Goal: Task Accomplishment & Management: Manage account settings

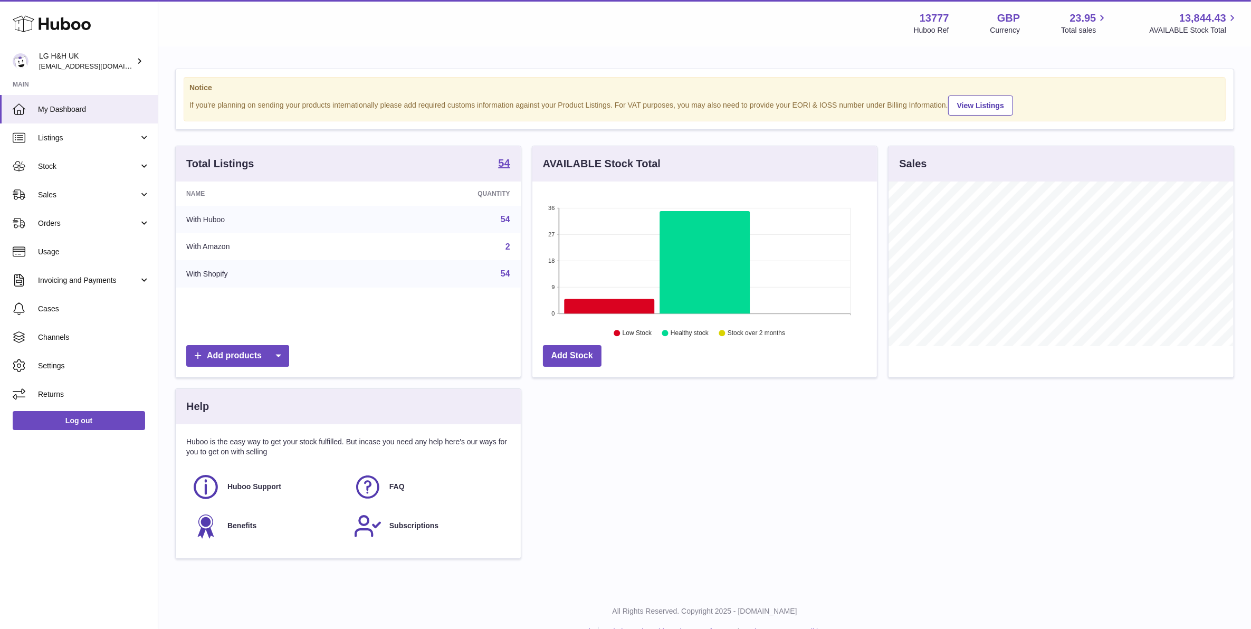
scroll to position [164, 344]
click at [140, 194] on link "Sales" at bounding box center [79, 195] width 158 height 29
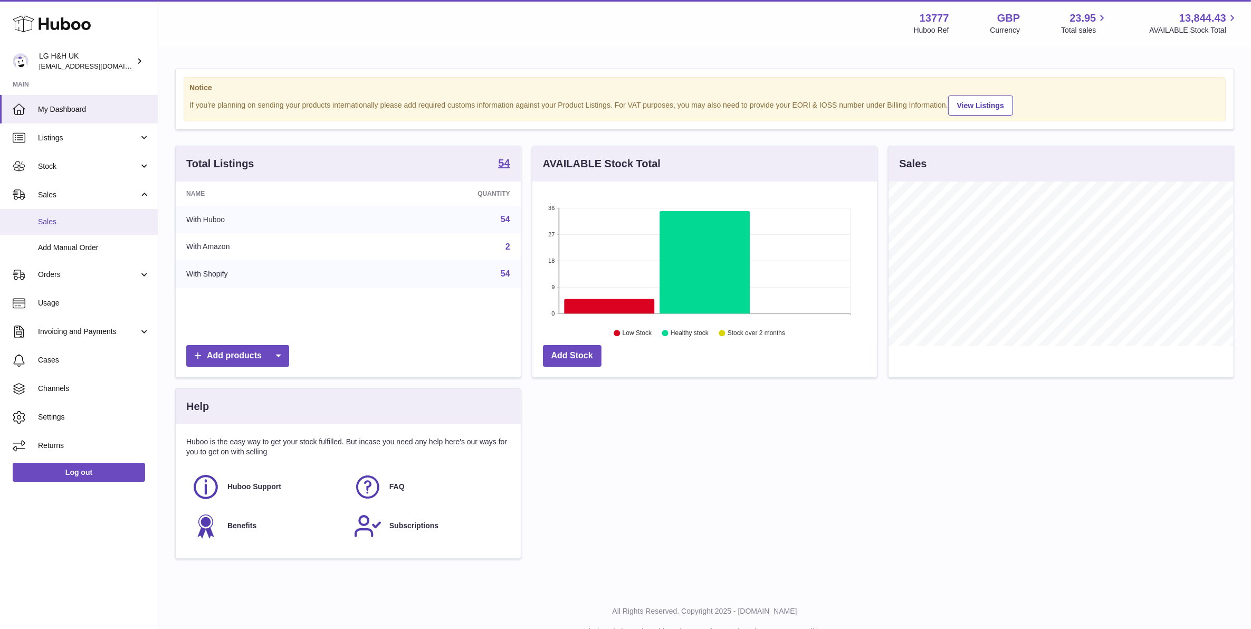
click at [90, 215] on link "Sales" at bounding box center [79, 222] width 158 height 26
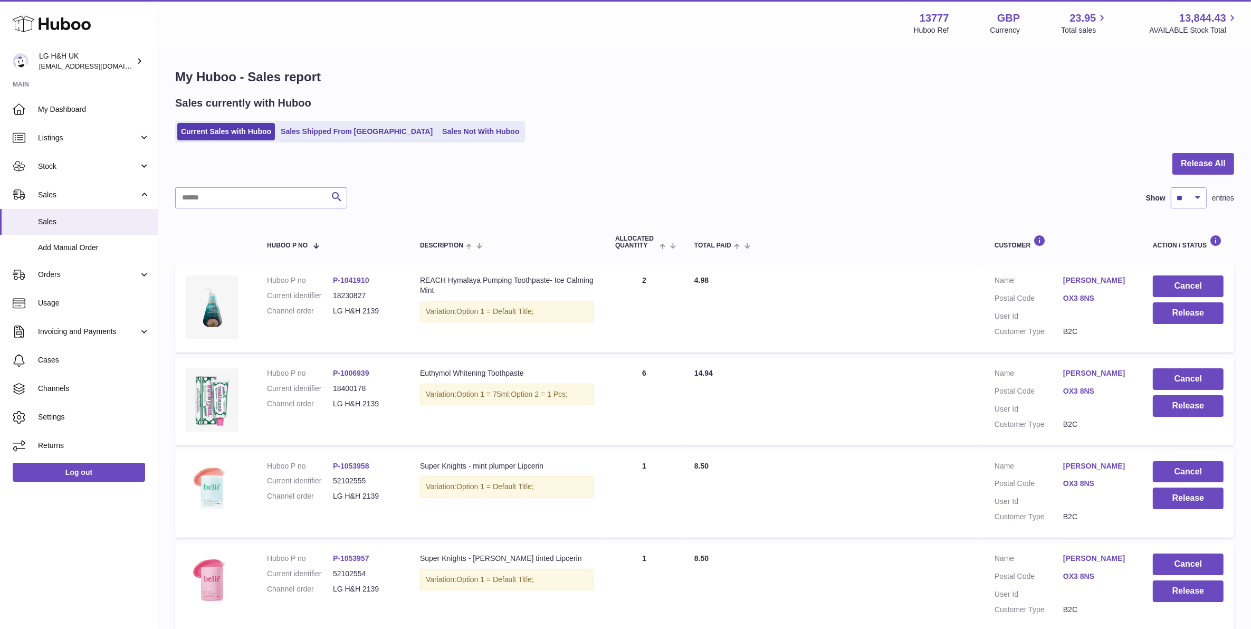
click at [459, 125] on link "Sales Not With Huboo" at bounding box center [481, 131] width 84 height 17
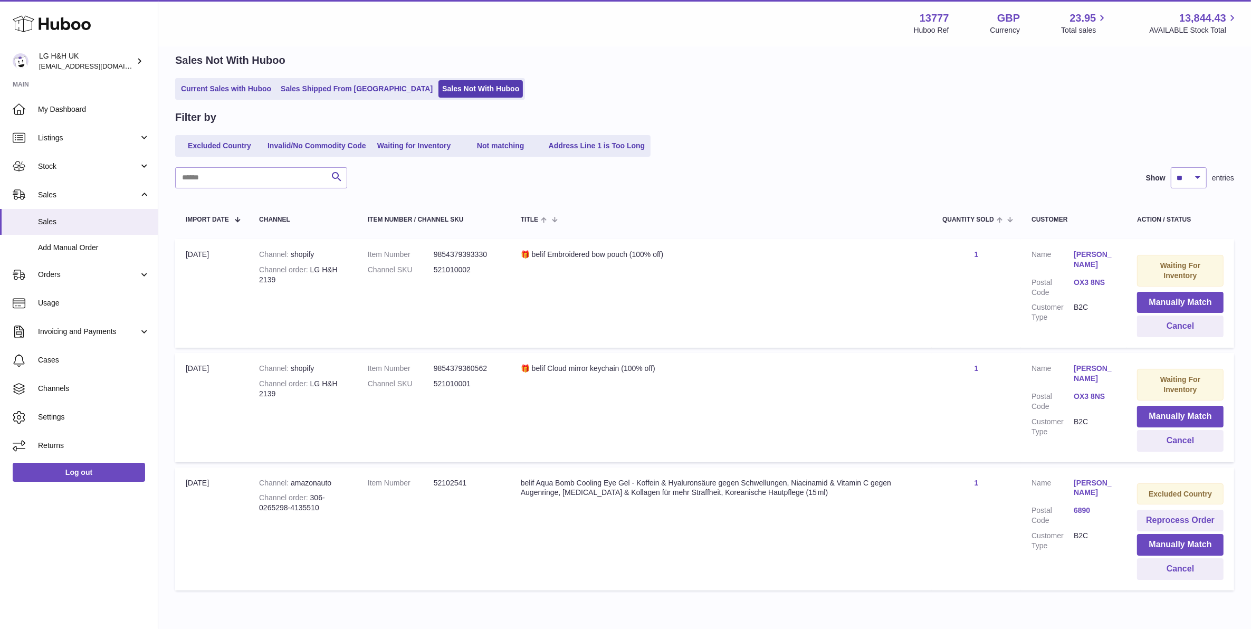
scroll to position [66, 0]
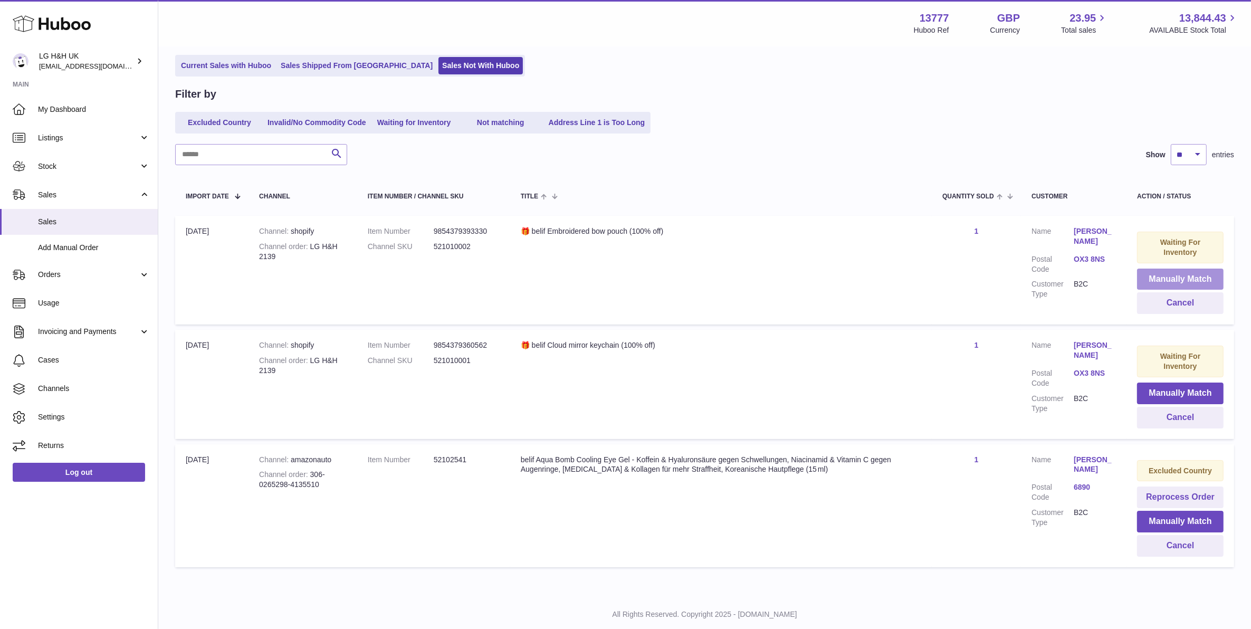
click at [1180, 275] on button "Manually Match" at bounding box center [1180, 280] width 87 height 22
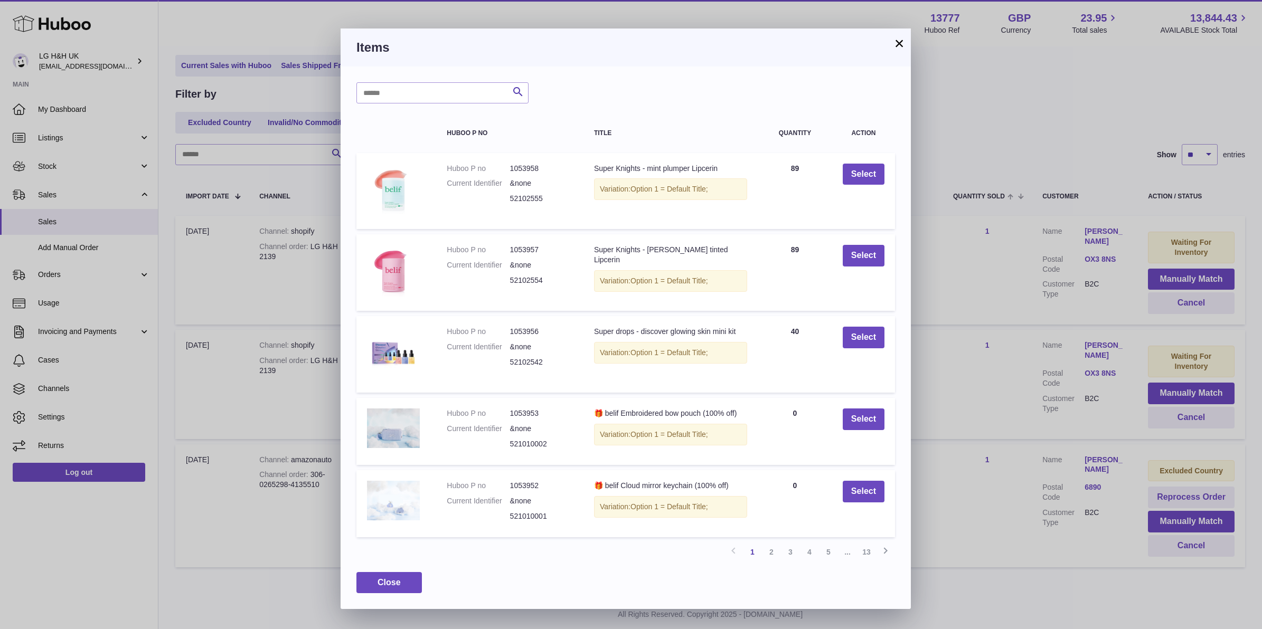
click at [895, 48] on button "×" at bounding box center [899, 43] width 13 height 13
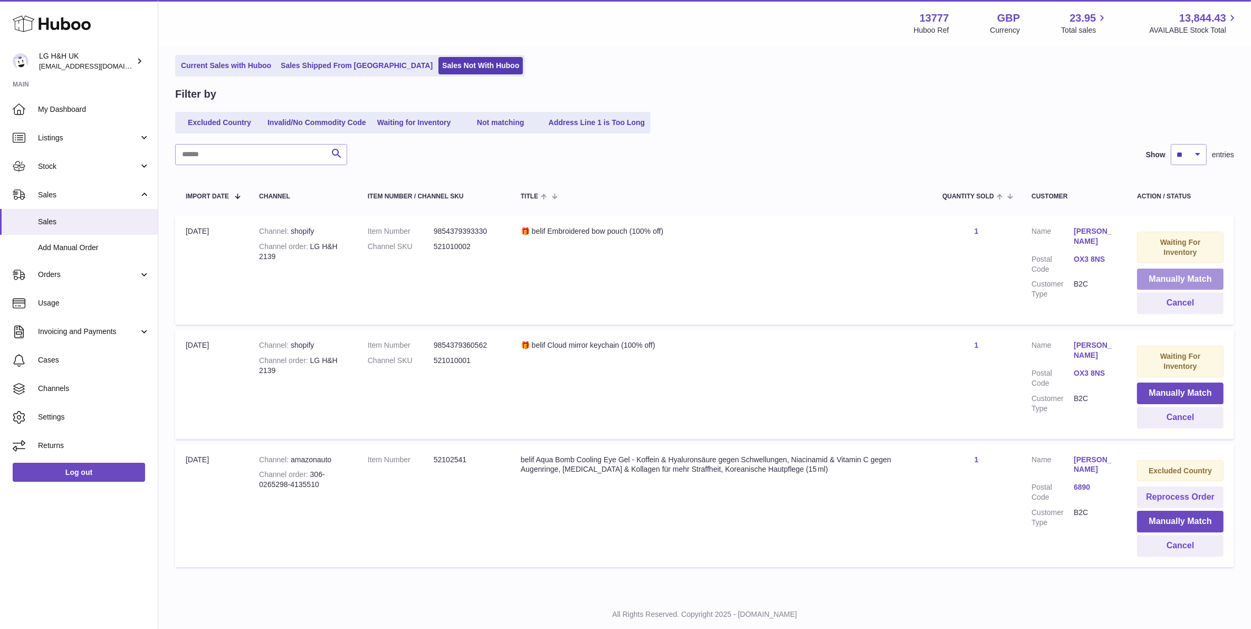
click at [1155, 283] on button "Manually Match" at bounding box center [1180, 280] width 87 height 22
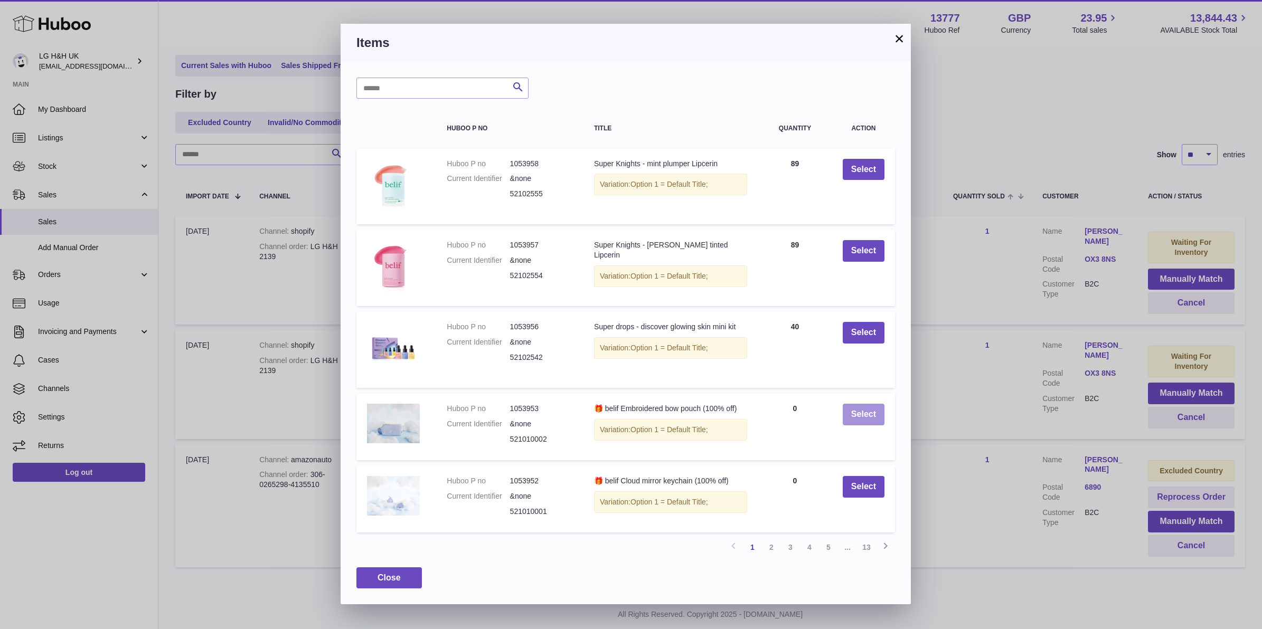
click at [856, 415] on button "Select" at bounding box center [863, 415] width 42 height 22
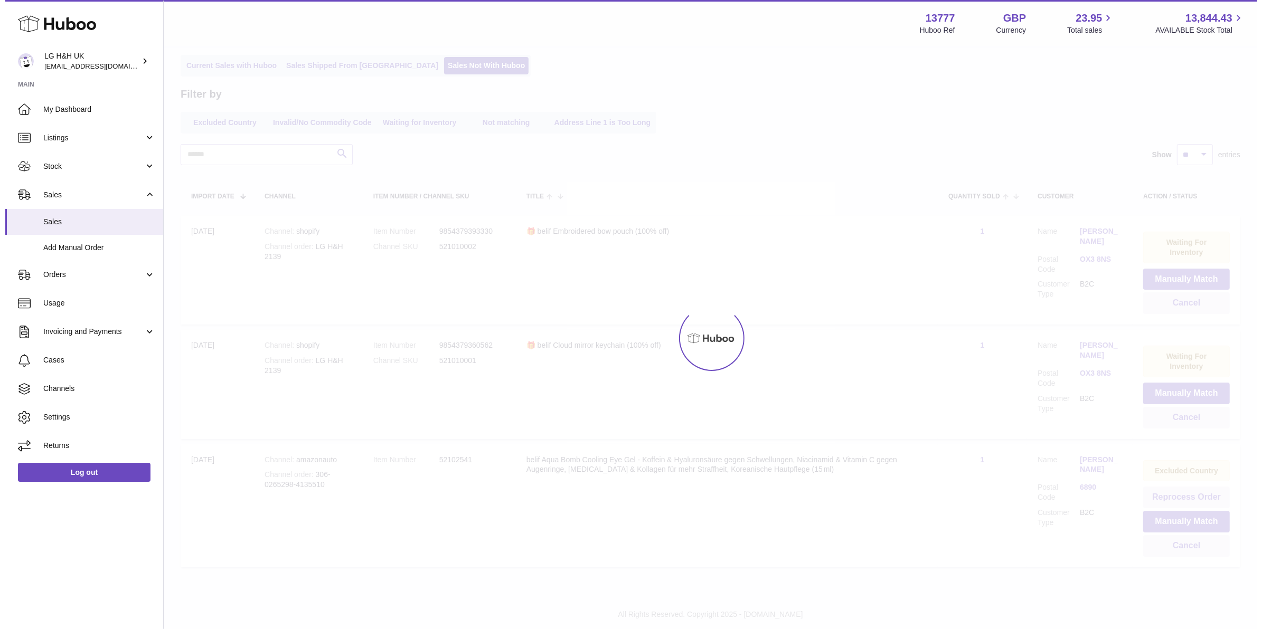
scroll to position [0, 0]
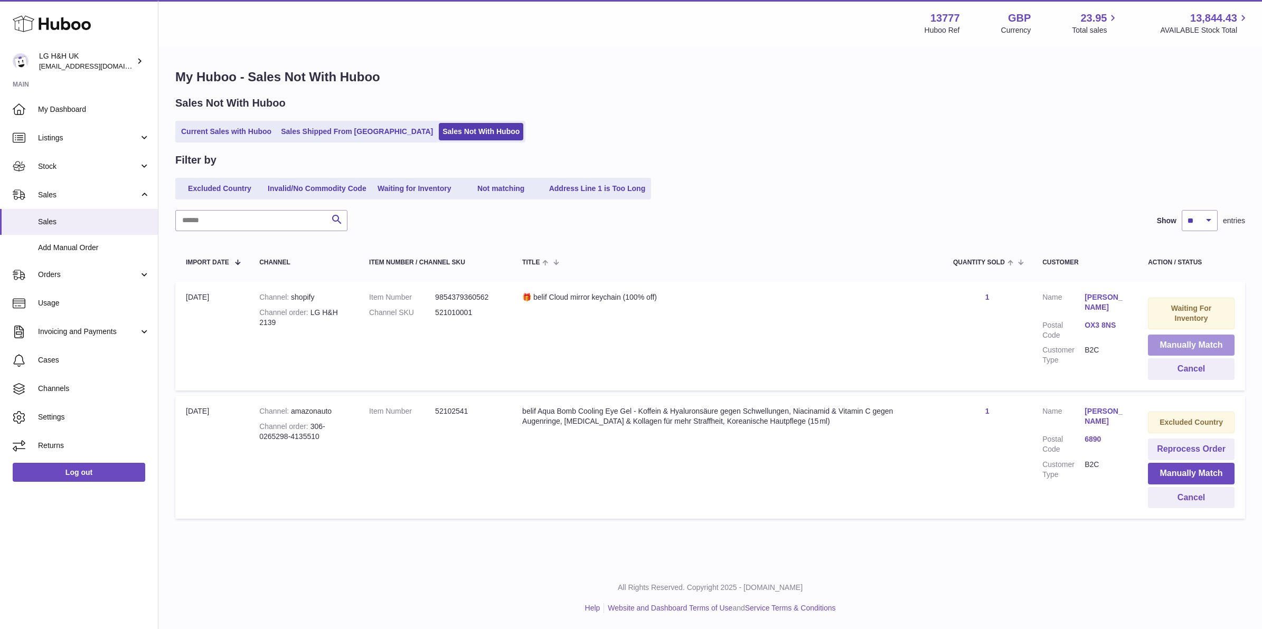
click at [1185, 345] on button "Manually Match" at bounding box center [1191, 346] width 87 height 22
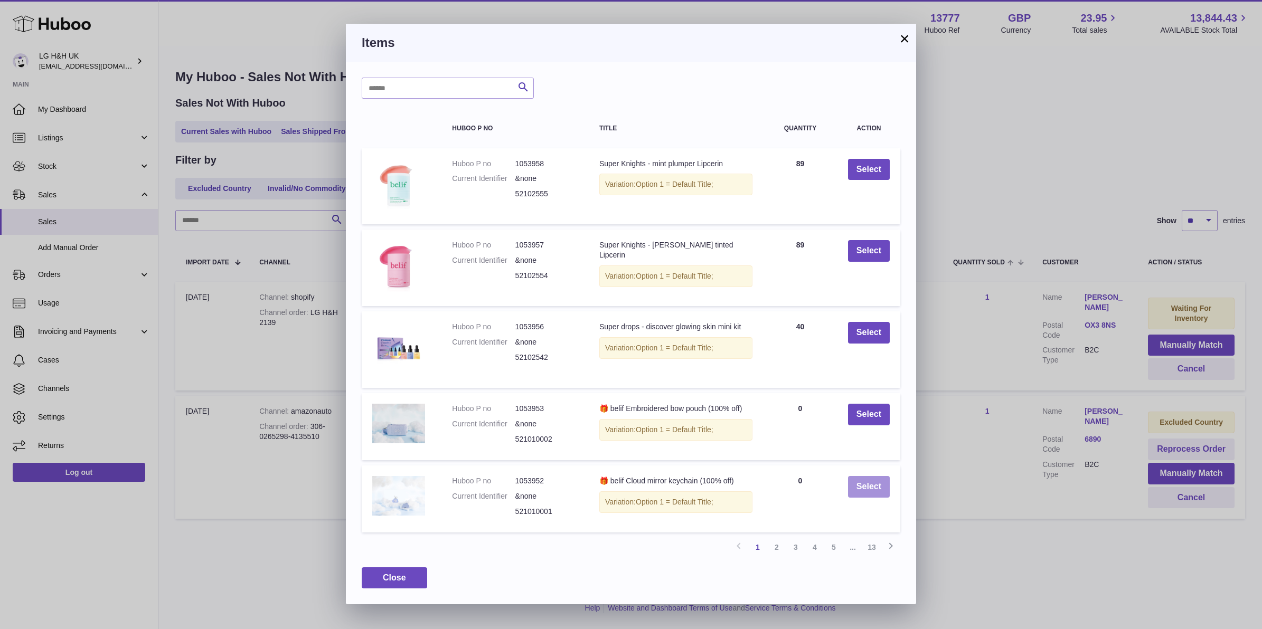
click at [877, 483] on button "Select" at bounding box center [869, 487] width 42 height 22
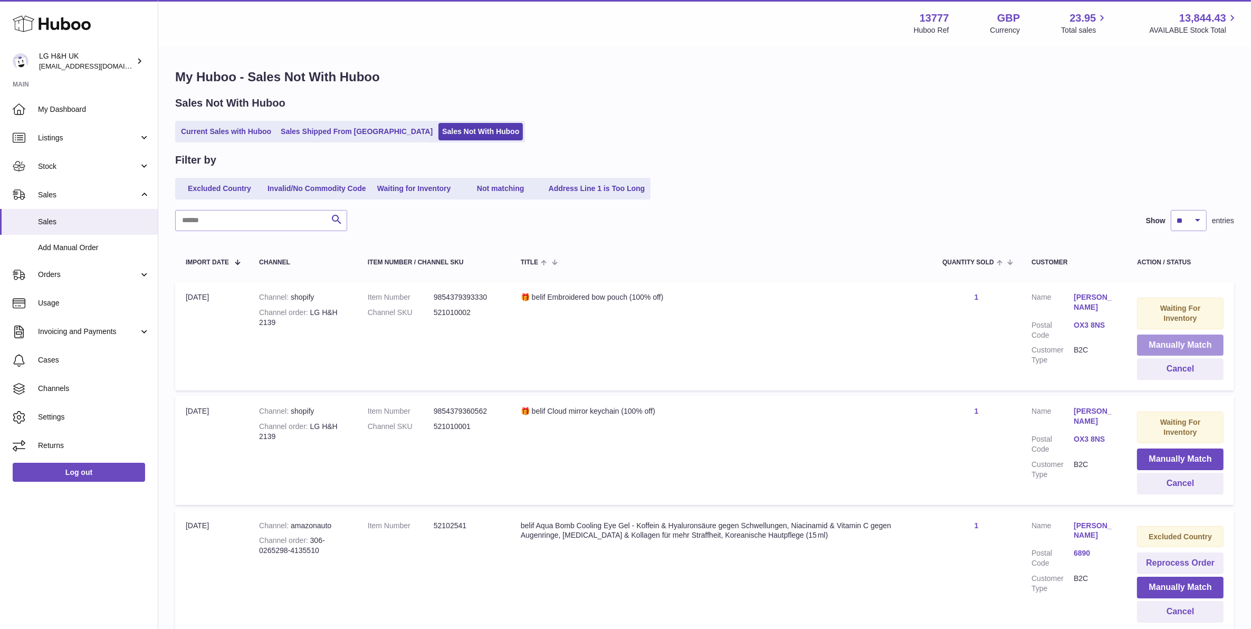
click at [1143, 346] on button "Manually Match" at bounding box center [1180, 346] width 87 height 22
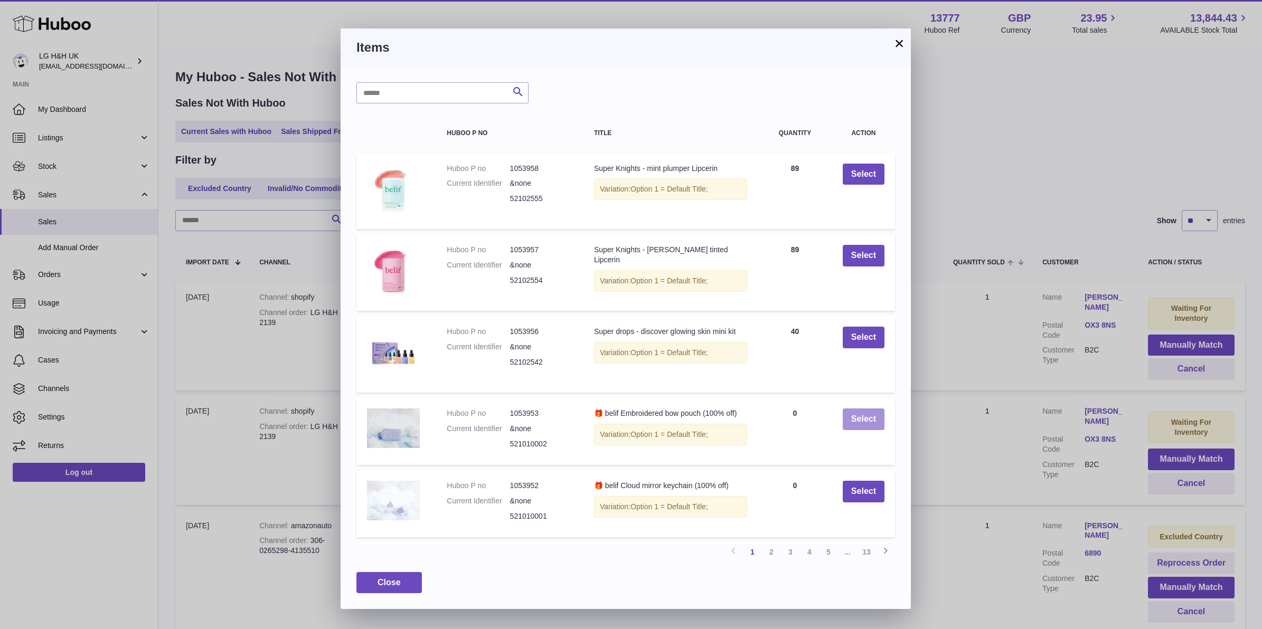
click at [864, 420] on button "Select" at bounding box center [863, 420] width 42 height 22
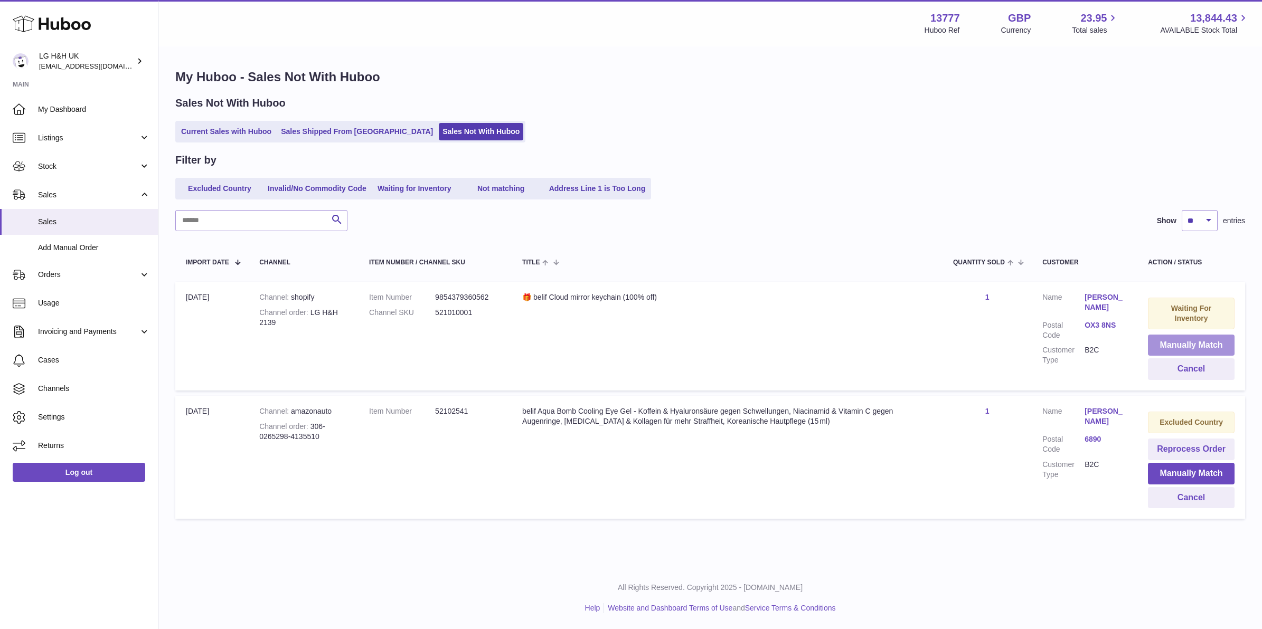
click at [1208, 347] on button "Manually Match" at bounding box center [1191, 346] width 87 height 22
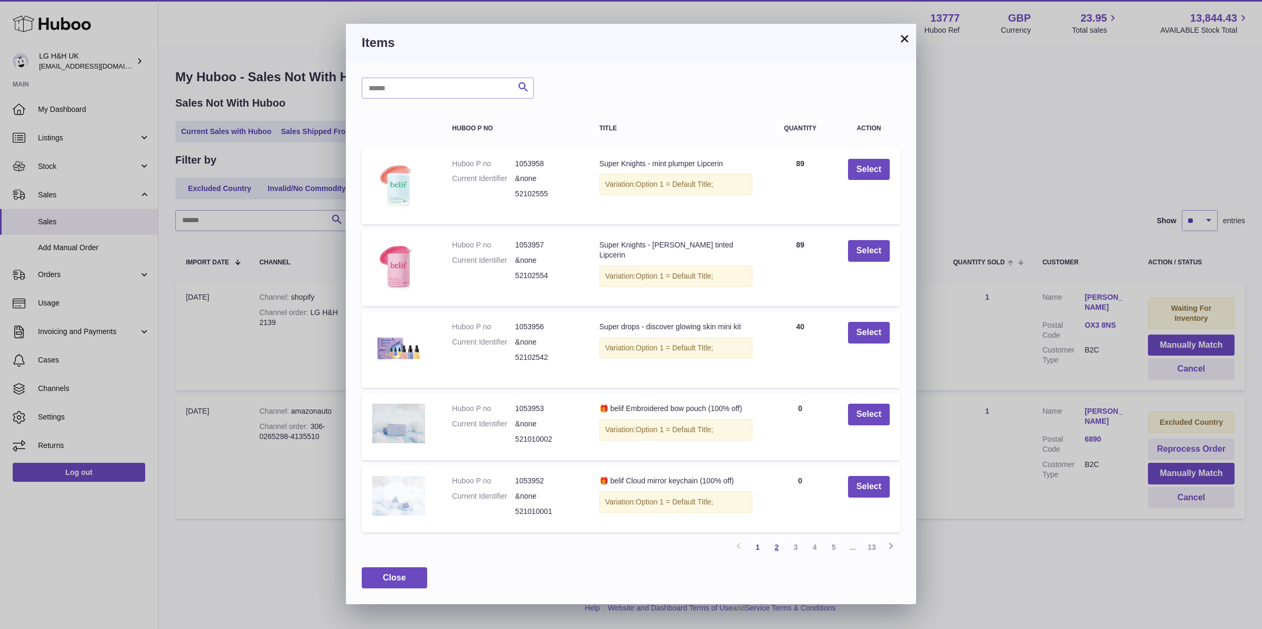
click at [774, 548] on link "2" at bounding box center [776, 547] width 19 height 19
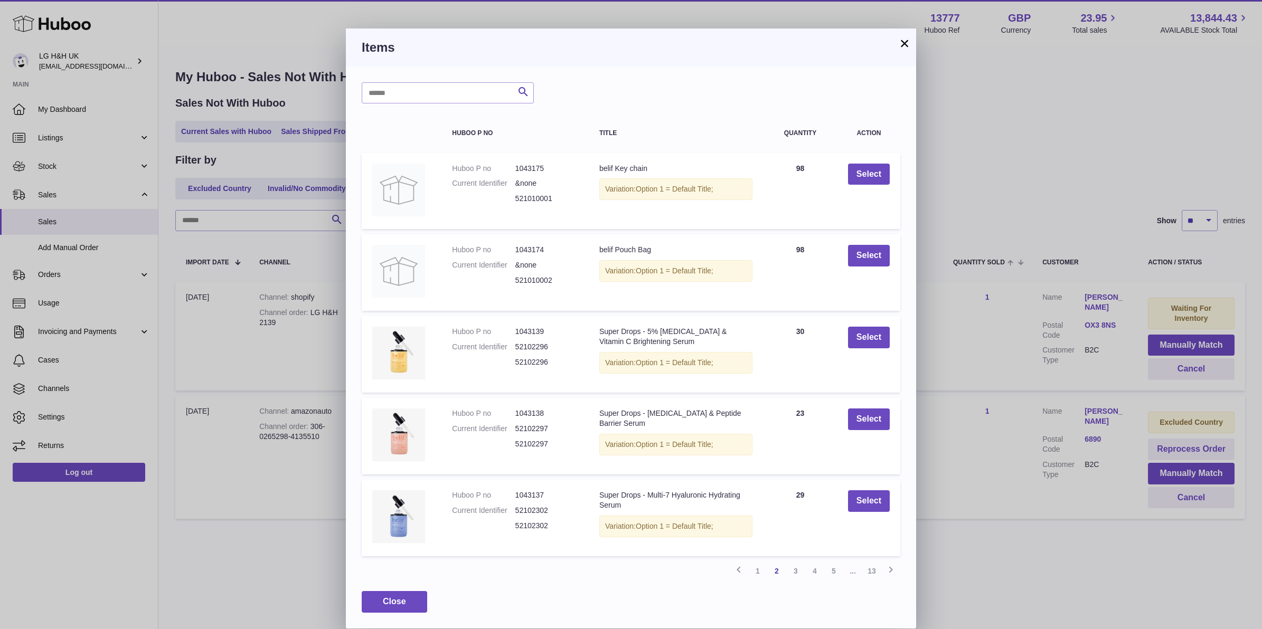
click at [896, 43] on h3 "Items" at bounding box center [631, 47] width 538 height 17
click at [897, 43] on div "× Items Search Huboo P no Title Quantity Action Huboo P no 1043175 Current Iden…" at bounding box center [631, 329] width 570 height 600
click at [900, 48] on button "×" at bounding box center [904, 43] width 13 height 13
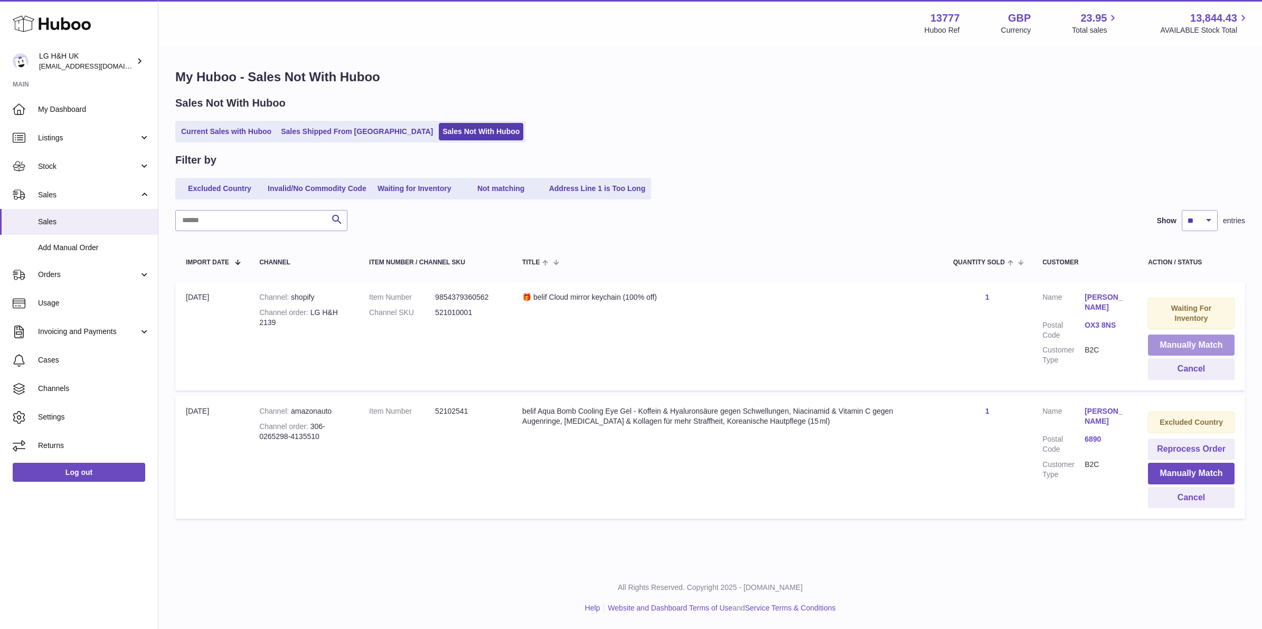
click at [1158, 352] on button "Manually Match" at bounding box center [1191, 346] width 87 height 22
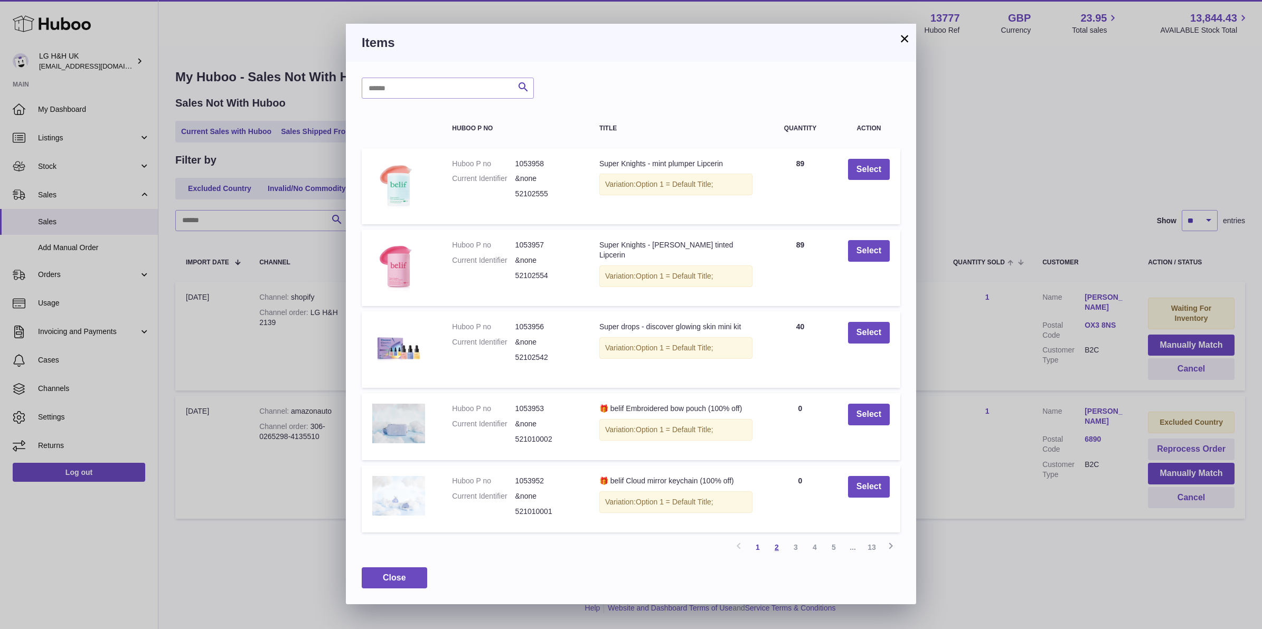
click at [774, 552] on link "2" at bounding box center [776, 547] width 19 height 19
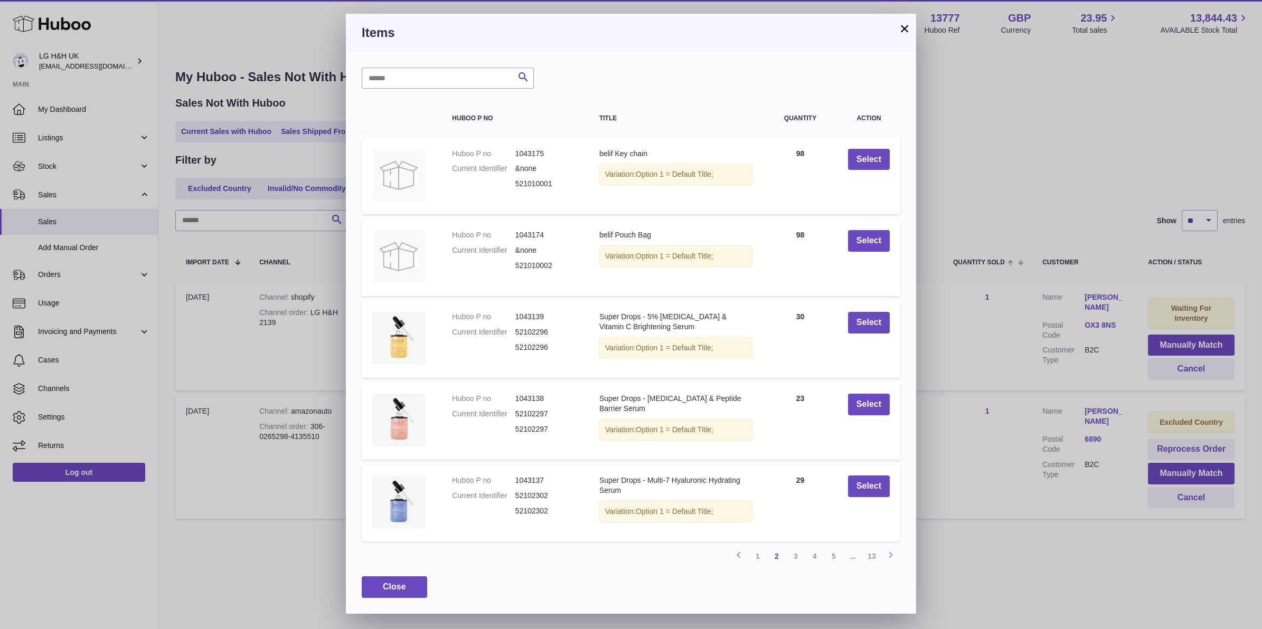
click at [890, 162] on td "Select" at bounding box center [868, 176] width 63 height 77
click at [877, 159] on button "Select" at bounding box center [869, 160] width 42 height 22
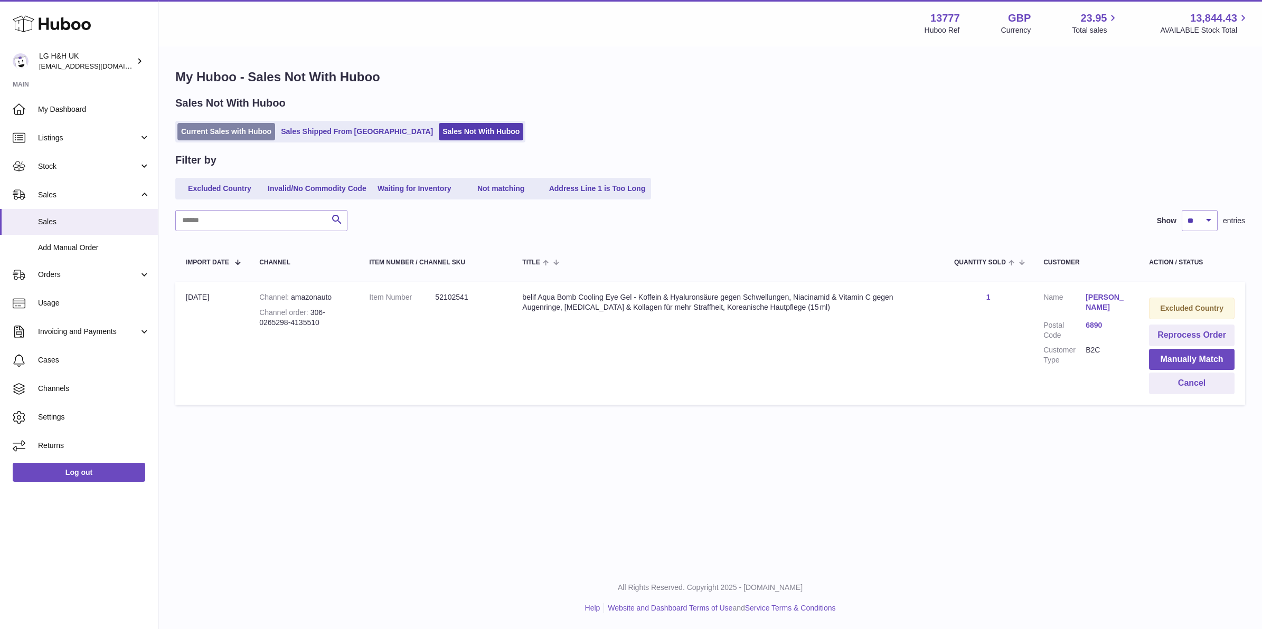
click at [273, 135] on link "Current Sales with Huboo" at bounding box center [226, 131] width 98 height 17
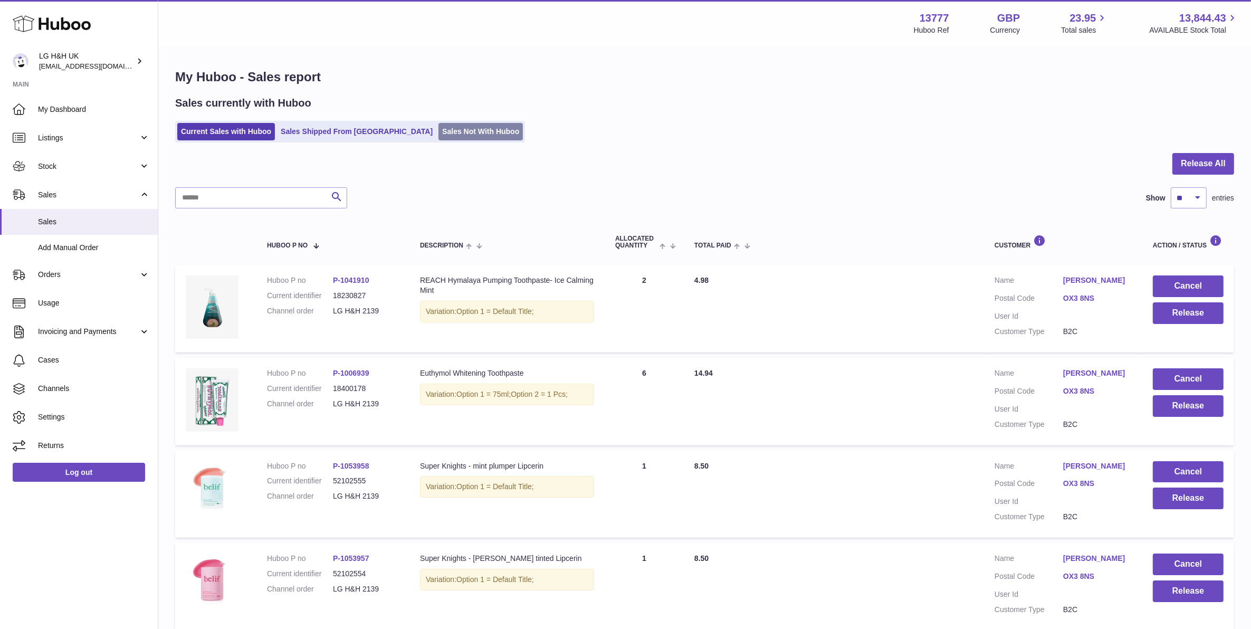
click at [456, 138] on link "Sales Not With Huboo" at bounding box center [481, 131] width 84 height 17
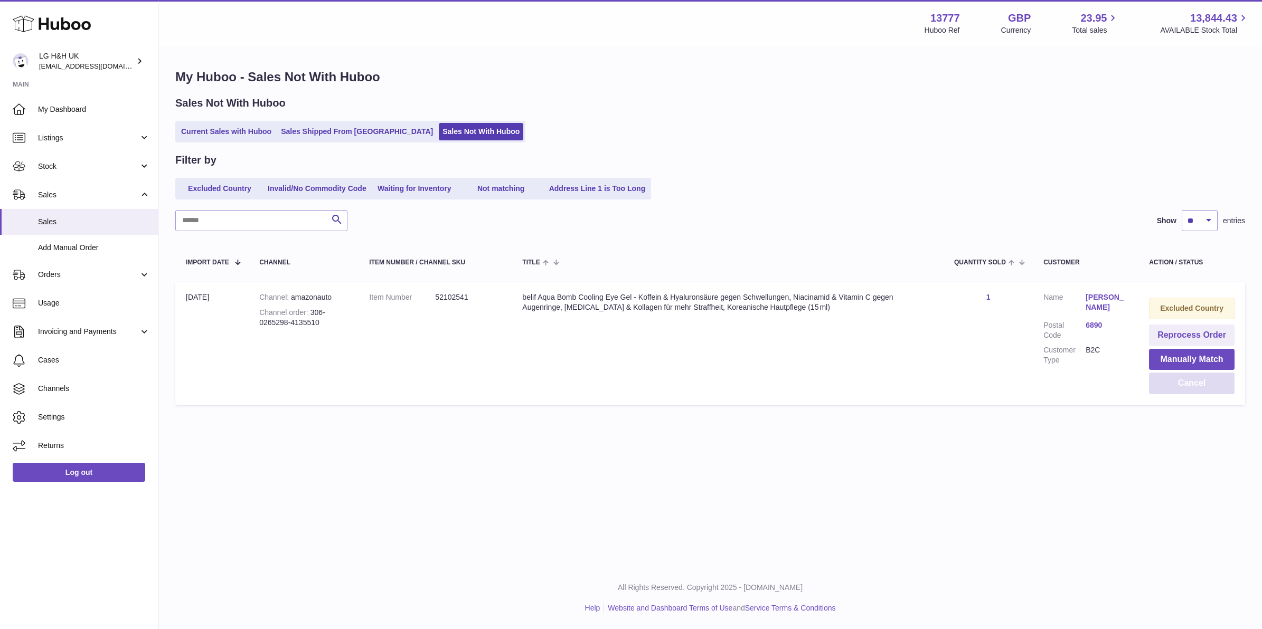
click at [1176, 392] on button "Cancel" at bounding box center [1192, 384] width 86 height 22
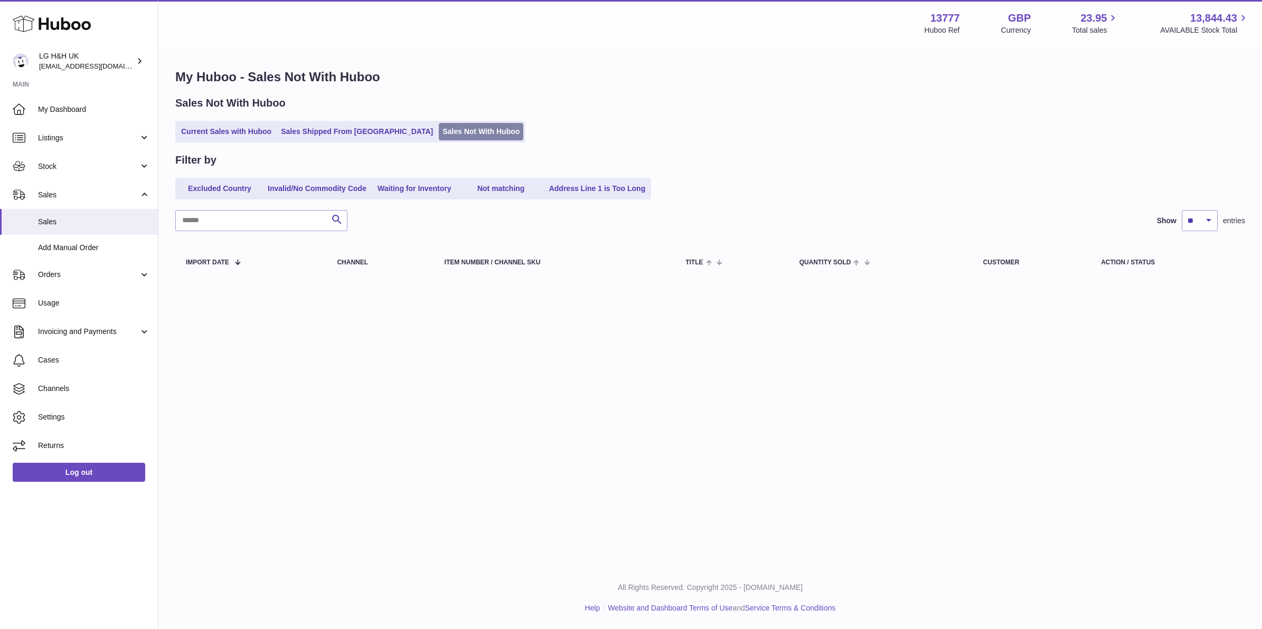
click at [439, 129] on link "Sales Not With Huboo" at bounding box center [481, 131] width 84 height 17
click at [364, 135] on link "Sales Shipped From [GEOGRAPHIC_DATA]" at bounding box center [356, 131] width 159 height 17
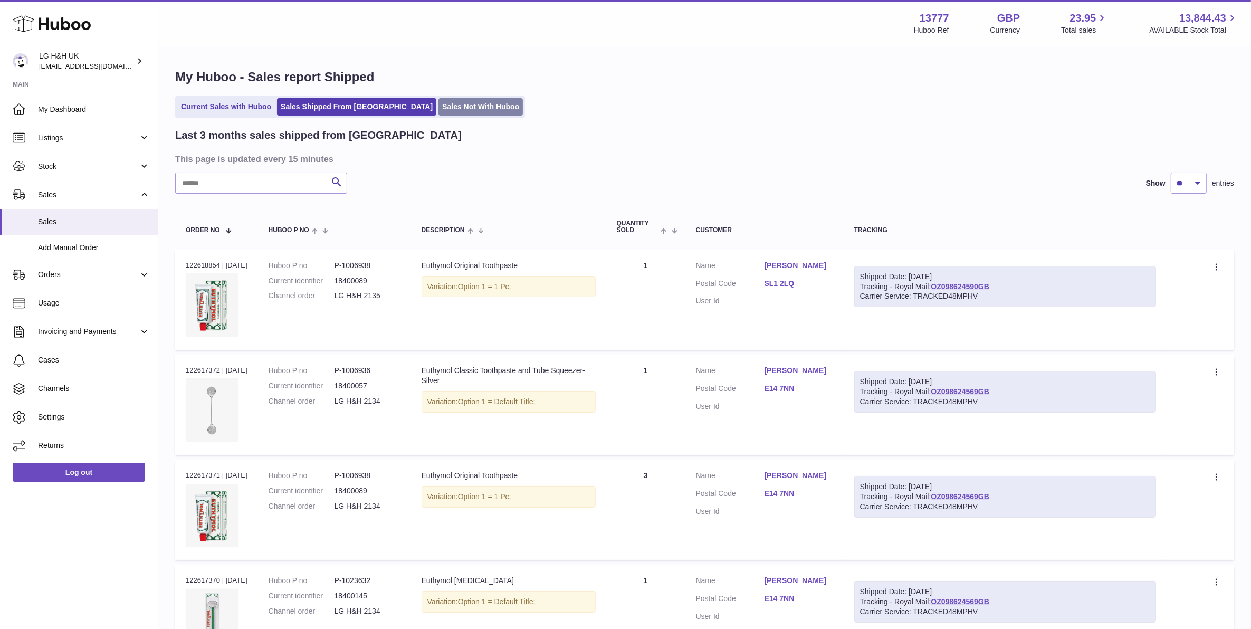
click at [446, 103] on link "Sales Not With Huboo" at bounding box center [481, 106] width 84 height 17
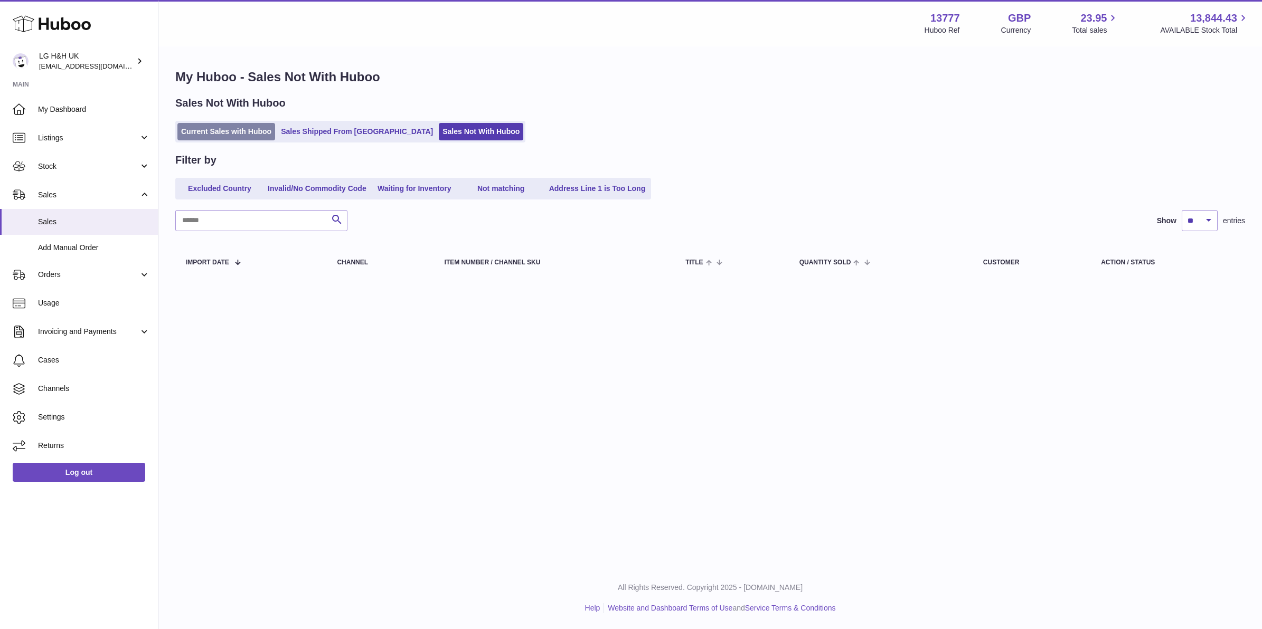
click at [206, 127] on link "Current Sales with Huboo" at bounding box center [226, 131] width 98 height 17
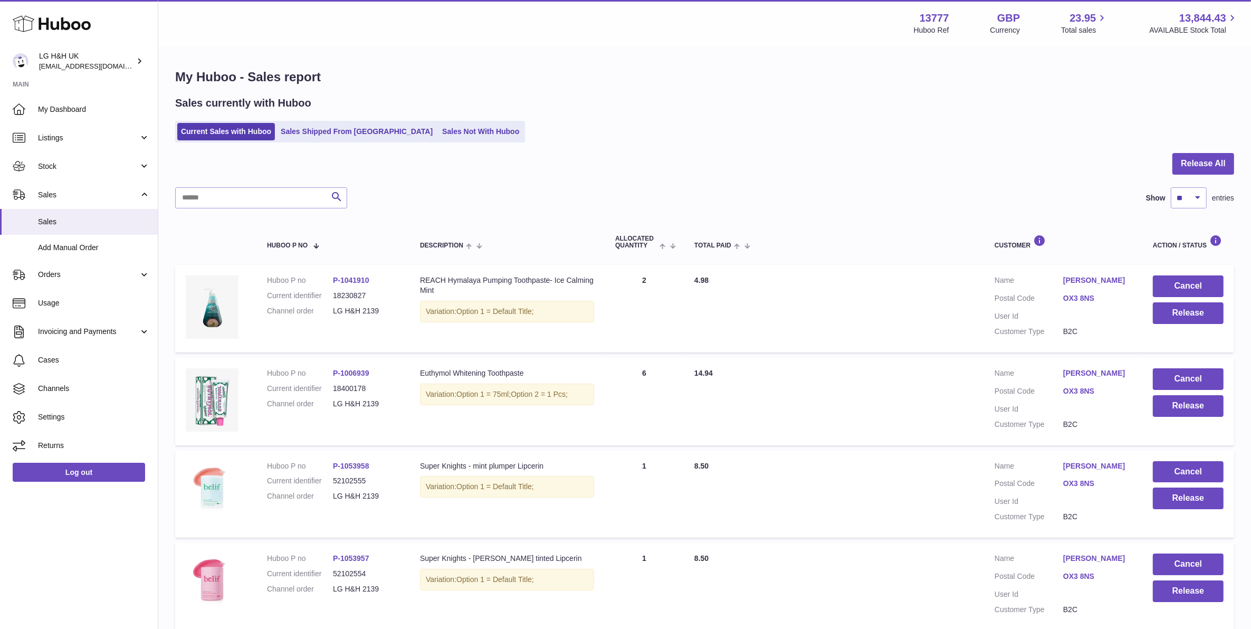
click at [416, 115] on div "Sales currently with Huboo Current Sales with Huboo Sales Shipped From [GEOGRAP…" at bounding box center [704, 119] width 1059 height 46
click at [439, 125] on link "Sales Not With Huboo" at bounding box center [481, 131] width 84 height 17
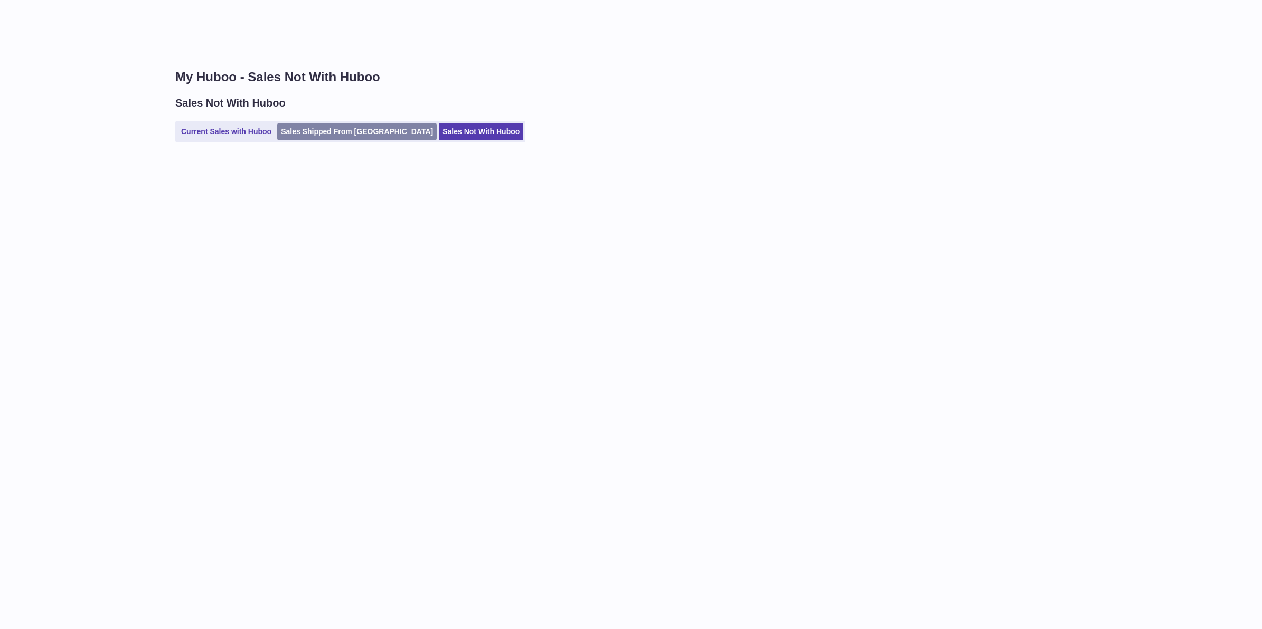
click at [365, 127] on link "Sales Shipped From [GEOGRAPHIC_DATA]" at bounding box center [356, 131] width 159 height 17
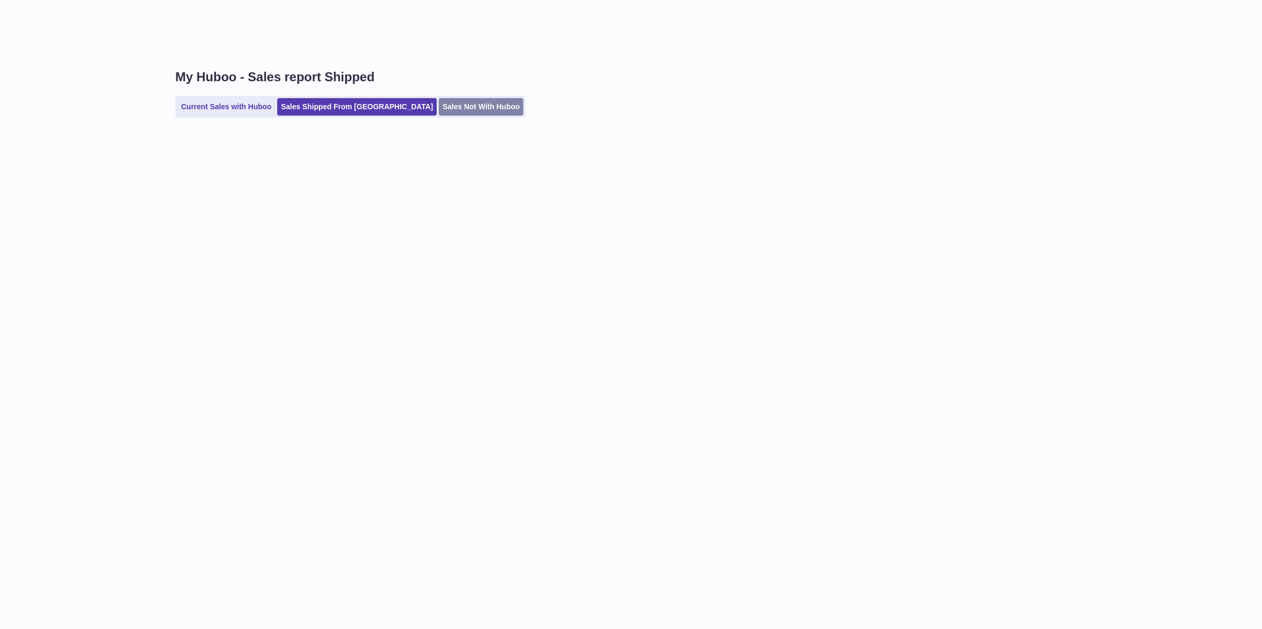
click at [445, 112] on link "Sales Not With Huboo" at bounding box center [481, 106] width 84 height 17
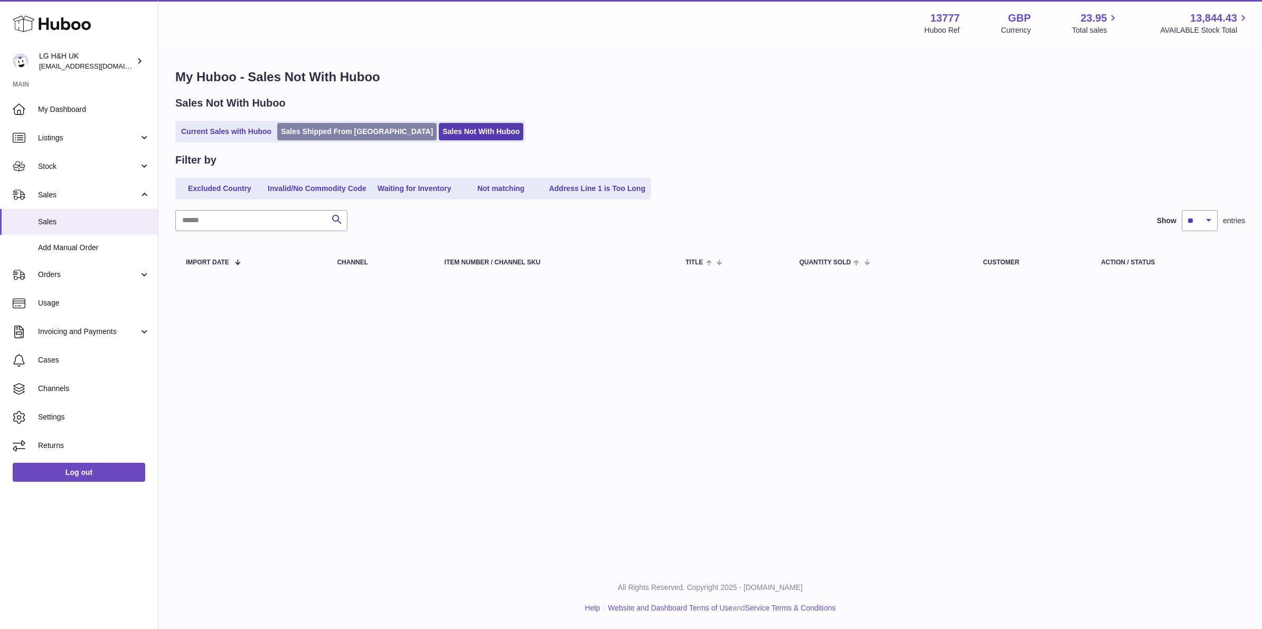
click at [313, 138] on link "Sales Shipped From [GEOGRAPHIC_DATA]" at bounding box center [356, 131] width 159 height 17
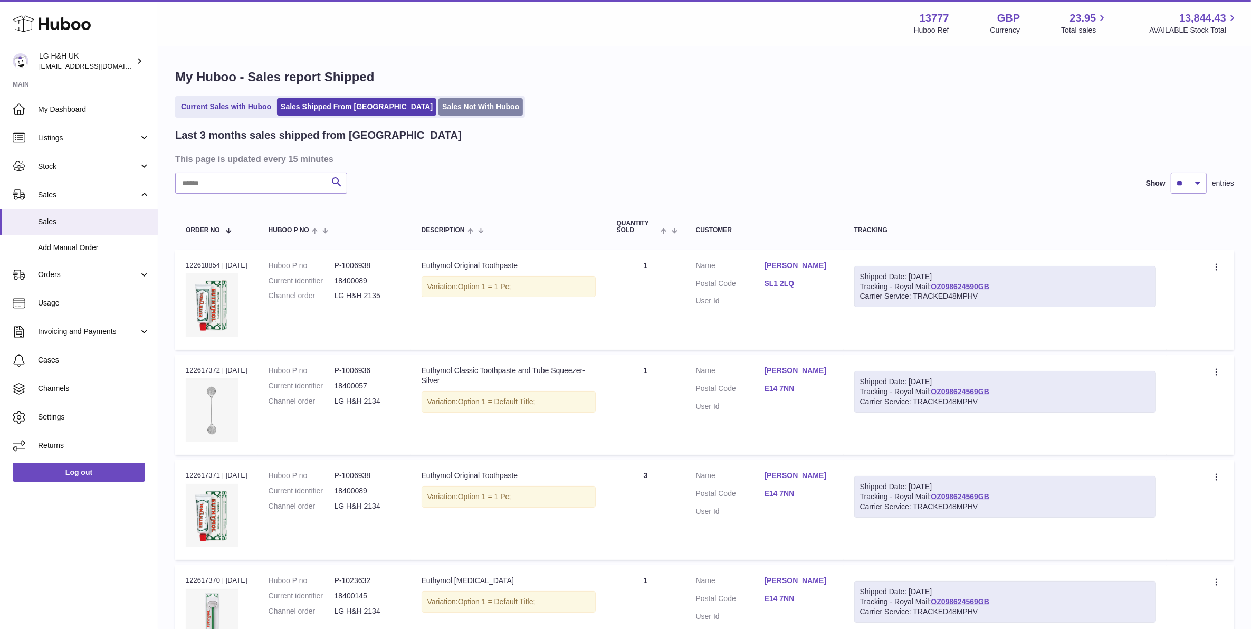
click at [439, 112] on link "Sales Not With Huboo" at bounding box center [481, 106] width 84 height 17
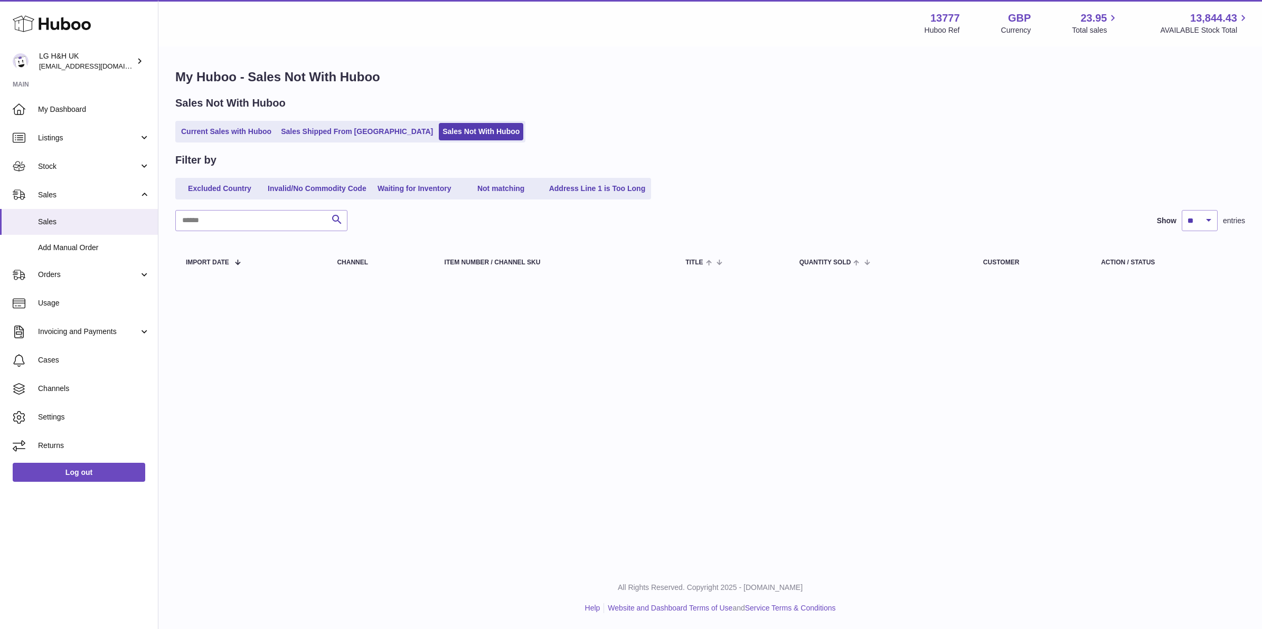
click at [262, 233] on div "Filter by Excluded Country Invalid/No Commodity Code Waiting for Inventory Not …" at bounding box center [709, 217] width 1069 height 129
click at [529, 191] on link "Not matching" at bounding box center [501, 188] width 84 height 17
click at [442, 194] on link "Waiting for Inventory" at bounding box center [414, 188] width 84 height 17
click at [500, 190] on link "Not matching" at bounding box center [501, 188] width 84 height 17
drag, startPoint x: 500, startPoint y: 190, endPoint x: 357, endPoint y: 191, distance: 143.0
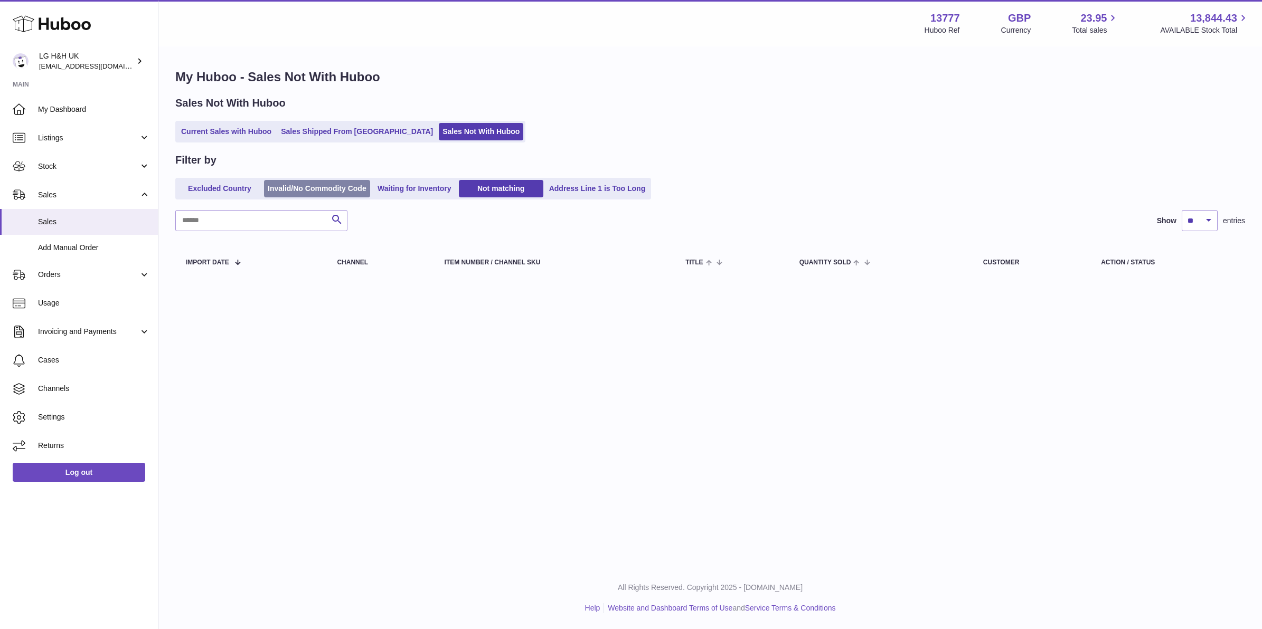
click at [357, 191] on link "Invalid/No Commodity Code" at bounding box center [317, 188] width 106 height 17
click at [262, 196] on ul "Excluded Country Invalid/No Commodity Code Waiting for Inventory Not matching A…" at bounding box center [413, 189] width 476 height 22
click at [250, 189] on link "Excluded Country" at bounding box center [219, 188] width 84 height 17
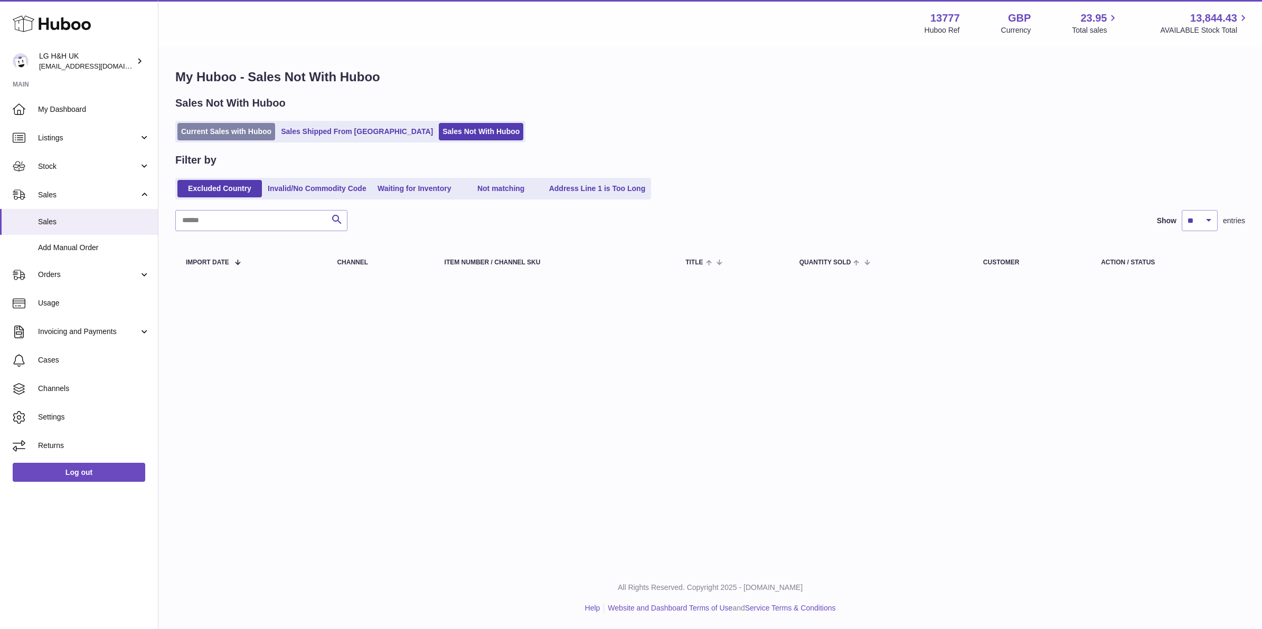
click at [254, 139] on link "Current Sales with Huboo" at bounding box center [226, 131] width 98 height 17
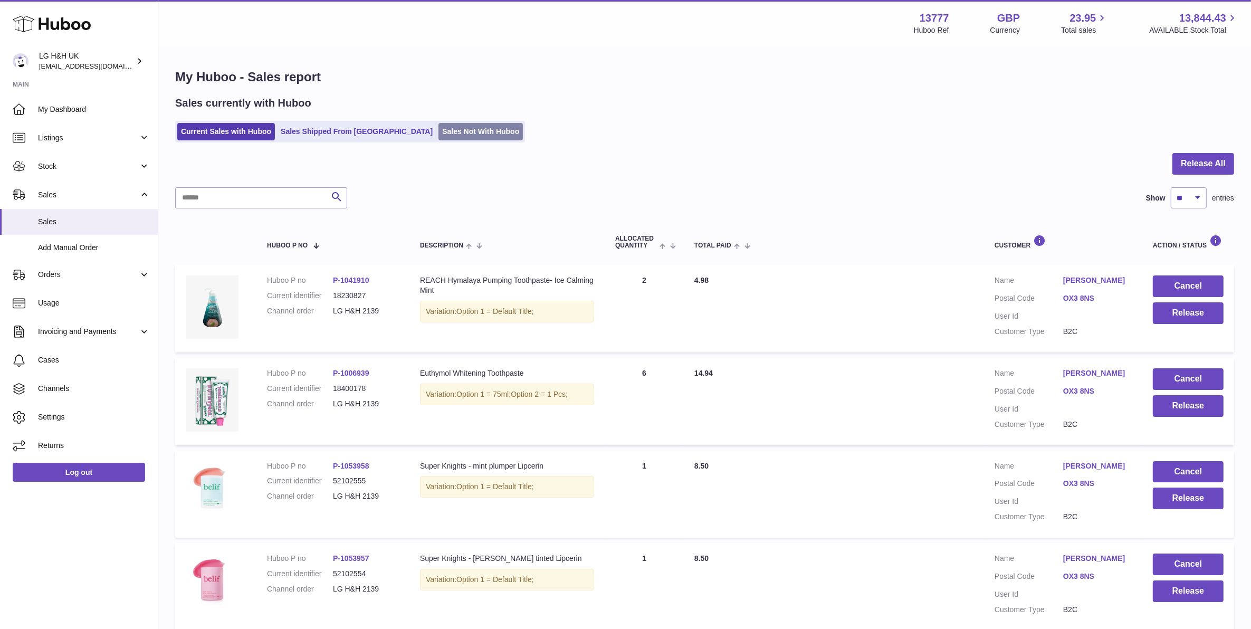
click at [439, 136] on link "Sales Not With Huboo" at bounding box center [481, 131] width 84 height 17
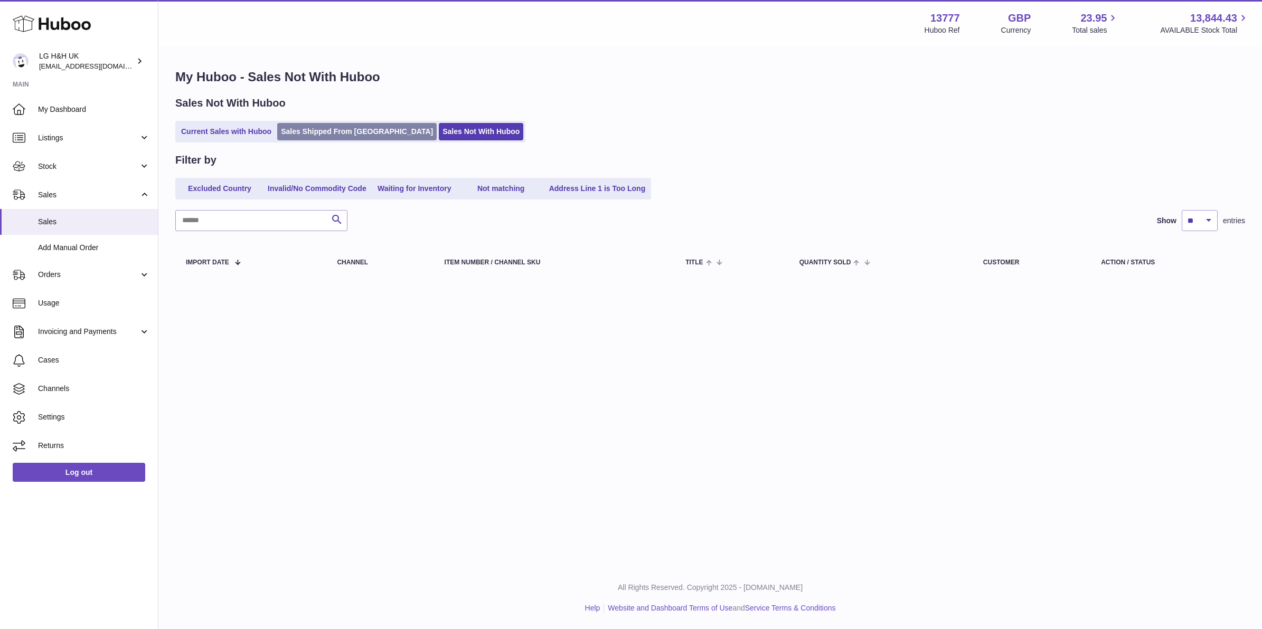
click at [369, 128] on link "Sales Shipped From [GEOGRAPHIC_DATA]" at bounding box center [356, 131] width 159 height 17
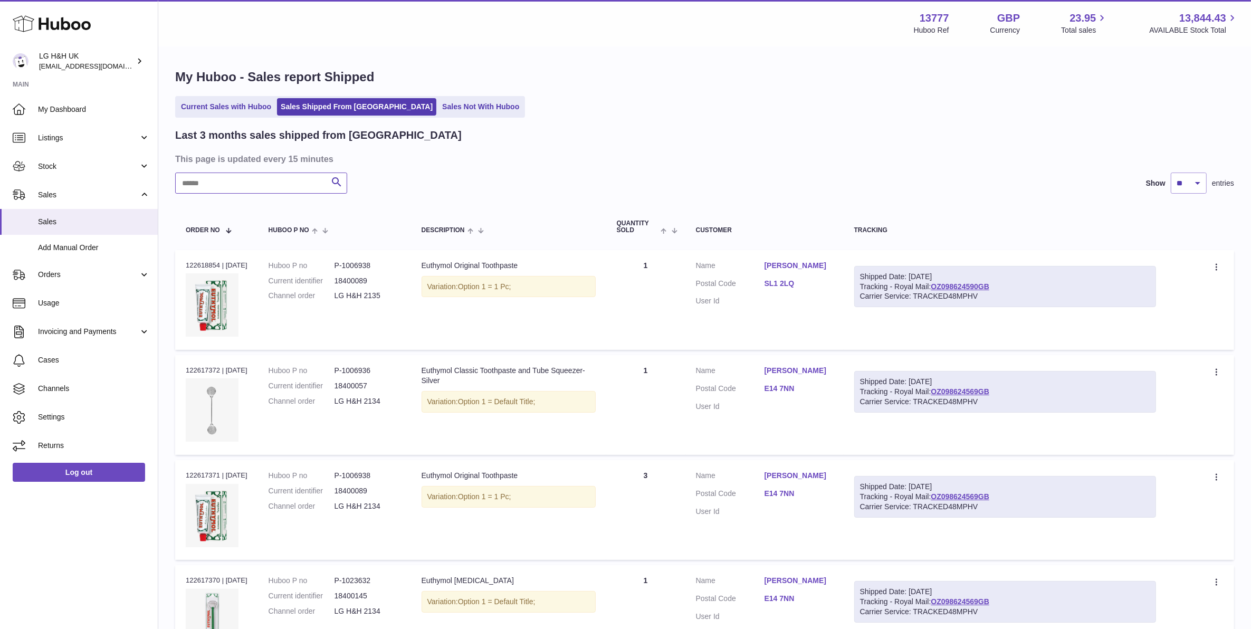
click at [212, 183] on input "text" at bounding box center [261, 183] width 172 height 21
paste input "**********"
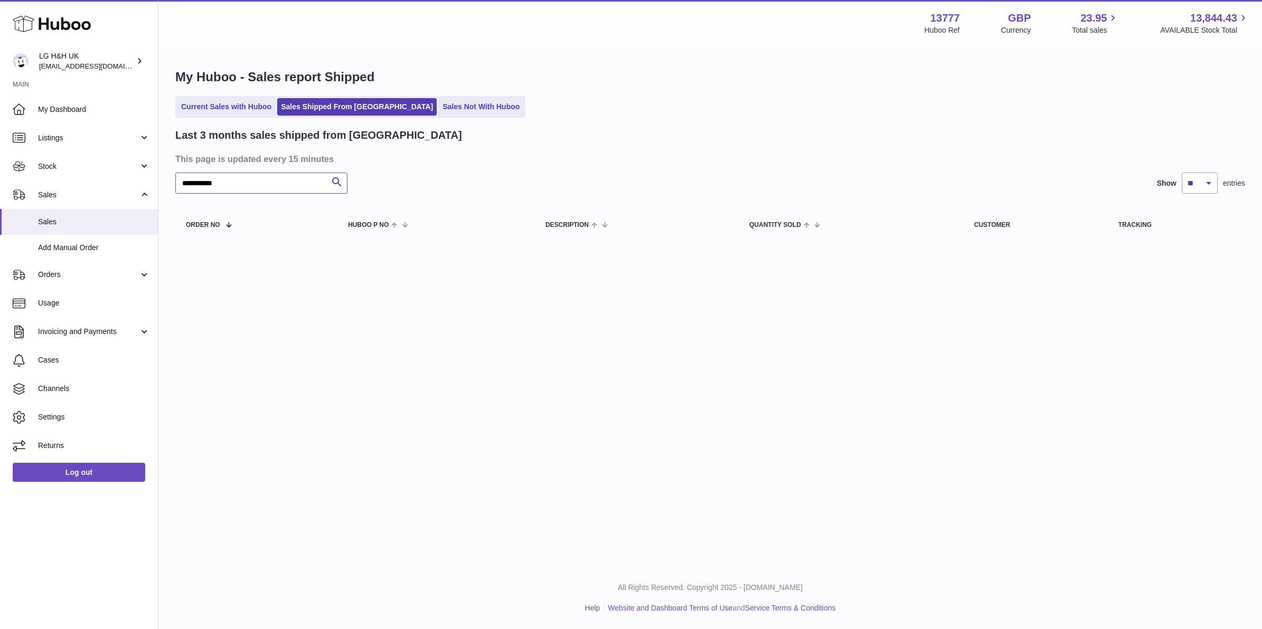
click at [234, 183] on input "**********" at bounding box center [261, 183] width 172 height 21
click at [235, 183] on input "**********" at bounding box center [261, 183] width 172 height 21
paste input "text"
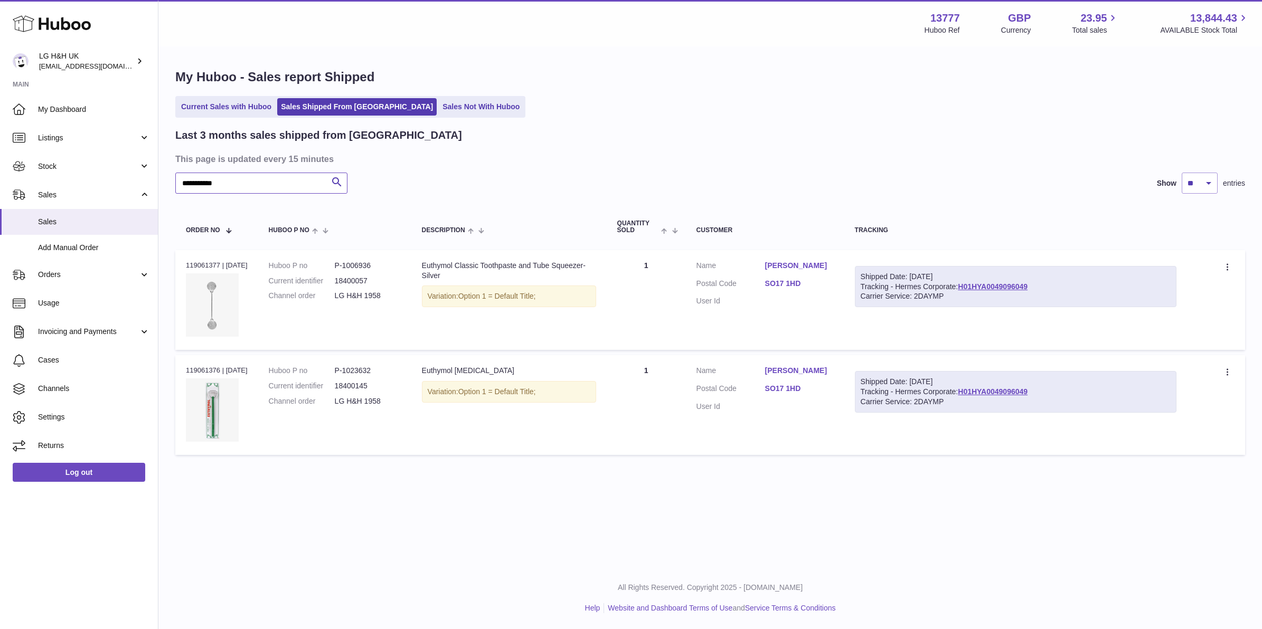
type input "**********"
click at [439, 108] on link "Sales Not With Huboo" at bounding box center [481, 106] width 84 height 17
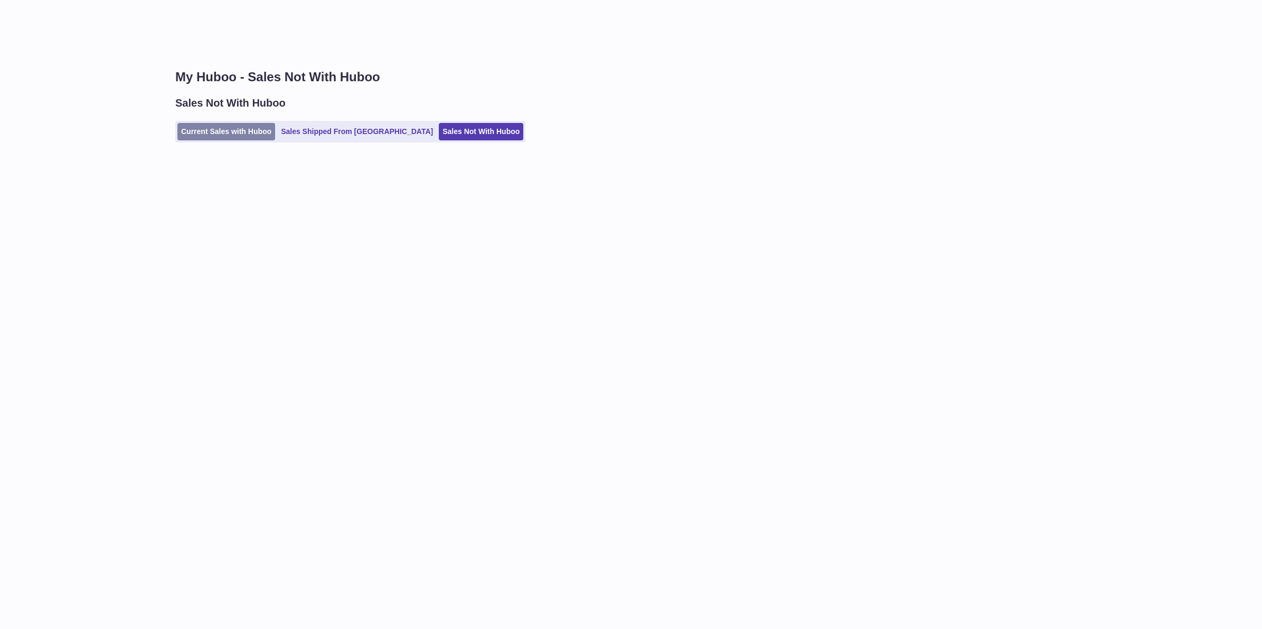
click at [240, 130] on link "Current Sales with Huboo" at bounding box center [226, 131] width 98 height 17
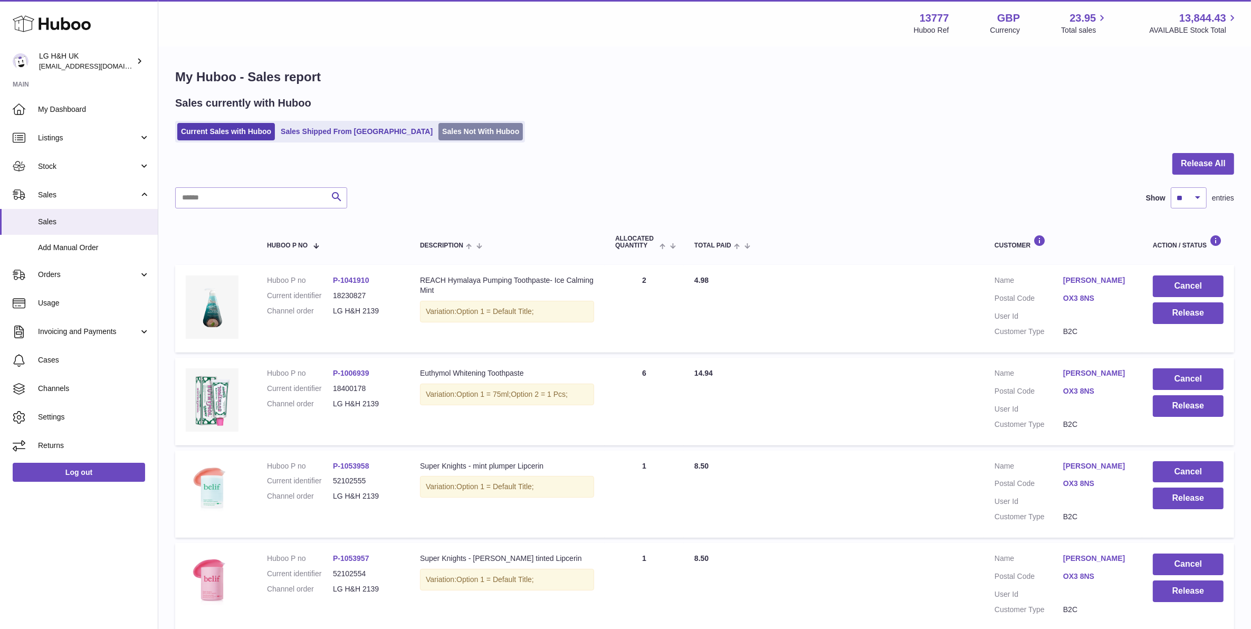
click at [439, 131] on link "Sales Not With Huboo" at bounding box center [481, 131] width 84 height 17
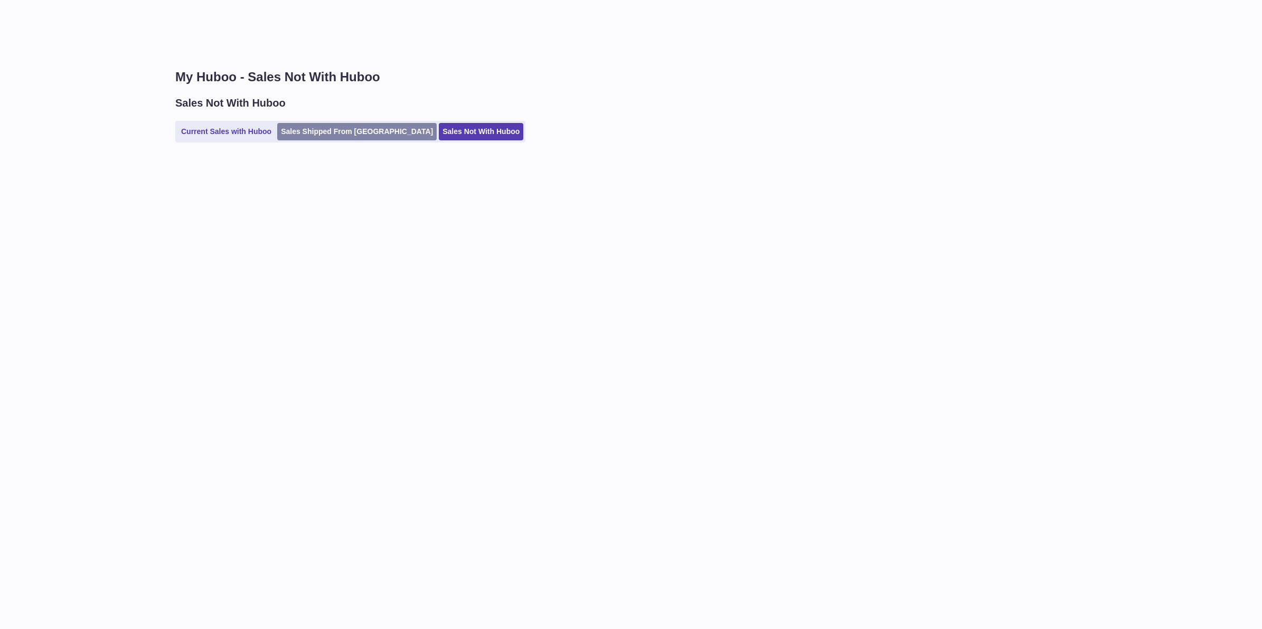
click at [347, 132] on link "Sales Shipped From [GEOGRAPHIC_DATA]" at bounding box center [356, 131] width 159 height 17
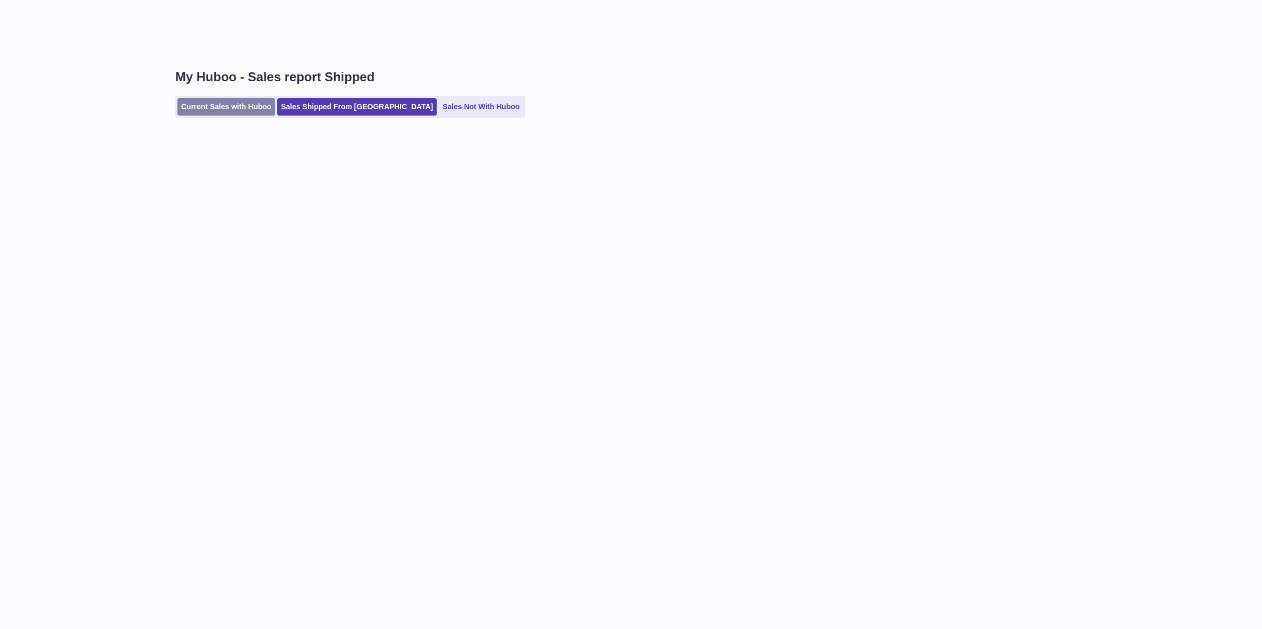
click at [245, 113] on link "Current Sales with Huboo" at bounding box center [226, 106] width 98 height 17
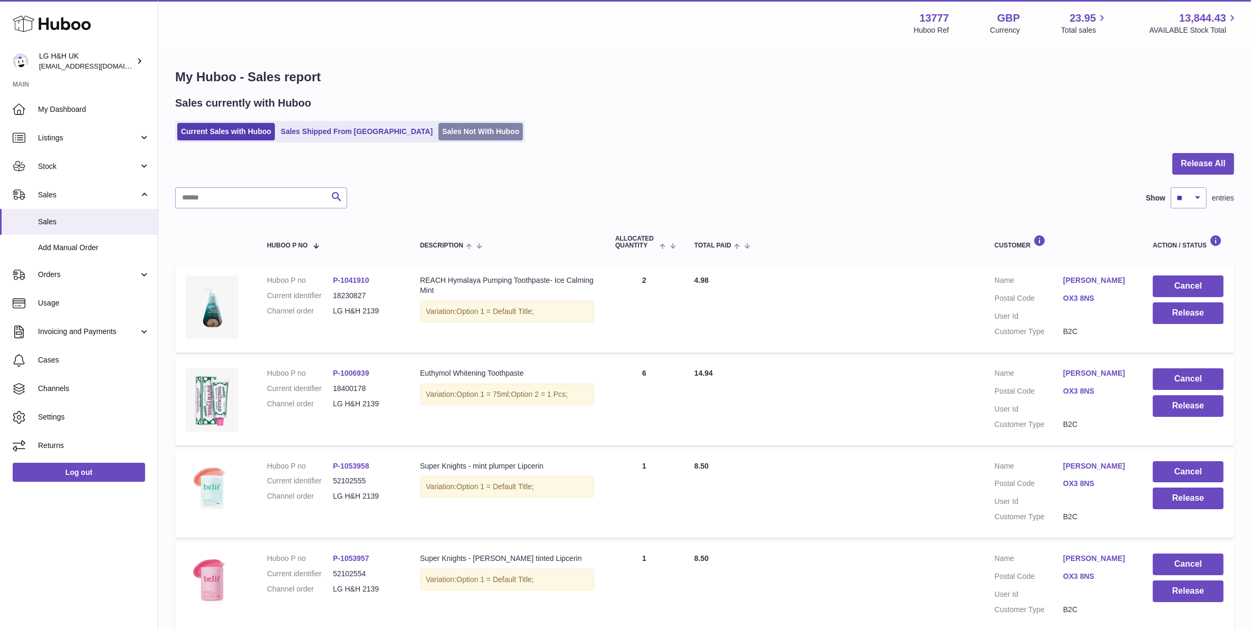
click at [446, 130] on link "Sales Not With Huboo" at bounding box center [481, 131] width 84 height 17
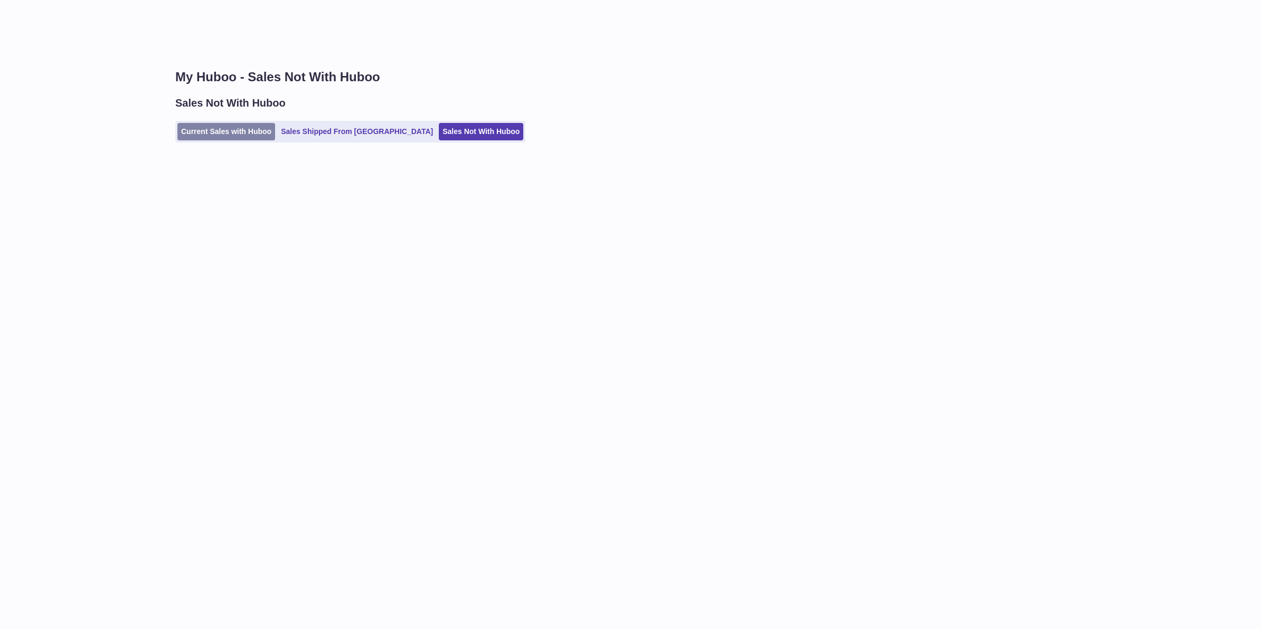
click at [242, 135] on link "Current Sales with Huboo" at bounding box center [226, 131] width 98 height 17
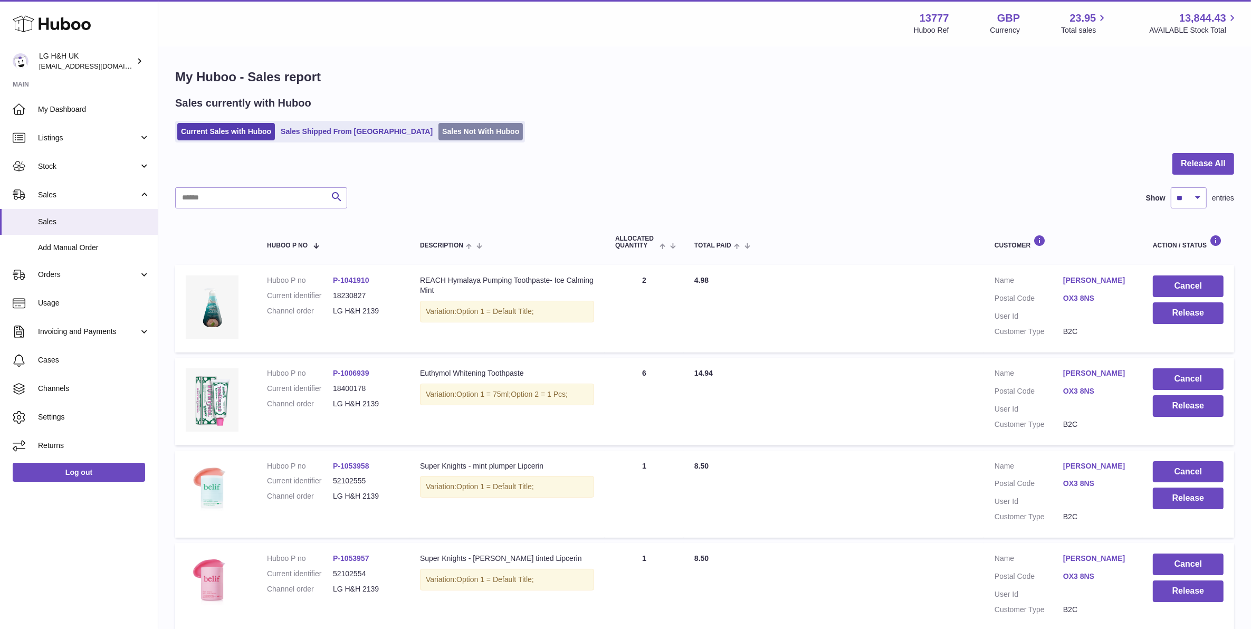
click at [439, 128] on link "Sales Not With Huboo" at bounding box center [481, 131] width 84 height 17
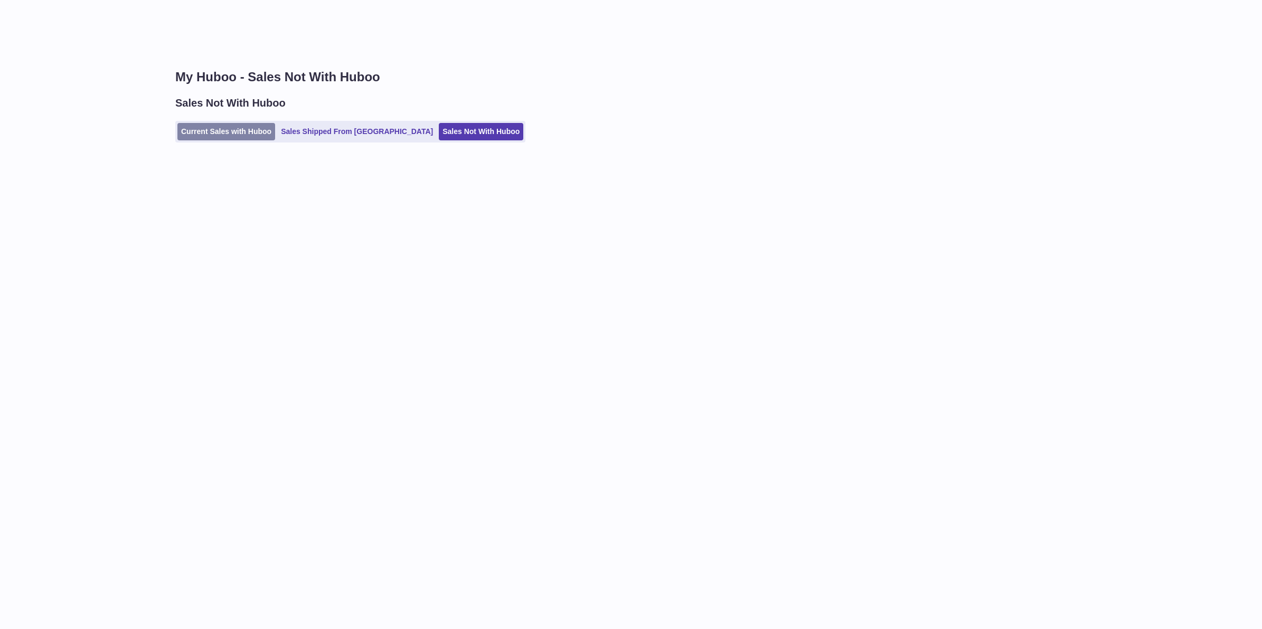
click at [247, 128] on link "Current Sales with Huboo" at bounding box center [226, 131] width 98 height 17
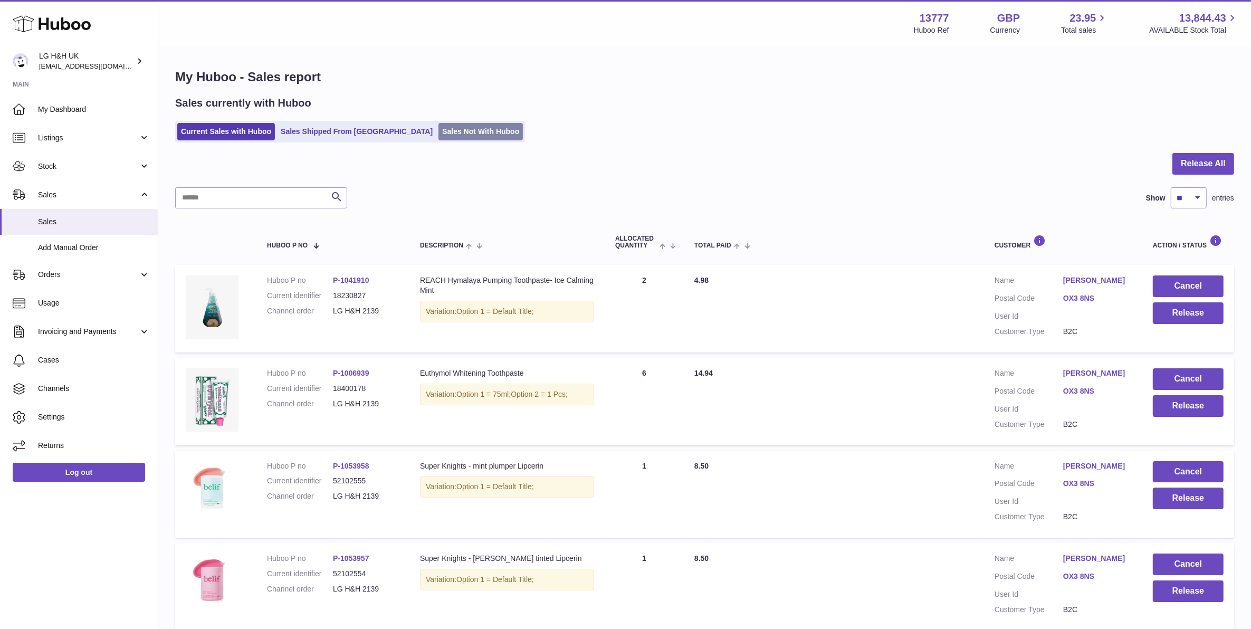
click at [458, 134] on link "Sales Not With Huboo" at bounding box center [481, 131] width 84 height 17
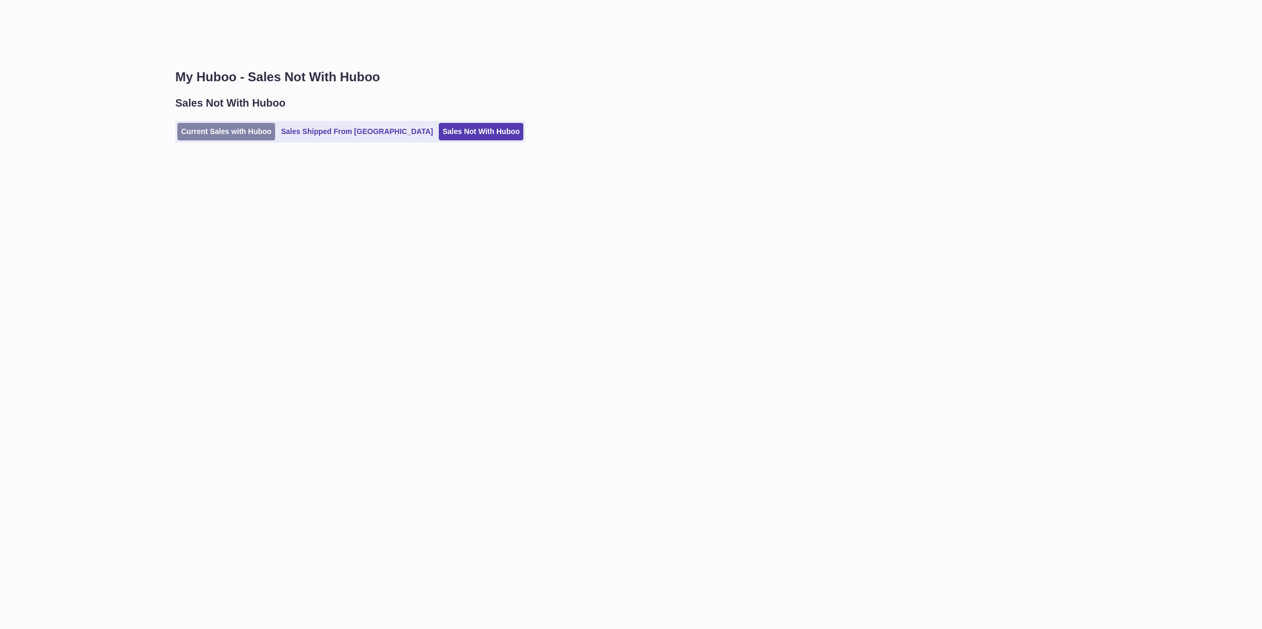
click at [238, 130] on link "Current Sales with Huboo" at bounding box center [226, 131] width 98 height 17
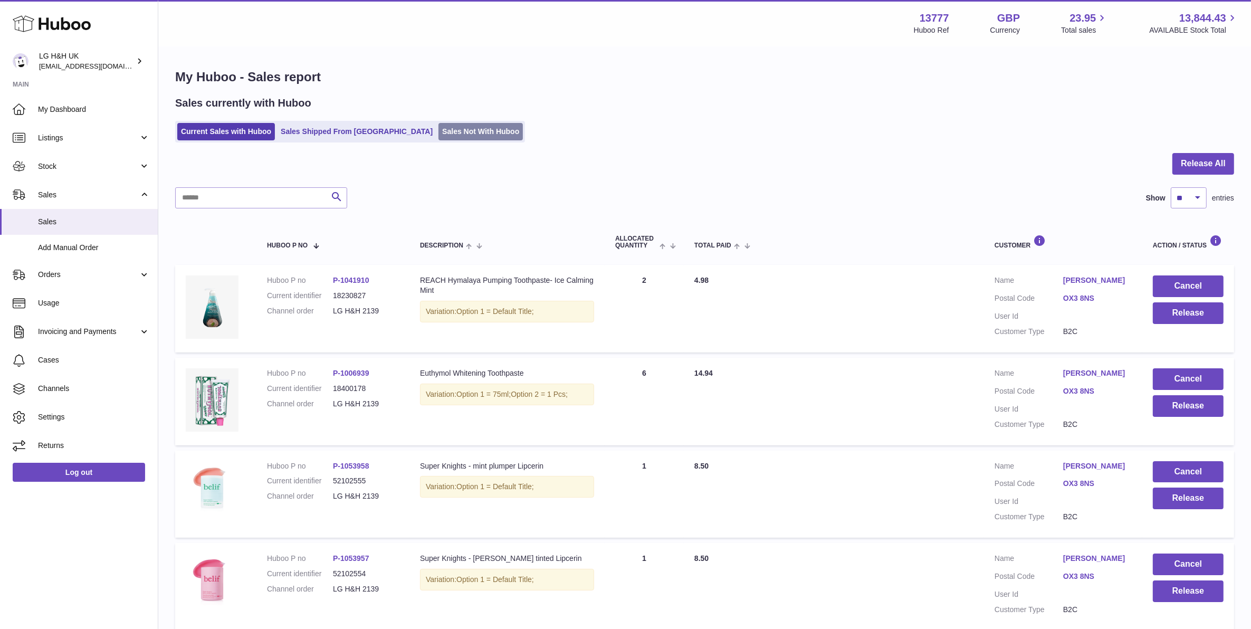
click at [410, 140] on ul "Current Sales with Huboo Sales Shipped From Huboo Sales Not With Huboo" at bounding box center [350, 132] width 350 height 22
click at [439, 136] on link "Sales Not With Huboo" at bounding box center [481, 131] width 84 height 17
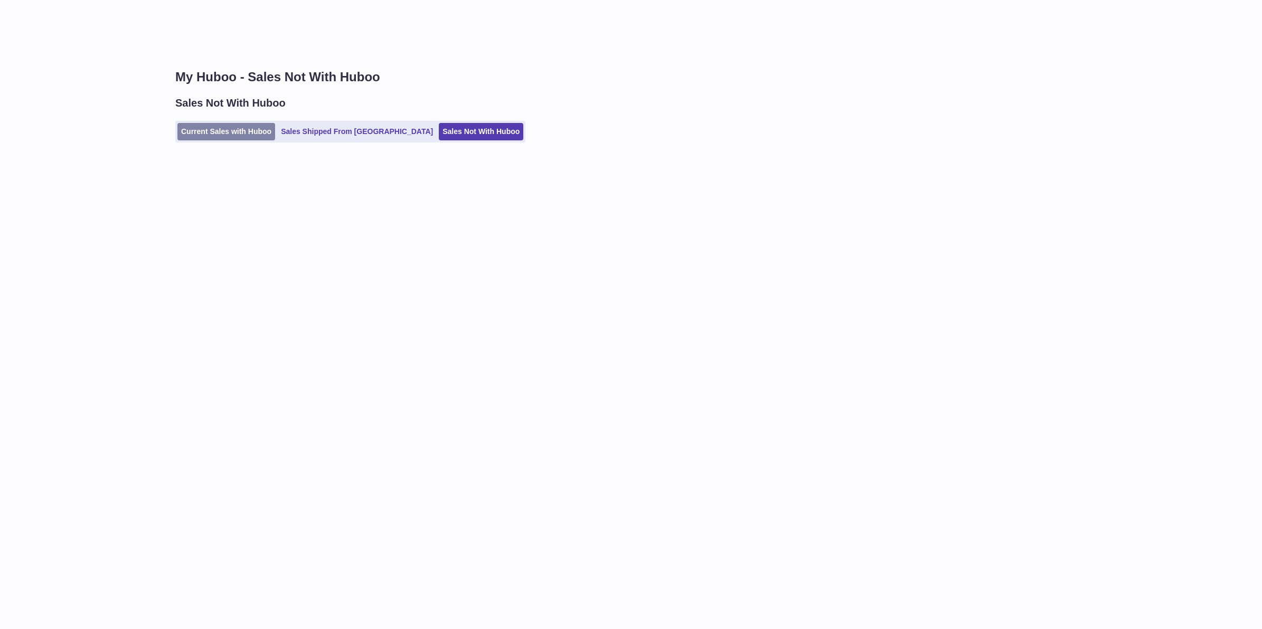
click at [246, 125] on link "Current Sales with Huboo" at bounding box center [226, 131] width 98 height 17
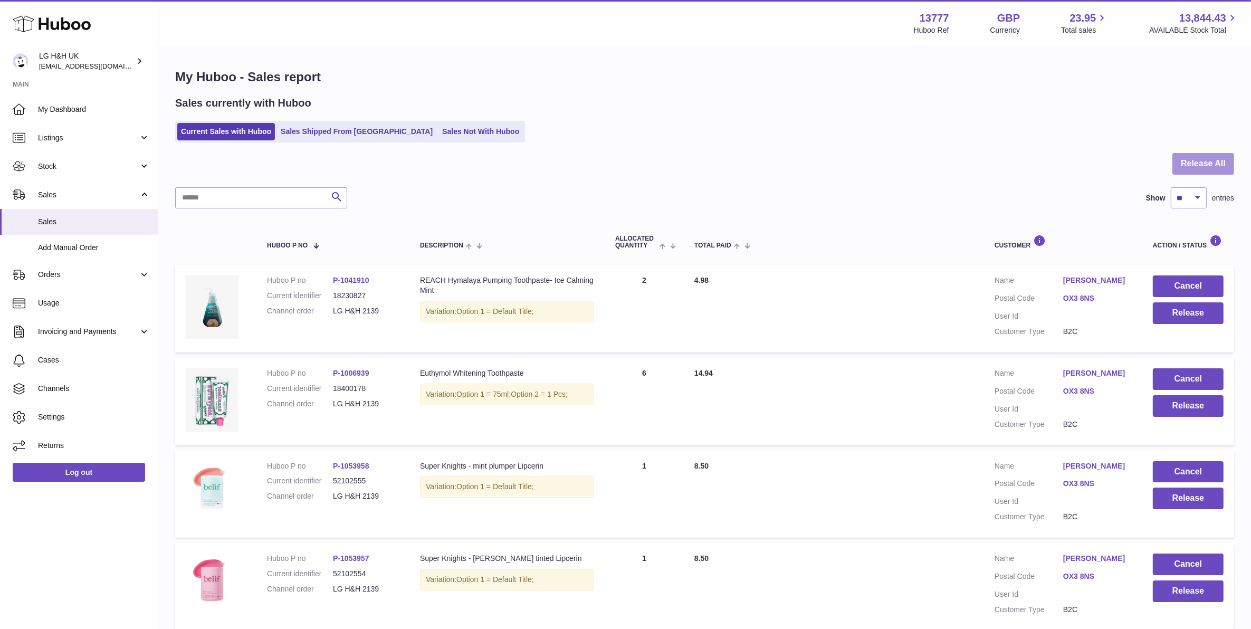
click at [1181, 166] on button "Release All" at bounding box center [1204, 164] width 62 height 22
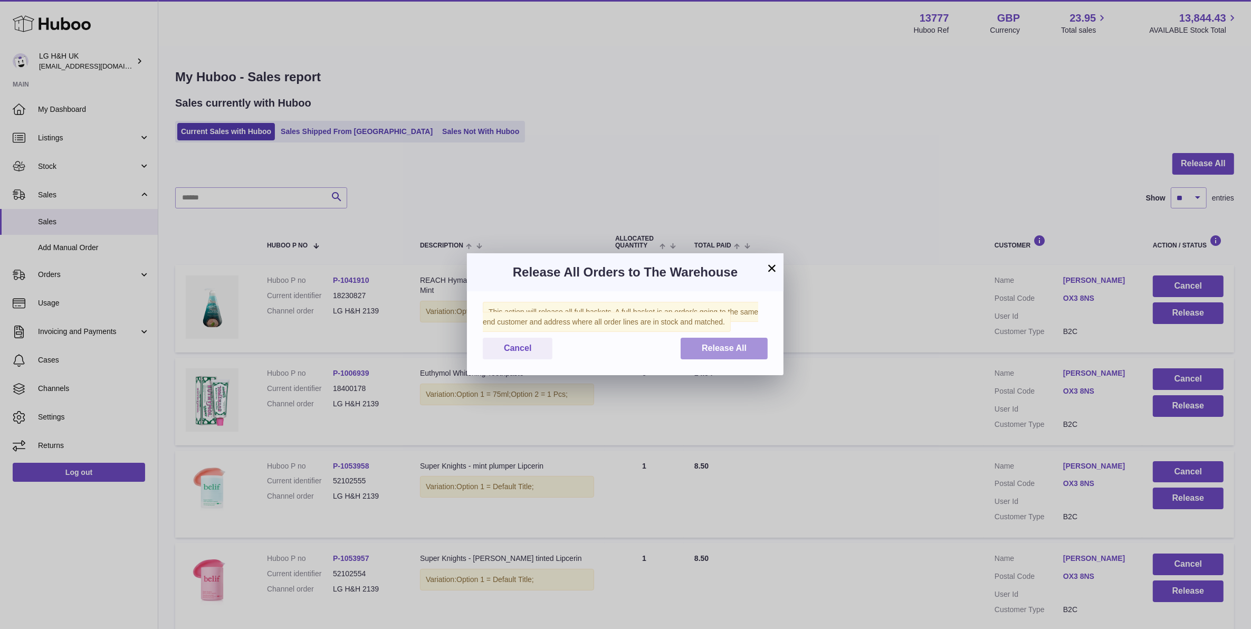
click at [723, 340] on button "Release All" at bounding box center [724, 349] width 87 height 22
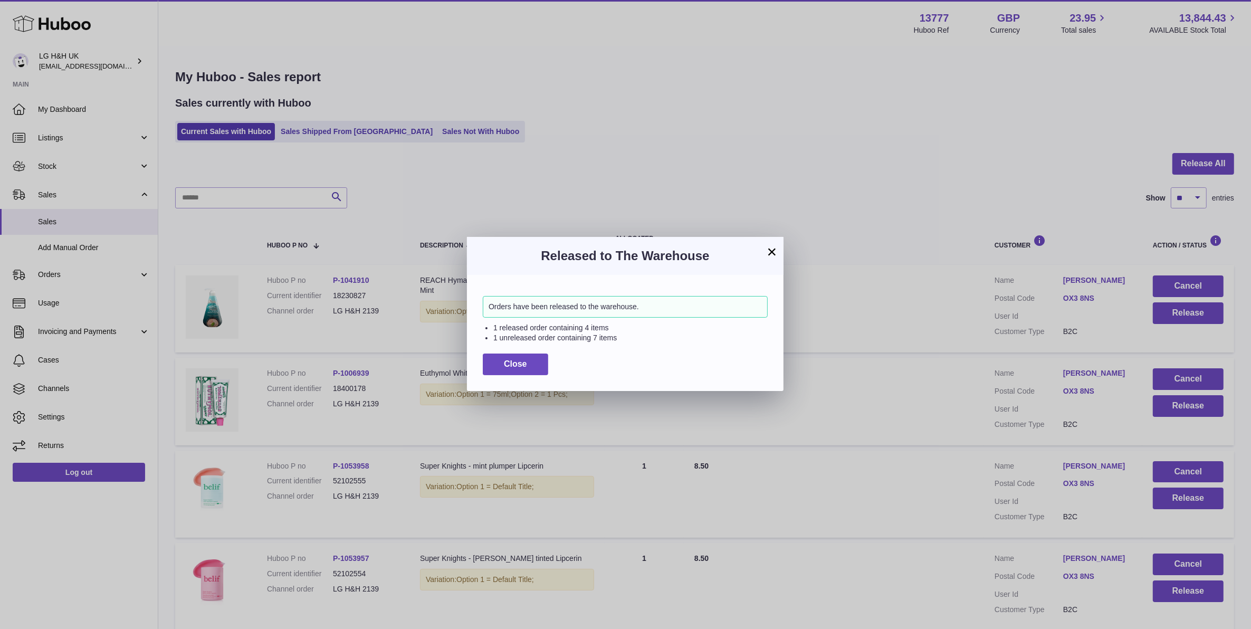
click at [771, 252] on button "×" at bounding box center [772, 251] width 13 height 13
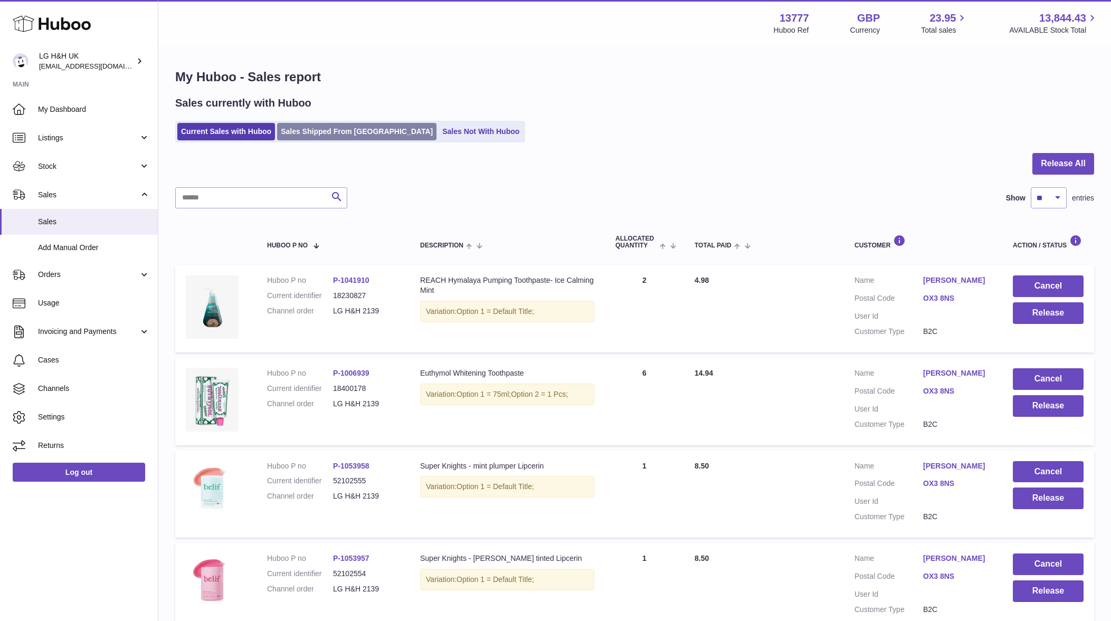
click at [356, 127] on link "Sales Shipped From Huboo" at bounding box center [356, 131] width 159 height 17
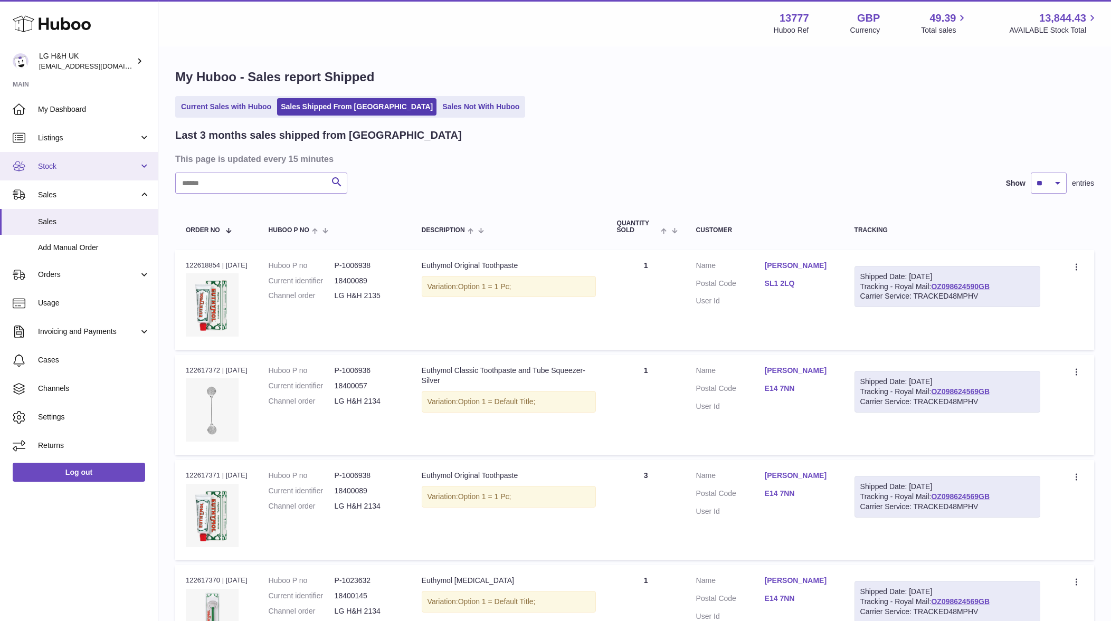
click at [143, 155] on link "Stock" at bounding box center [79, 166] width 158 height 29
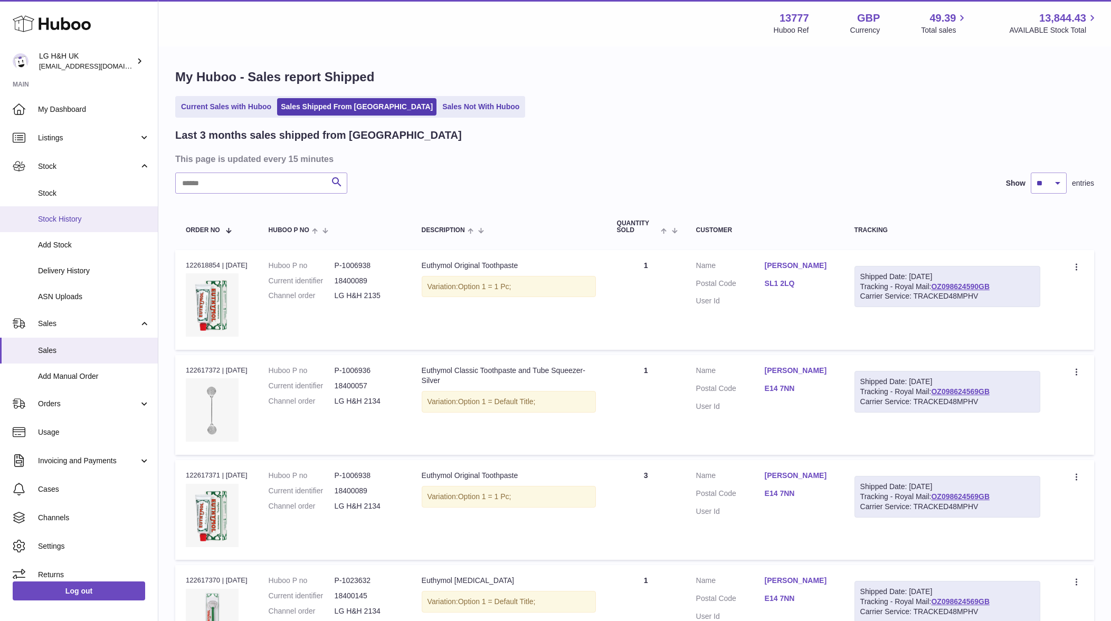
click at [101, 210] on link "Stock History" at bounding box center [79, 219] width 158 height 26
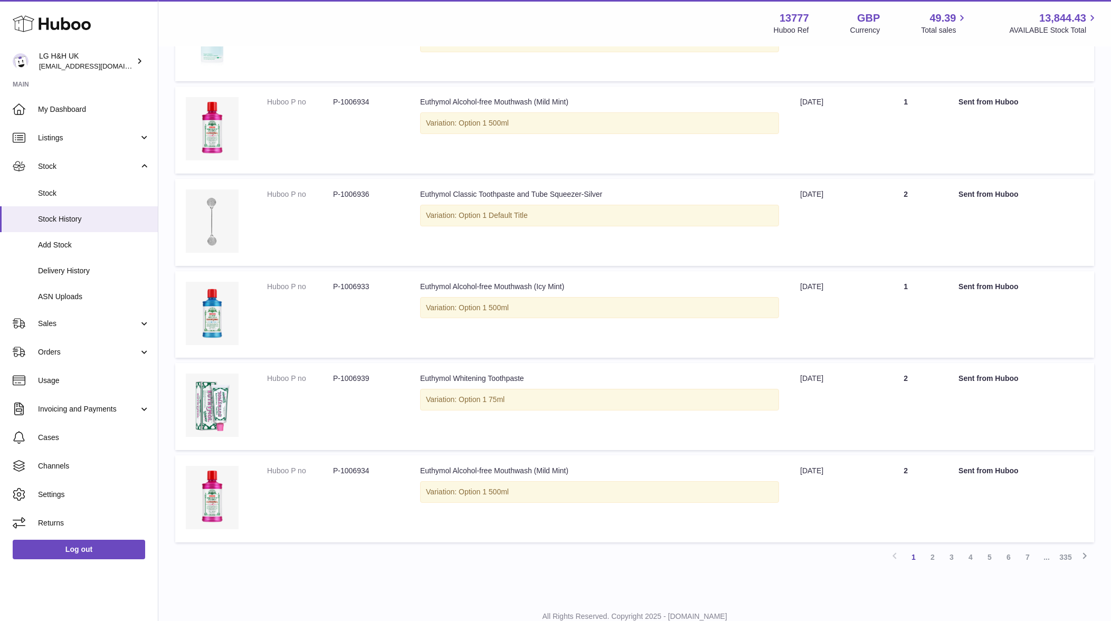
scroll to position [530, 0]
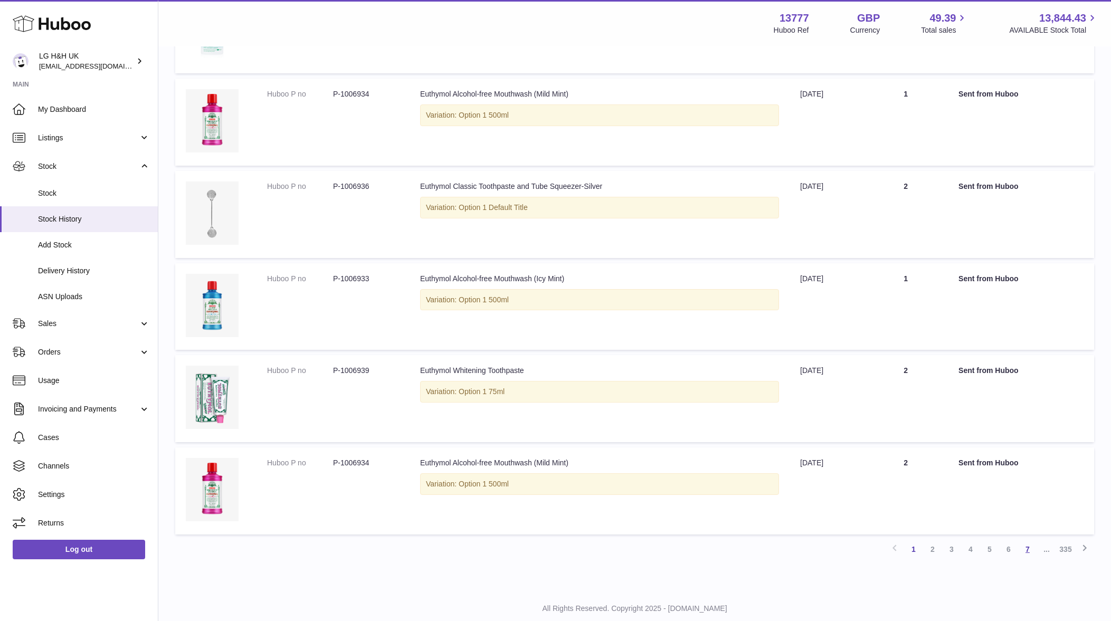
click at [1022, 540] on link "7" at bounding box center [1027, 549] width 19 height 19
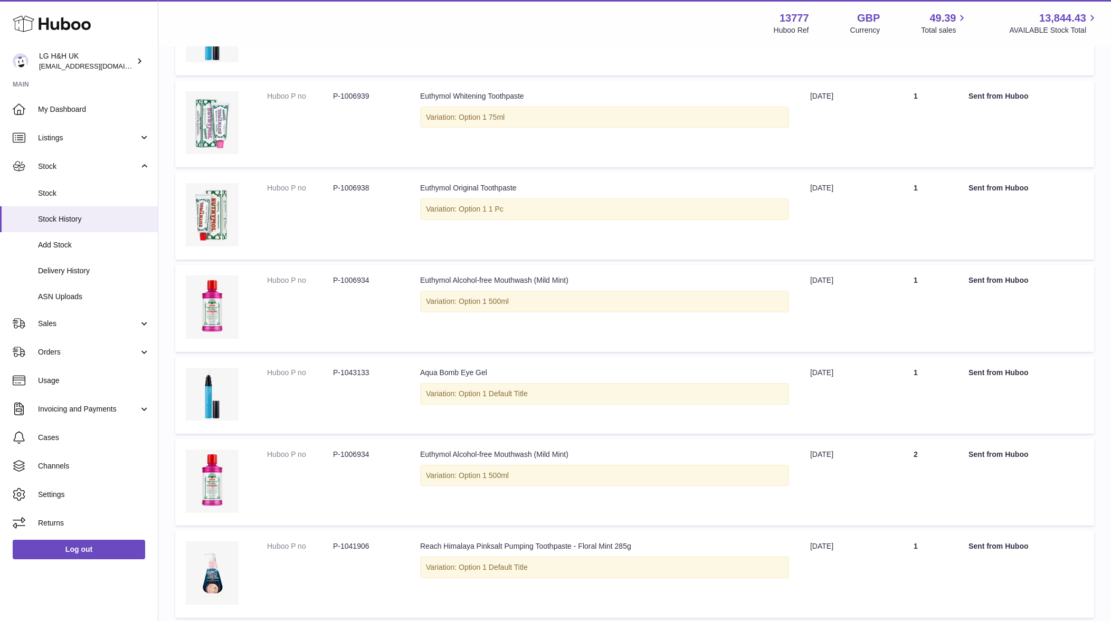
scroll to position [534, 0]
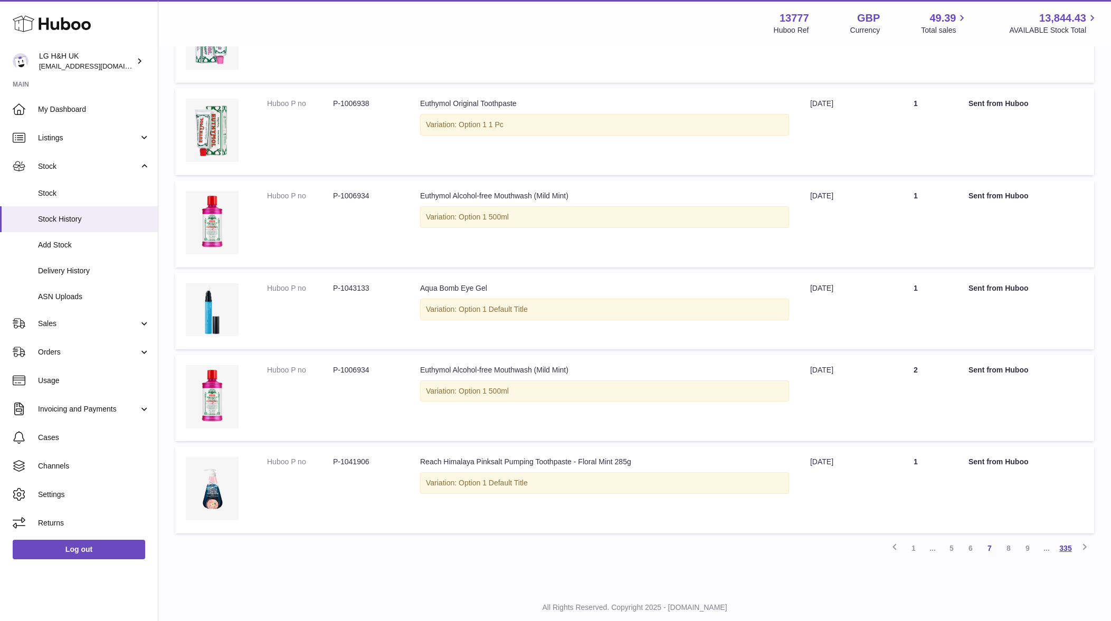
click at [1061, 539] on link "335" at bounding box center [1065, 548] width 19 height 19
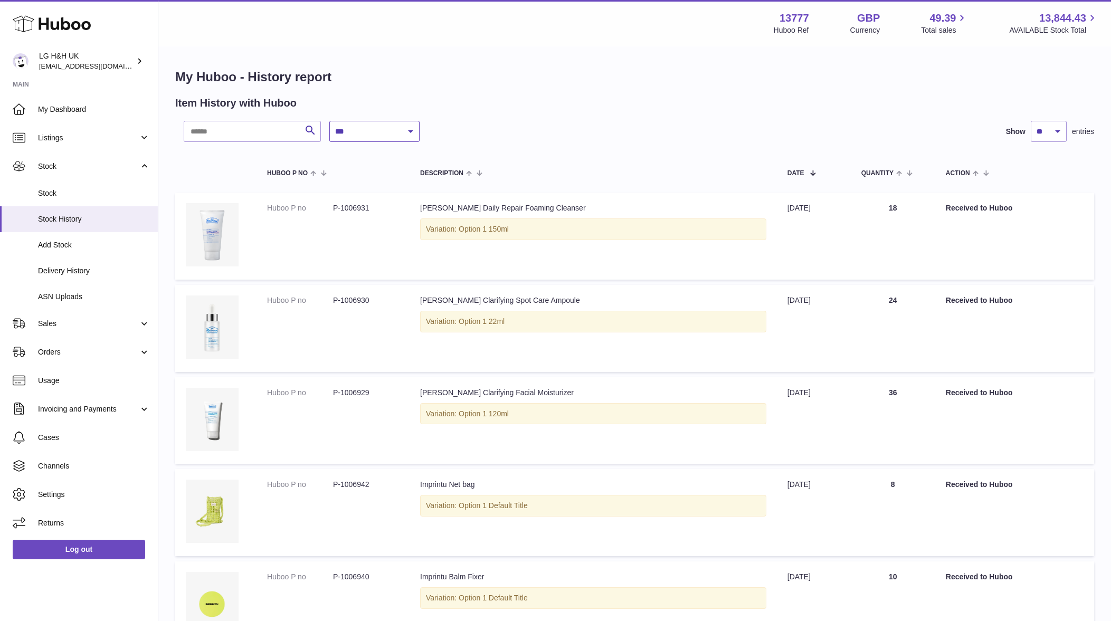
click at [386, 140] on select "**********" at bounding box center [374, 131] width 90 height 21
click at [329, 121] on select "**********" at bounding box center [374, 131] width 90 height 21
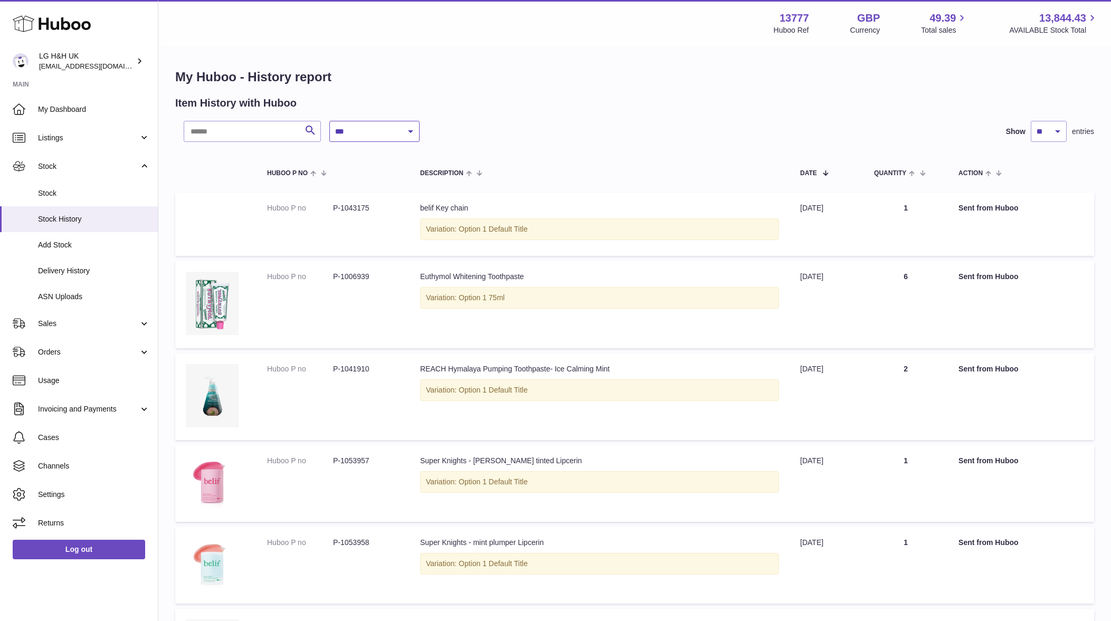
click at [381, 135] on select "**********" at bounding box center [374, 131] width 90 height 21
click at [329, 121] on select "**********" at bounding box center [374, 131] width 90 height 21
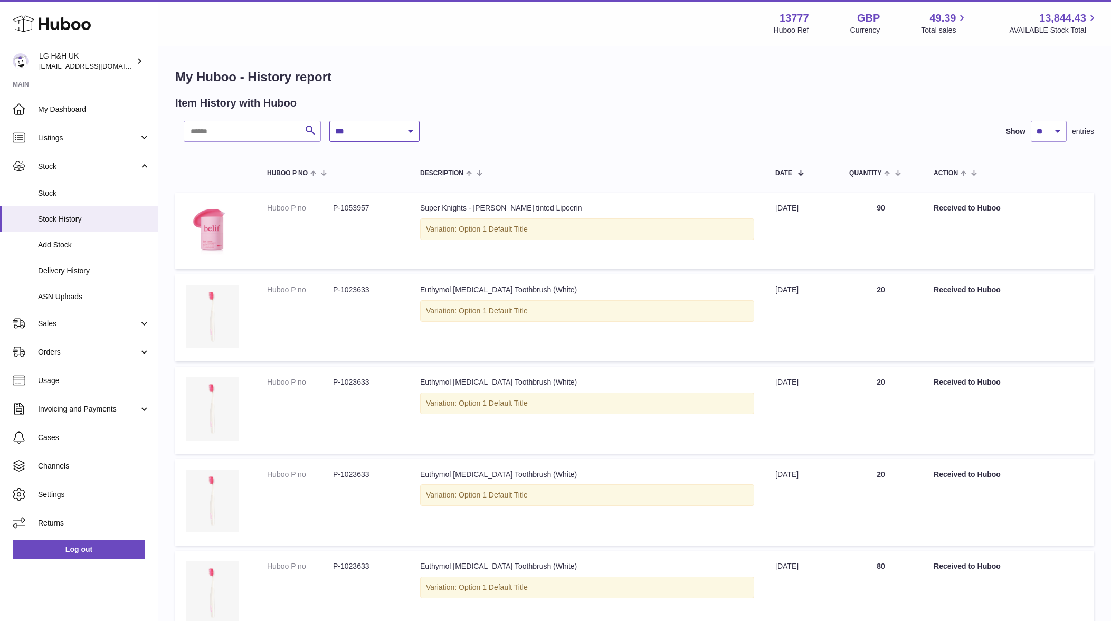
click at [402, 125] on select "**********" at bounding box center [374, 131] width 90 height 21
select select "*"
click at [329, 121] on select "**********" at bounding box center [374, 131] width 90 height 21
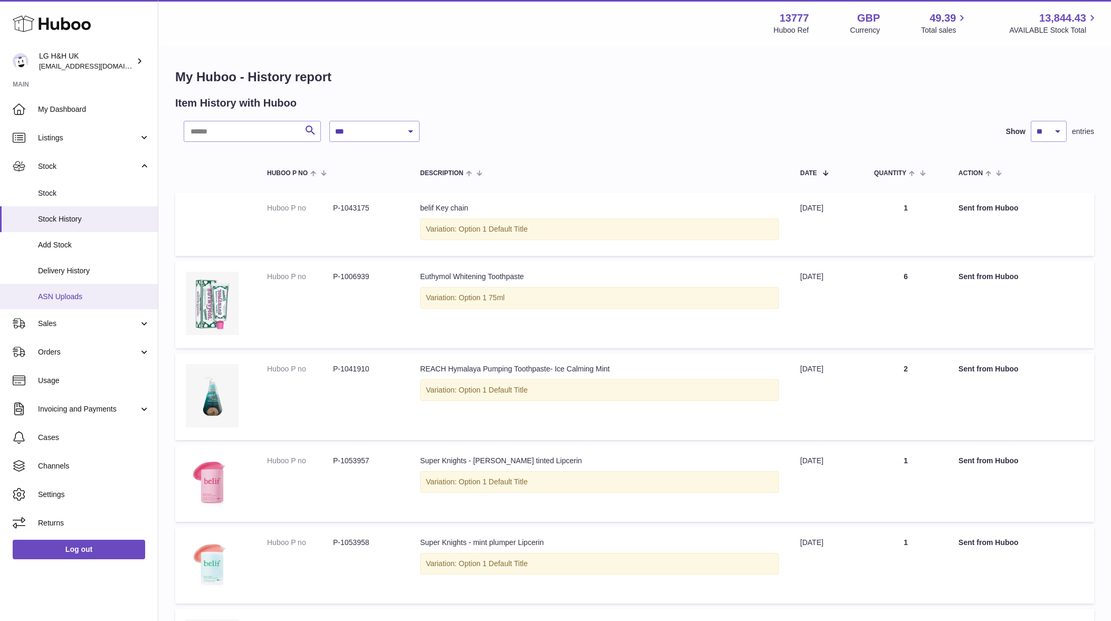
click at [52, 284] on link "ASN Uploads" at bounding box center [79, 297] width 158 height 26
click at [56, 273] on span "Delivery History" at bounding box center [94, 271] width 112 height 10
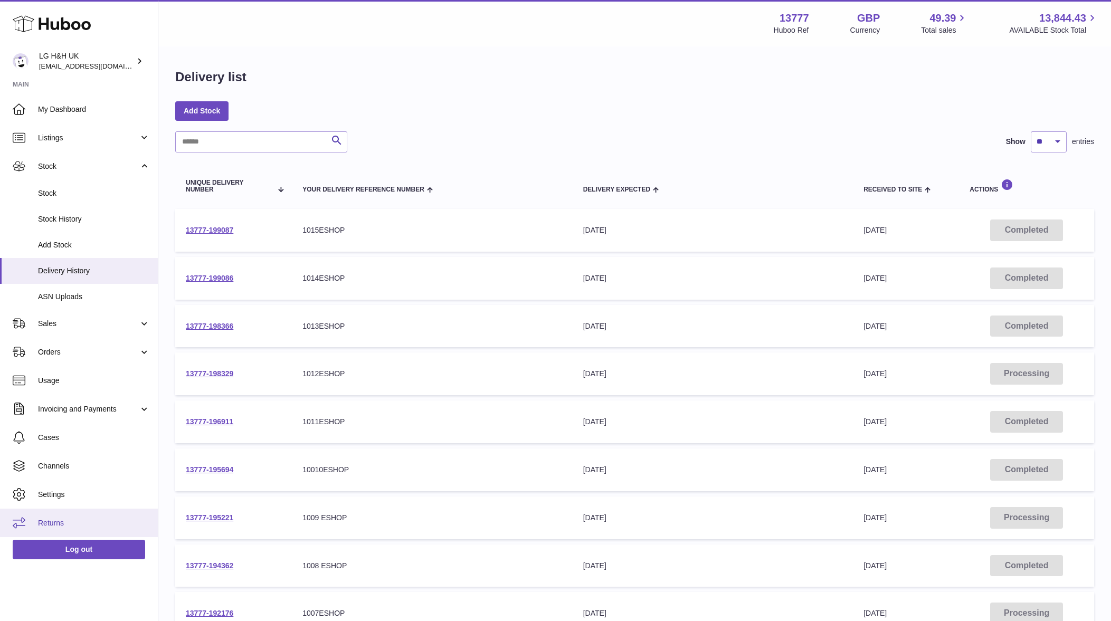
click at [53, 517] on link "Returns" at bounding box center [79, 523] width 158 height 29
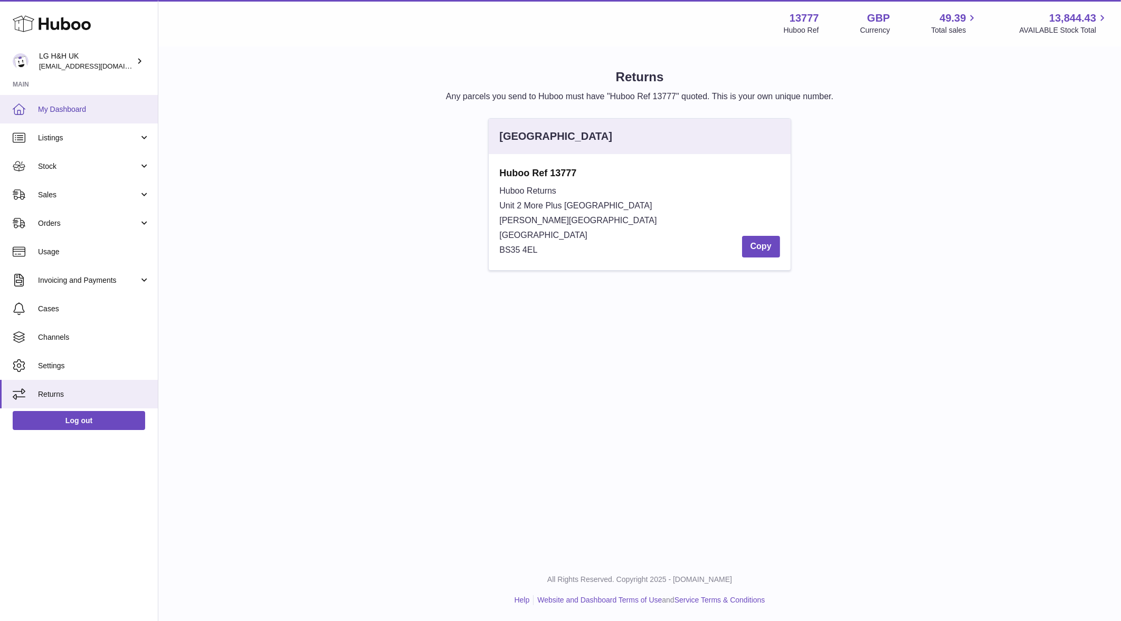
click at [133, 109] on span "My Dashboard" at bounding box center [94, 110] width 112 height 10
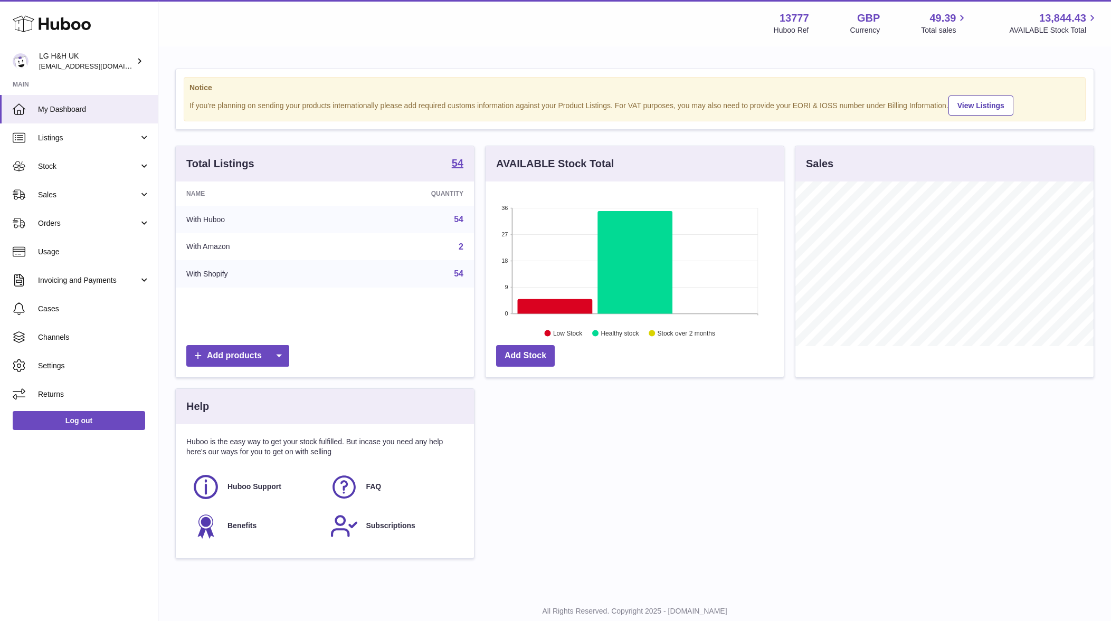
scroll to position [165, 298]
click at [462, 243] on link "2" at bounding box center [461, 246] width 5 height 9
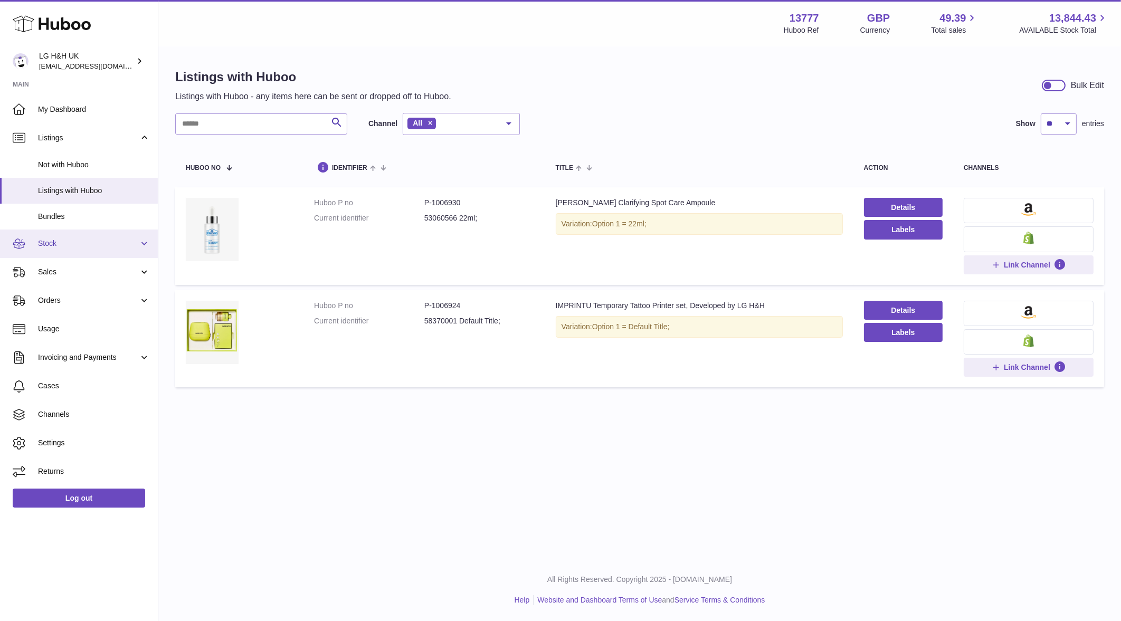
click at [92, 253] on link "Stock" at bounding box center [79, 244] width 158 height 29
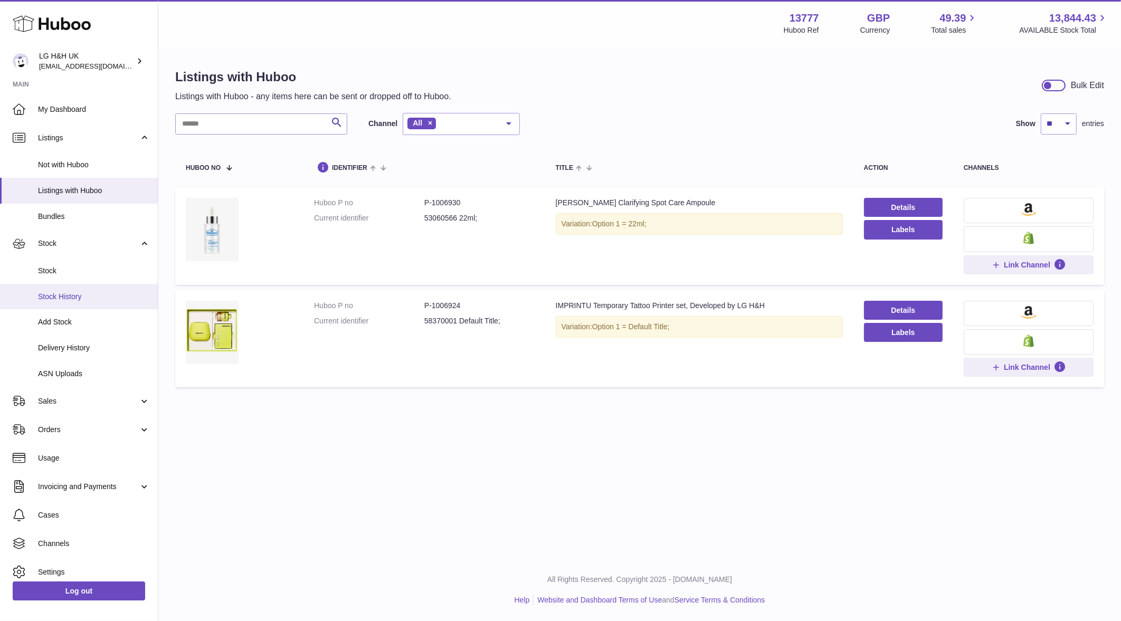
click at [91, 293] on span "Stock History" at bounding box center [94, 297] width 112 height 10
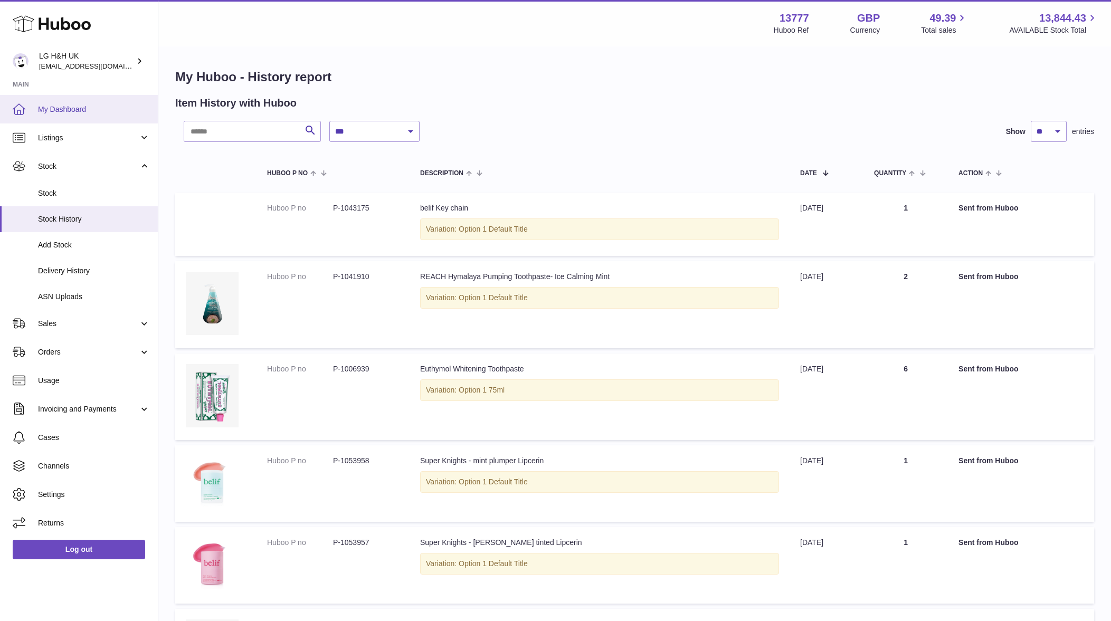
click at [97, 112] on span "My Dashboard" at bounding box center [94, 110] width 112 height 10
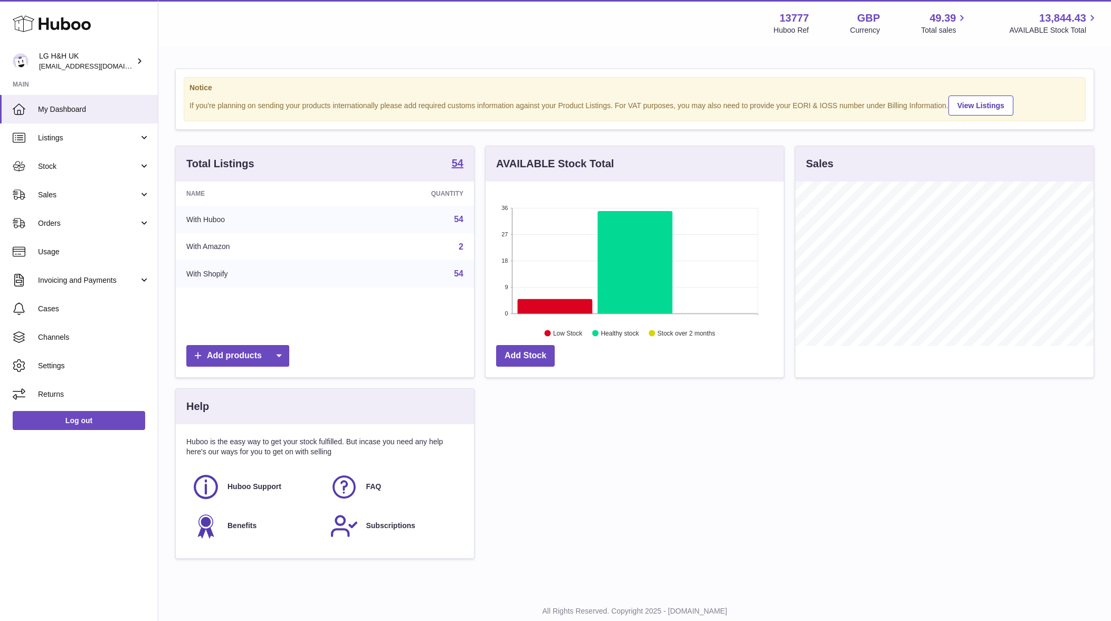
scroll to position [165, 298]
click at [88, 185] on link "Sales" at bounding box center [79, 195] width 158 height 29
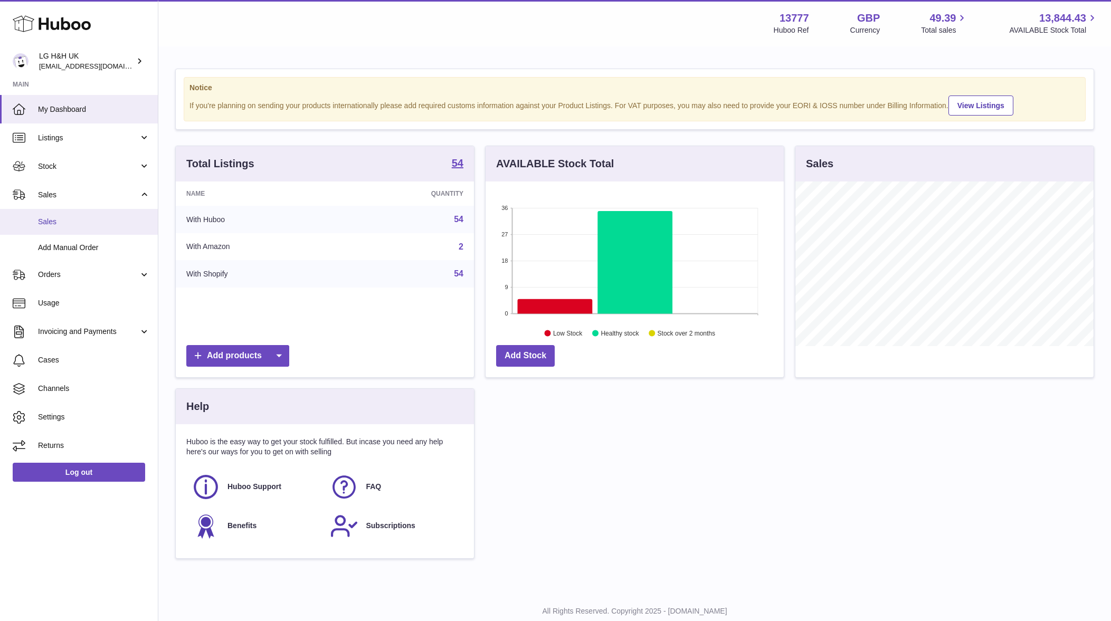
click at [86, 211] on link "Sales" at bounding box center [79, 222] width 158 height 26
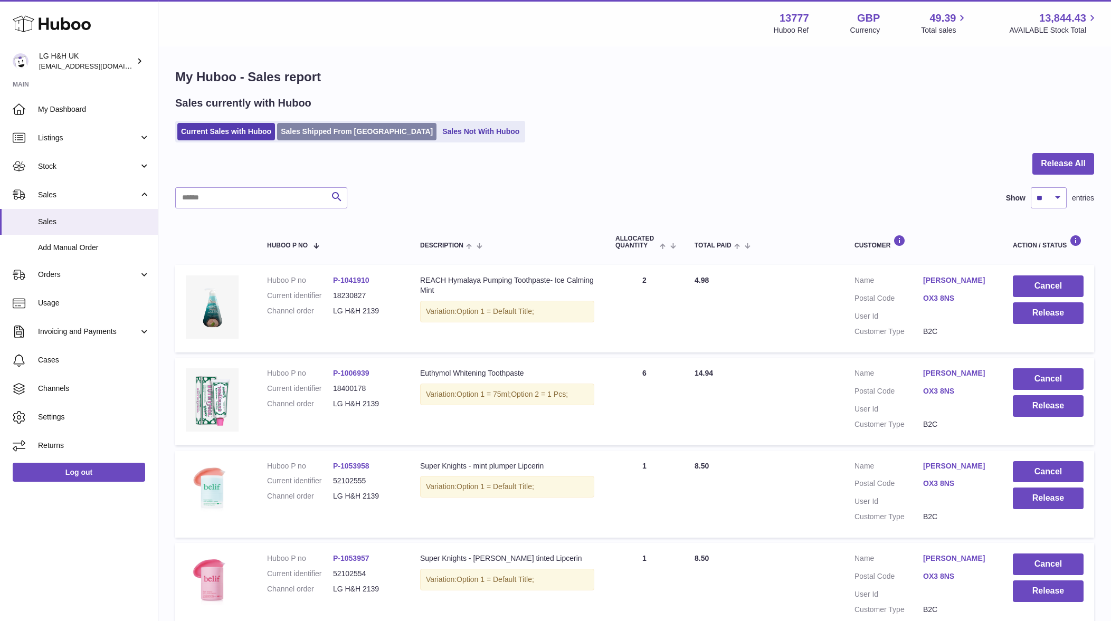
click at [340, 124] on link "Sales Shipped From [GEOGRAPHIC_DATA]" at bounding box center [356, 131] width 159 height 17
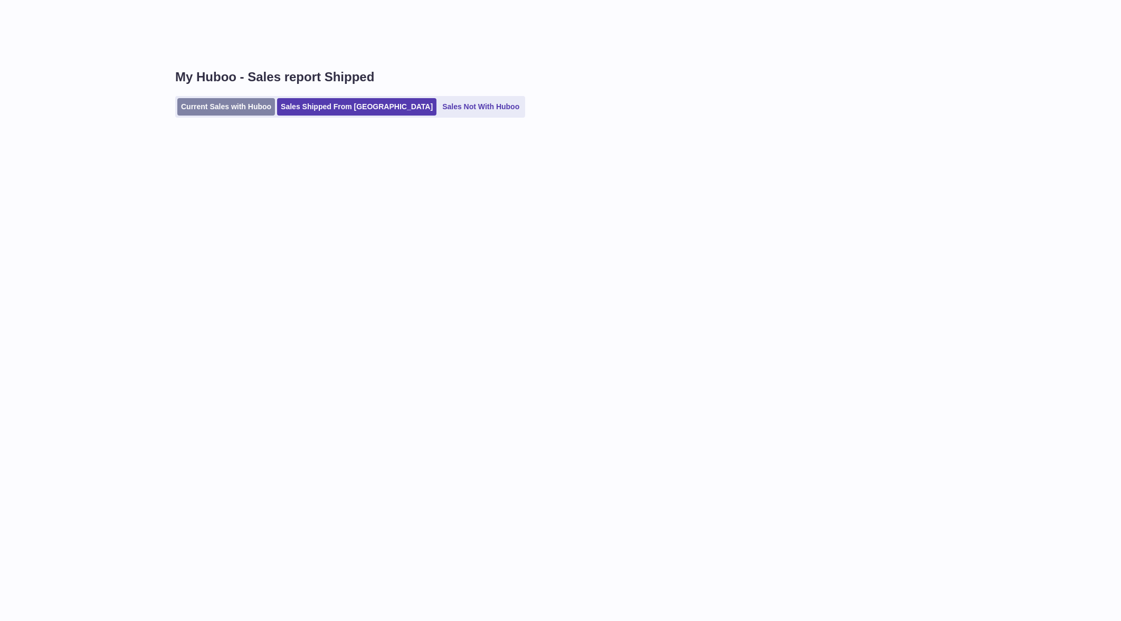
click at [255, 109] on link "Current Sales with Huboo" at bounding box center [226, 106] width 98 height 17
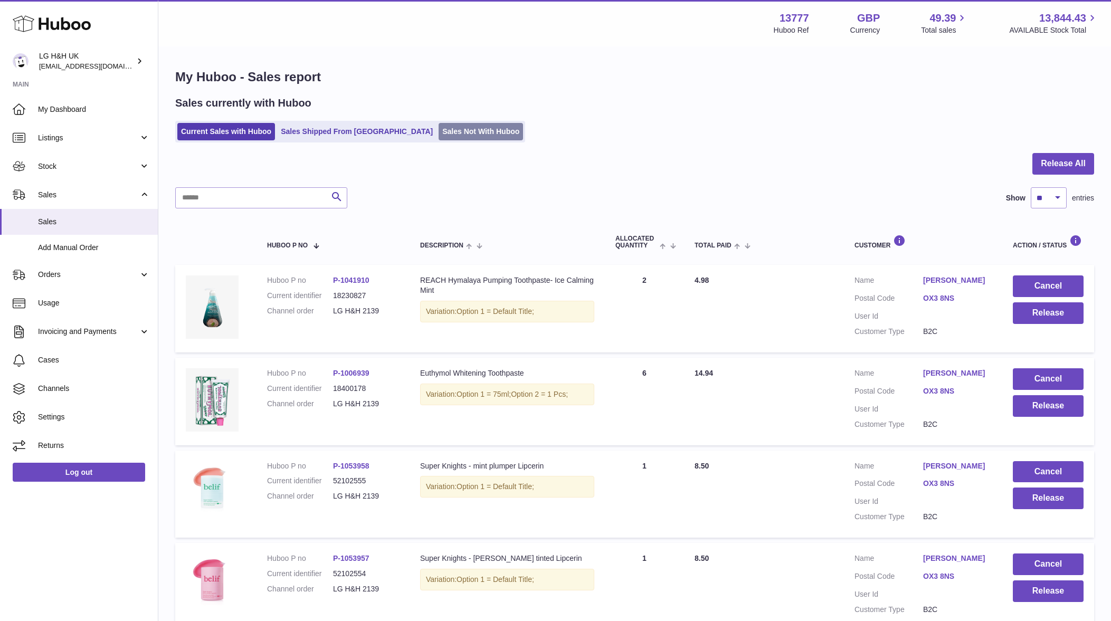
click at [462, 137] on link "Sales Not With Huboo" at bounding box center [481, 131] width 84 height 17
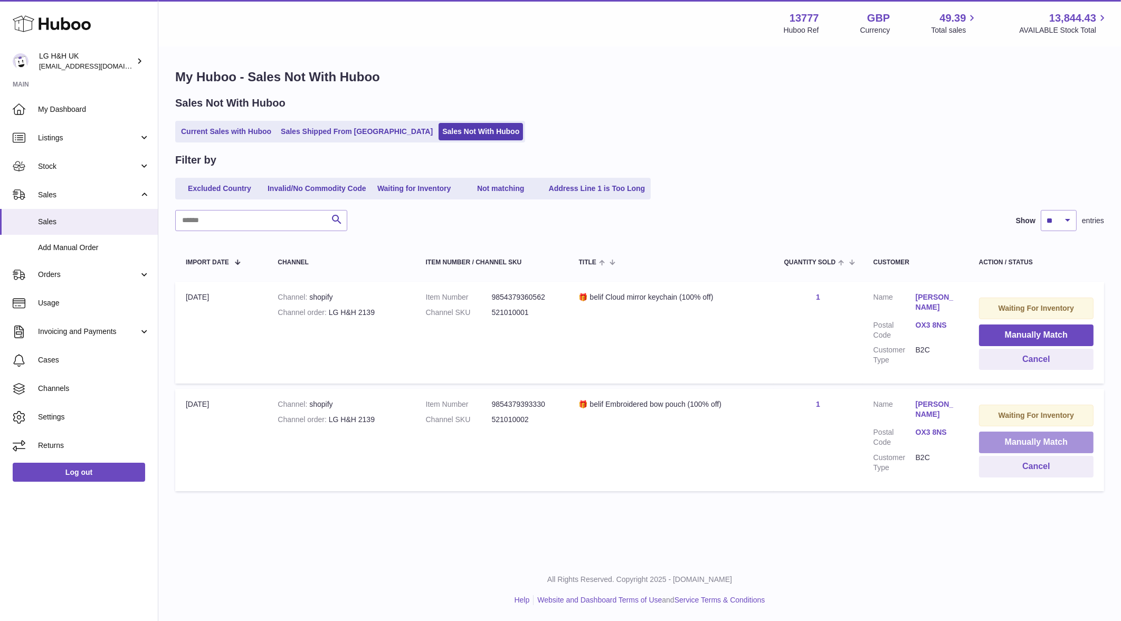
click at [1079, 438] on button "Manually Match" at bounding box center [1036, 443] width 115 height 22
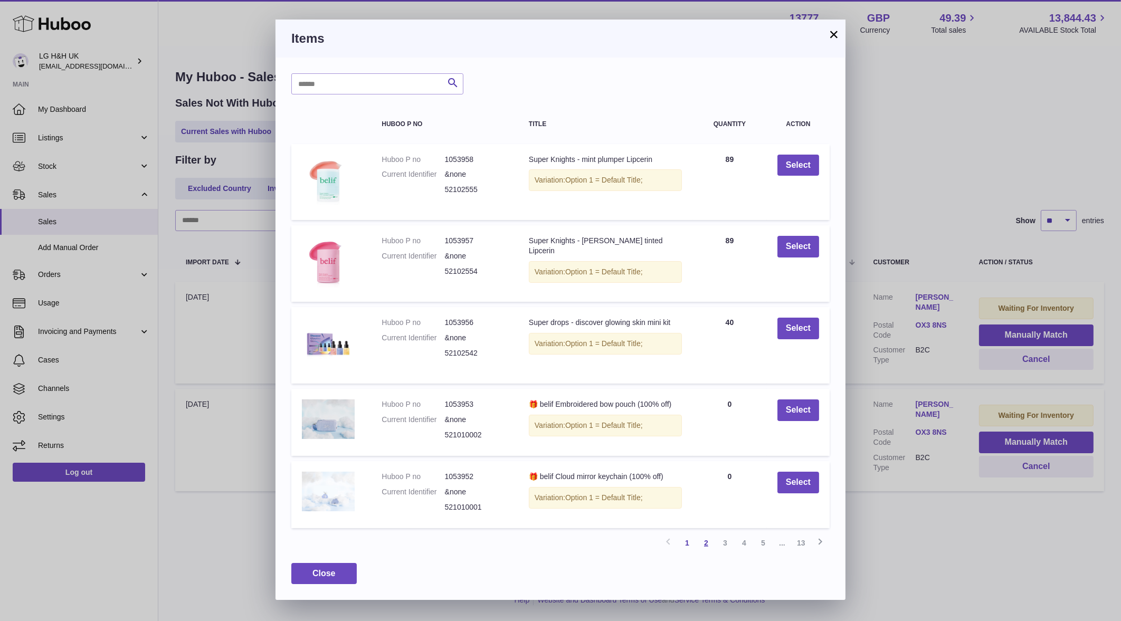
click at [707, 539] on link "2" at bounding box center [706, 543] width 19 height 19
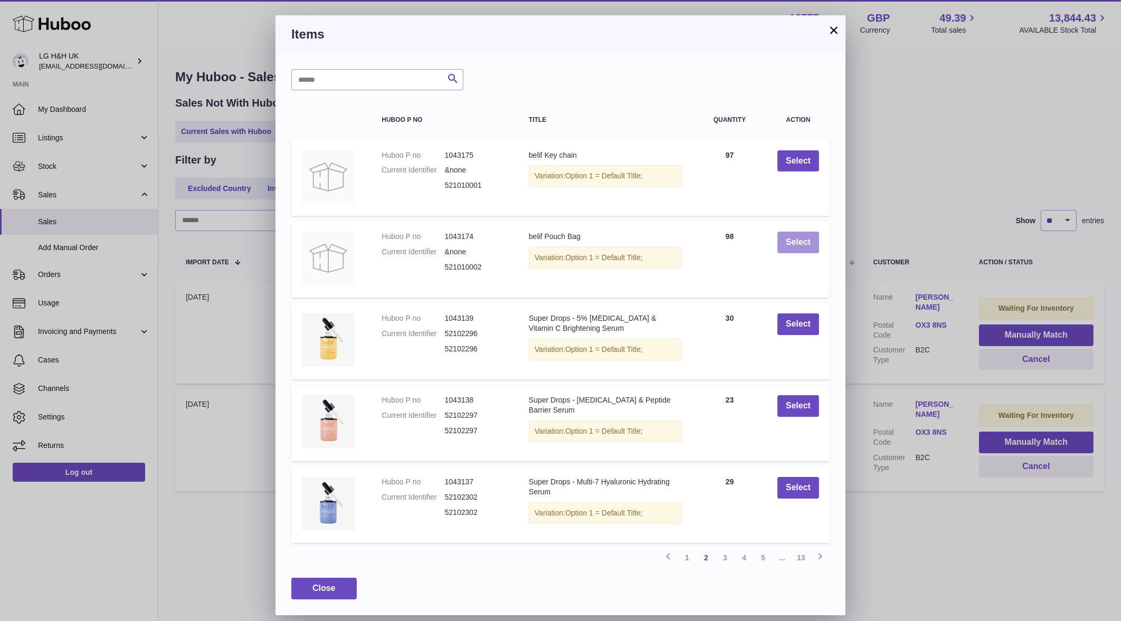
click at [791, 246] on button "Select" at bounding box center [798, 243] width 42 height 22
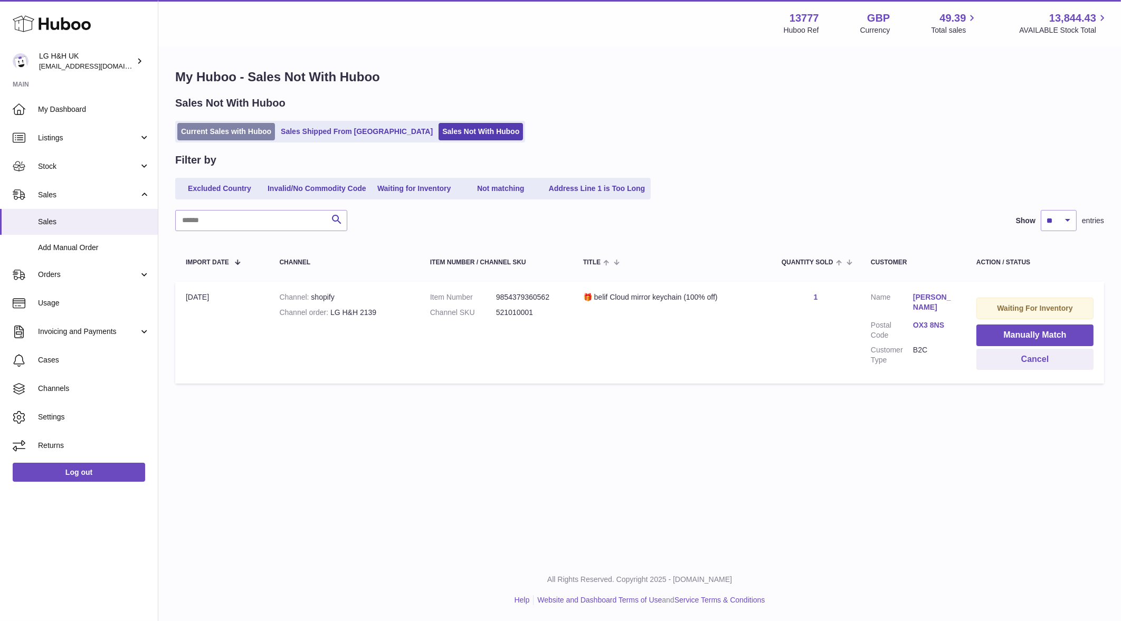
click at [232, 135] on link "Current Sales with Huboo" at bounding box center [226, 131] width 98 height 17
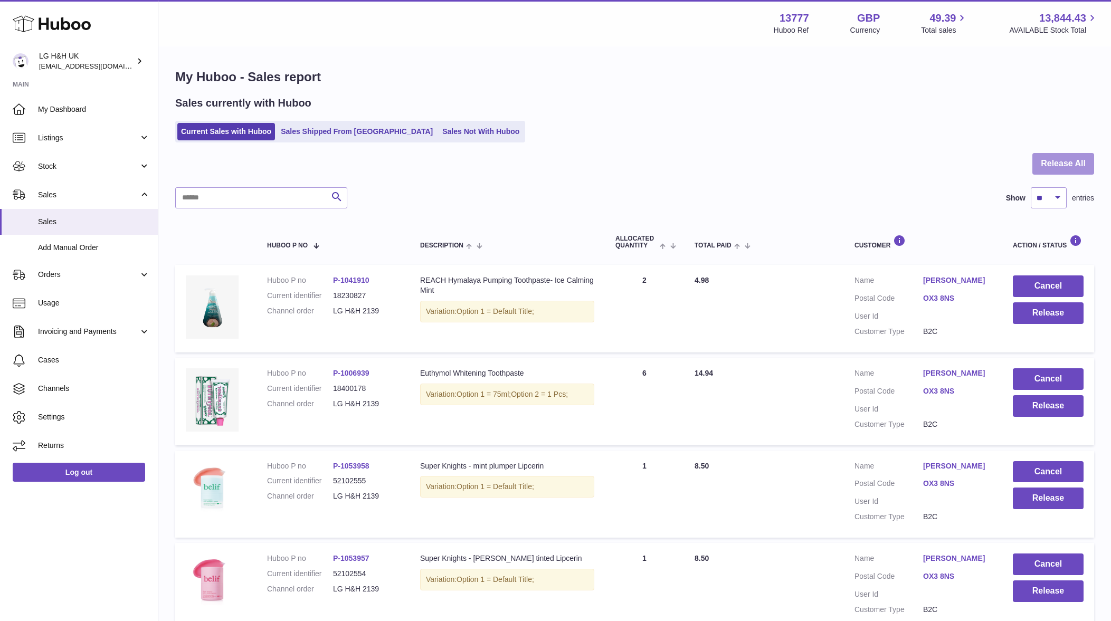
click at [1032, 161] on button "Release All" at bounding box center [1063, 164] width 62 height 22
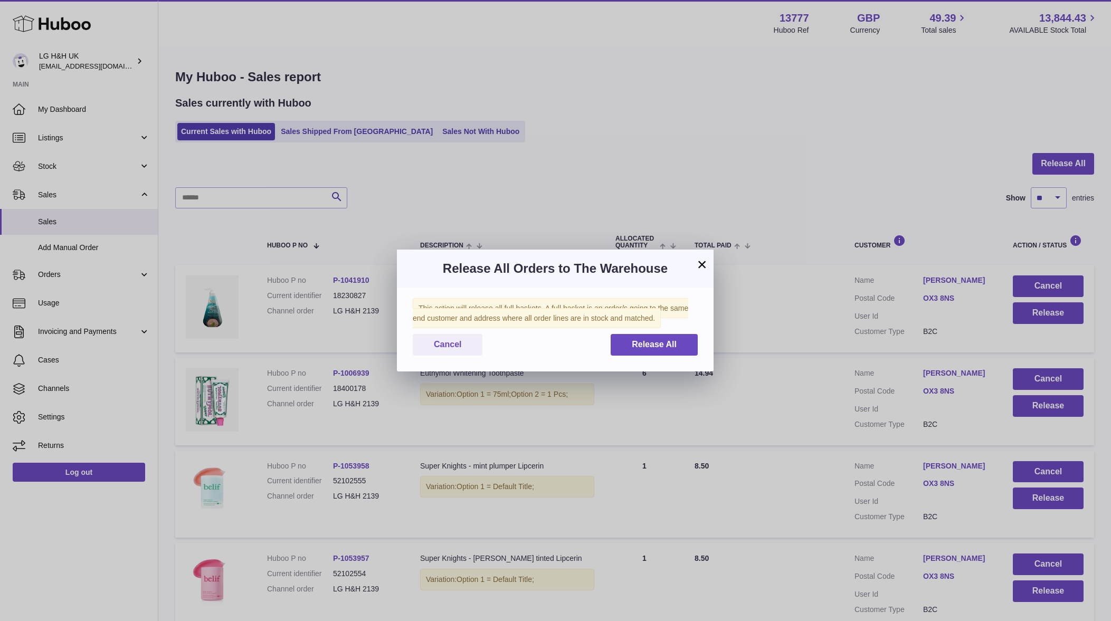
click at [707, 330] on div "This action will release all full baskets. A full basket is an order/s going to…" at bounding box center [555, 330] width 317 height 84
click at [693, 345] on button "Release All" at bounding box center [654, 345] width 87 height 22
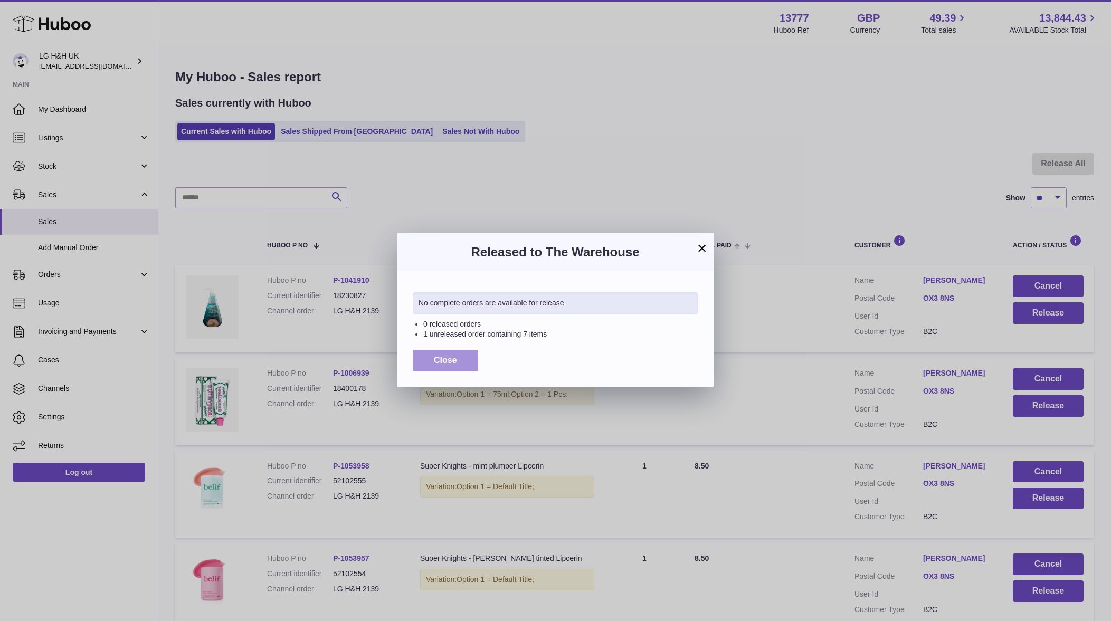
click at [457, 357] on button "Close" at bounding box center [445, 361] width 65 height 22
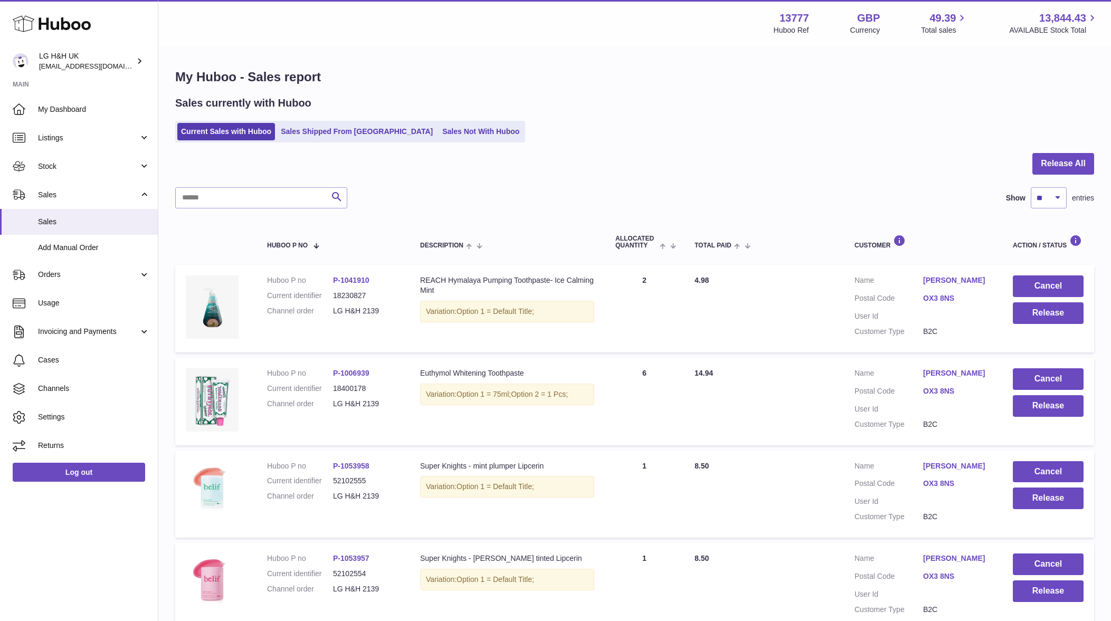
click at [1030, 158] on div at bounding box center [634, 170] width 919 height 34
click at [1041, 159] on button "Release All" at bounding box center [1063, 164] width 62 height 22
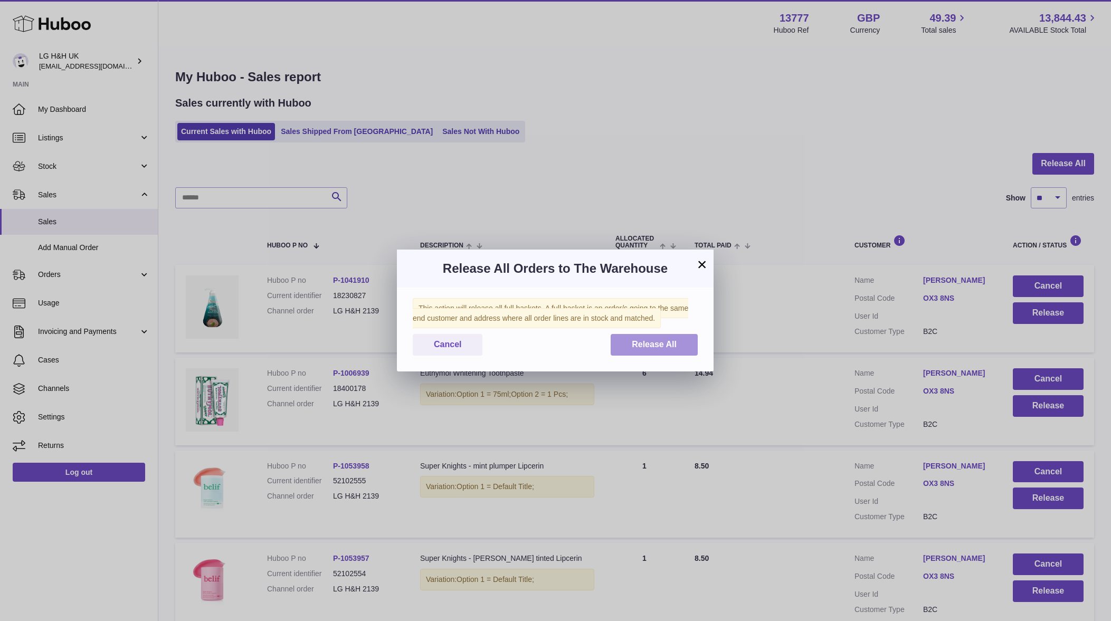
click at [670, 338] on button "Release All" at bounding box center [654, 345] width 87 height 22
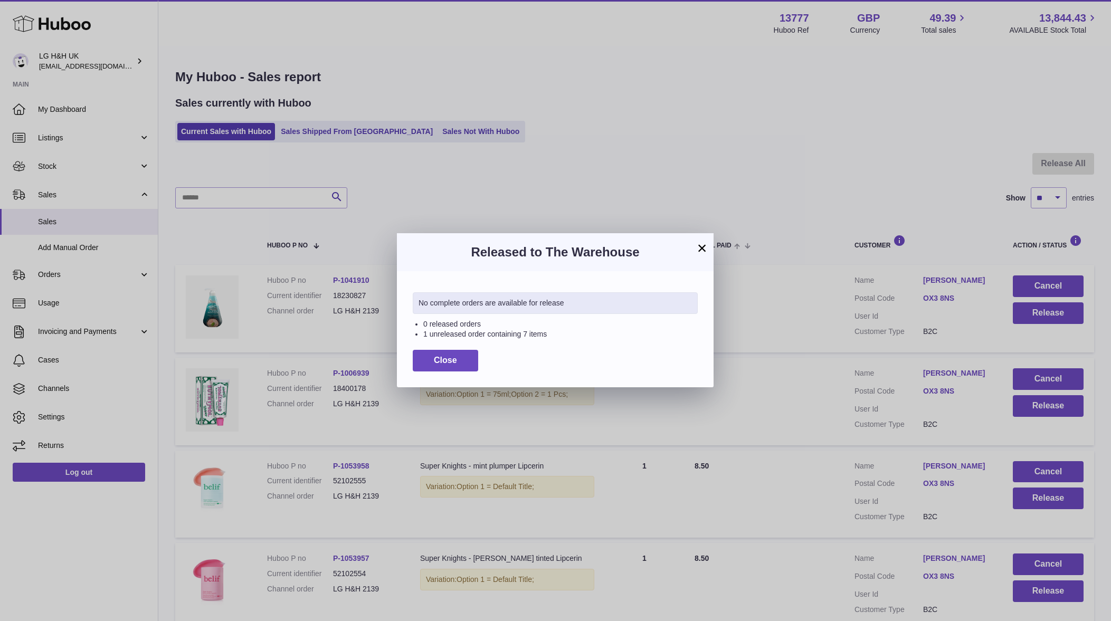
click at [707, 248] on button "×" at bounding box center [702, 248] width 13 height 13
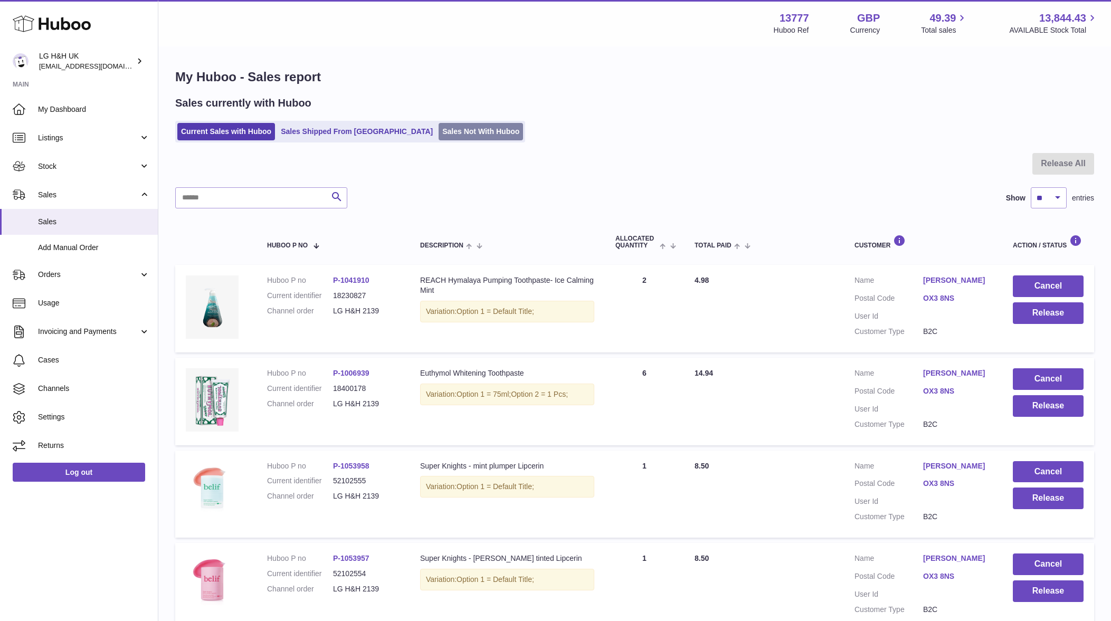
click at [439, 131] on link "Sales Not With Huboo" at bounding box center [481, 131] width 84 height 17
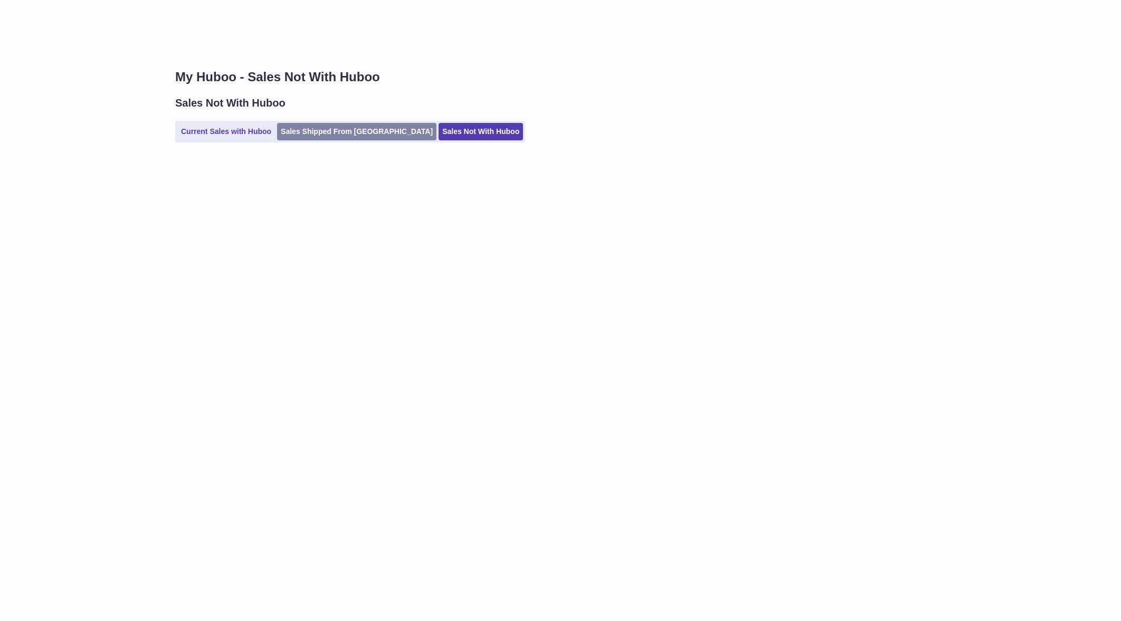
click at [356, 129] on link "Sales Shipped From [GEOGRAPHIC_DATA]" at bounding box center [356, 131] width 159 height 17
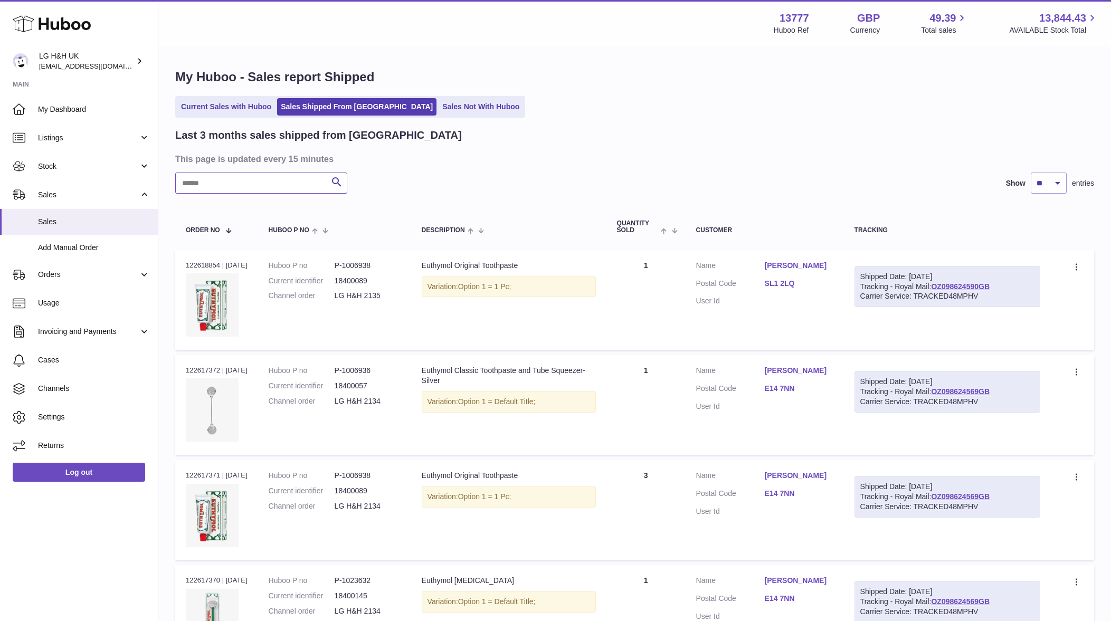
click at [288, 187] on input "text" at bounding box center [261, 183] width 172 height 21
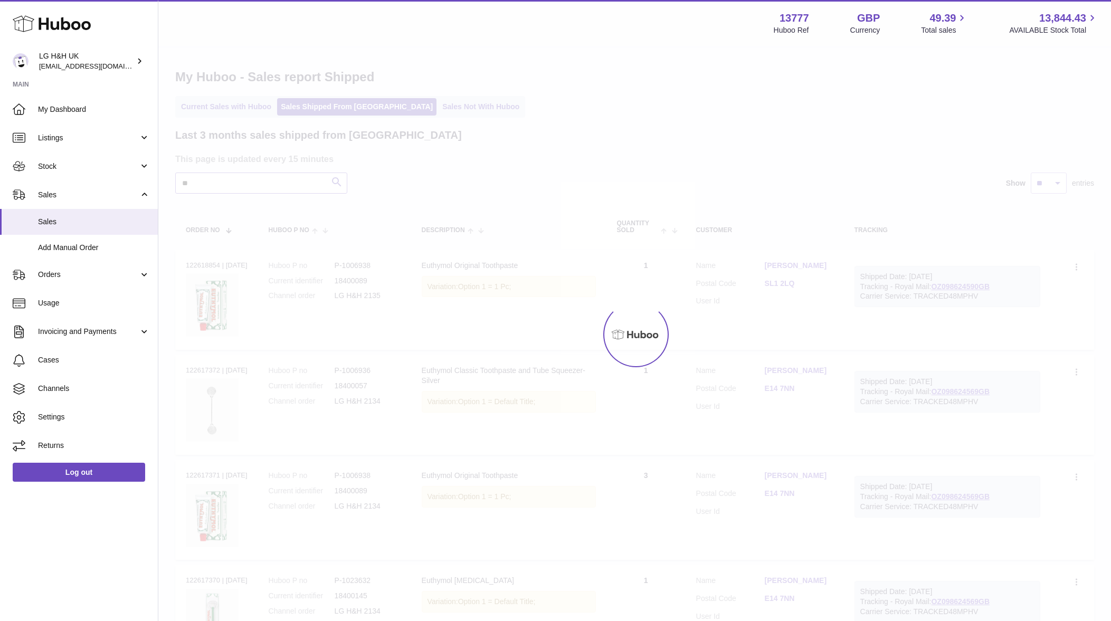
type input "*"
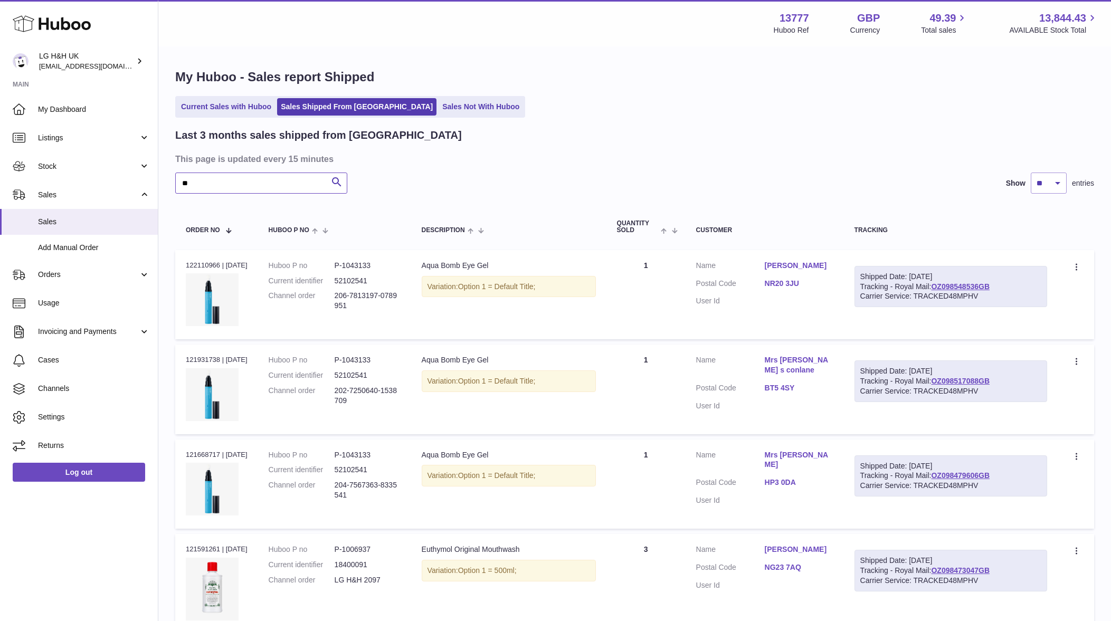
type input "*"
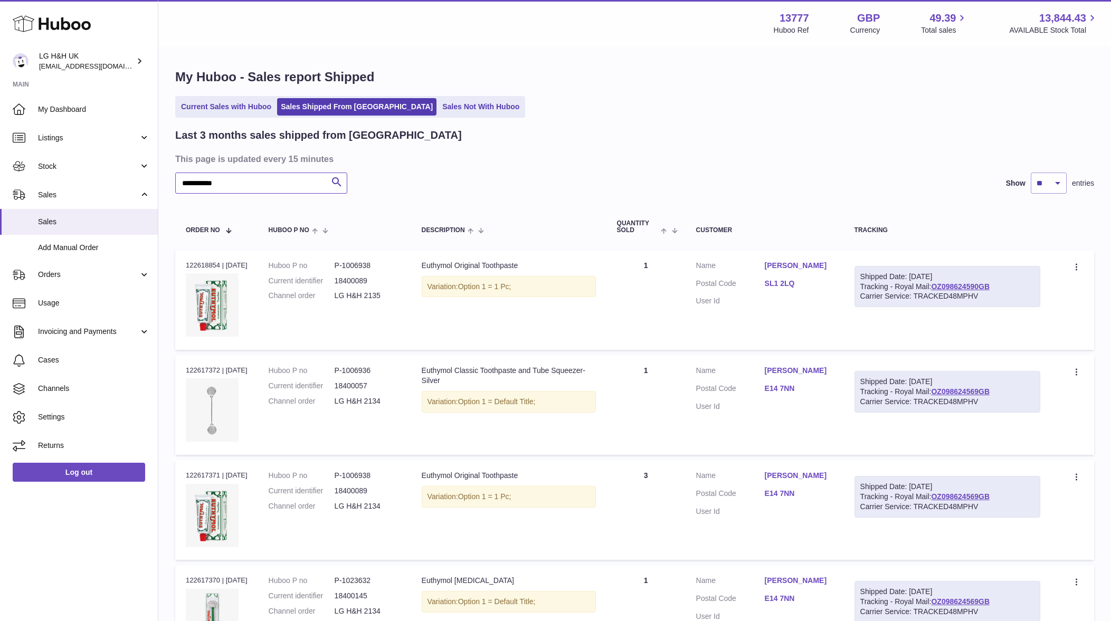
type input "**********"
click at [242, 178] on input "**********" at bounding box center [261, 183] width 172 height 21
click at [479, 174] on div "Search Show ** ** ** entries" at bounding box center [634, 183] width 919 height 21
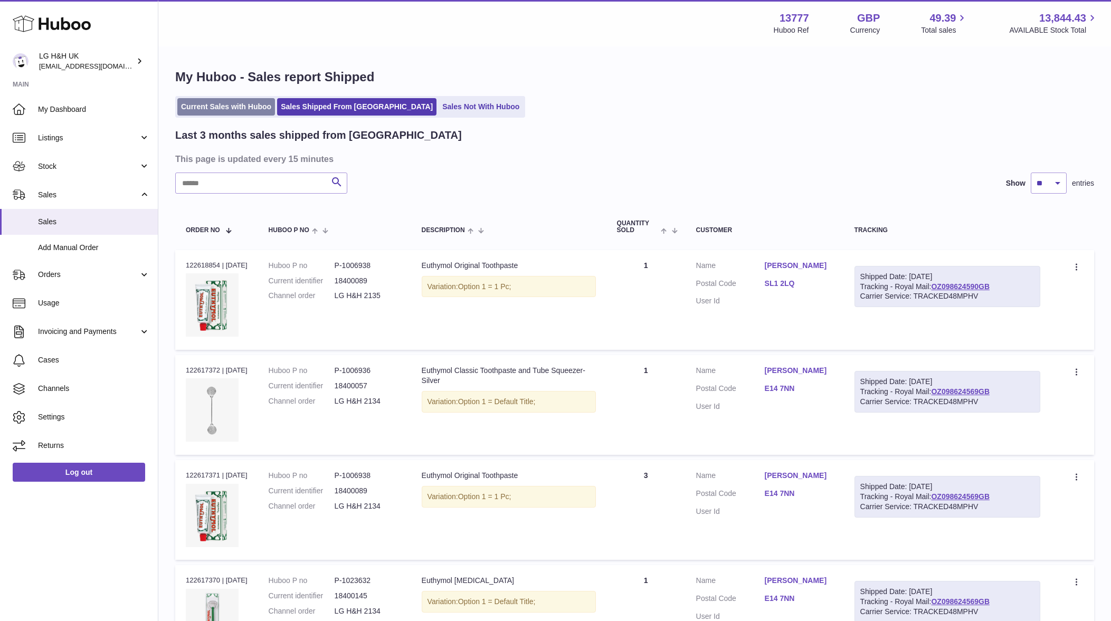
click at [222, 115] on link "Current Sales with Huboo" at bounding box center [226, 106] width 98 height 17
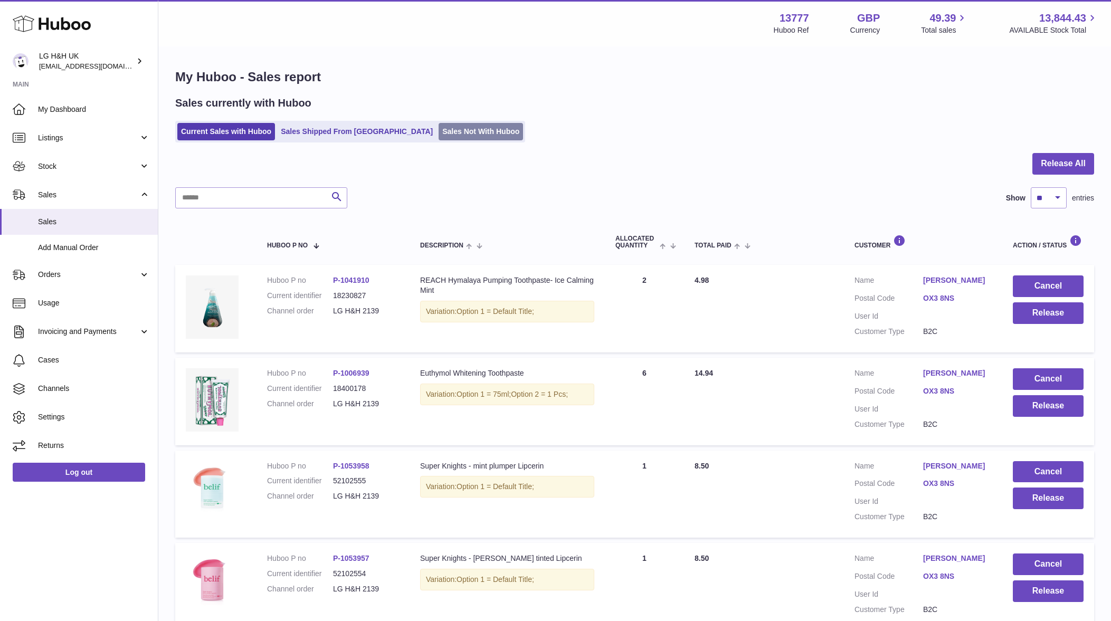
click at [439, 132] on link "Sales Not With Huboo" at bounding box center [481, 131] width 84 height 17
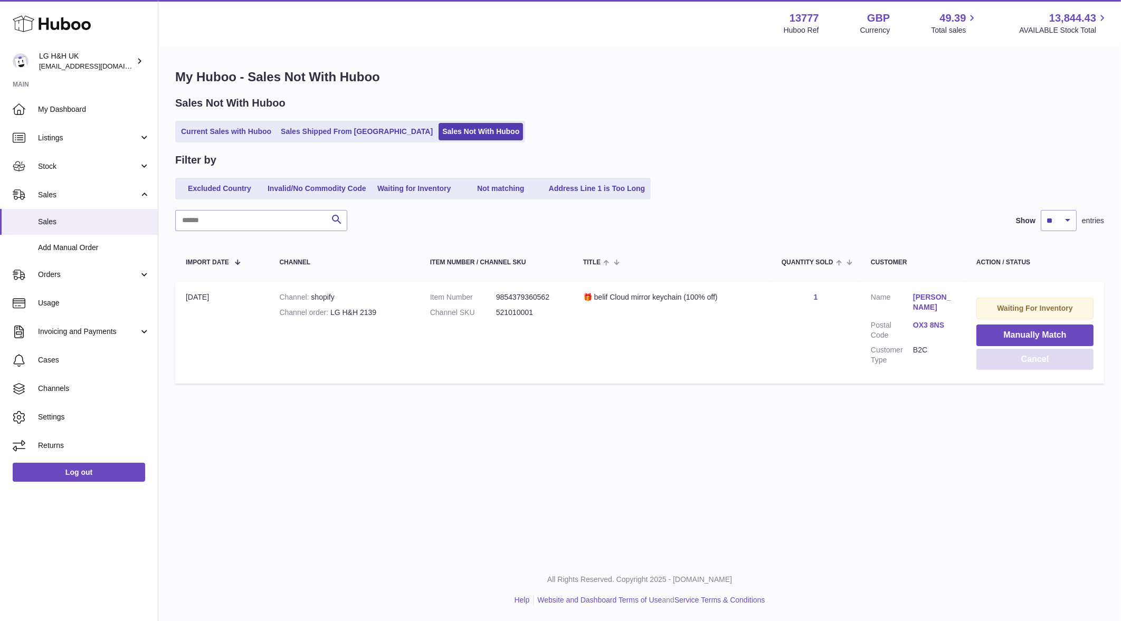
click at [997, 367] on button "Cancel" at bounding box center [1034, 360] width 117 height 22
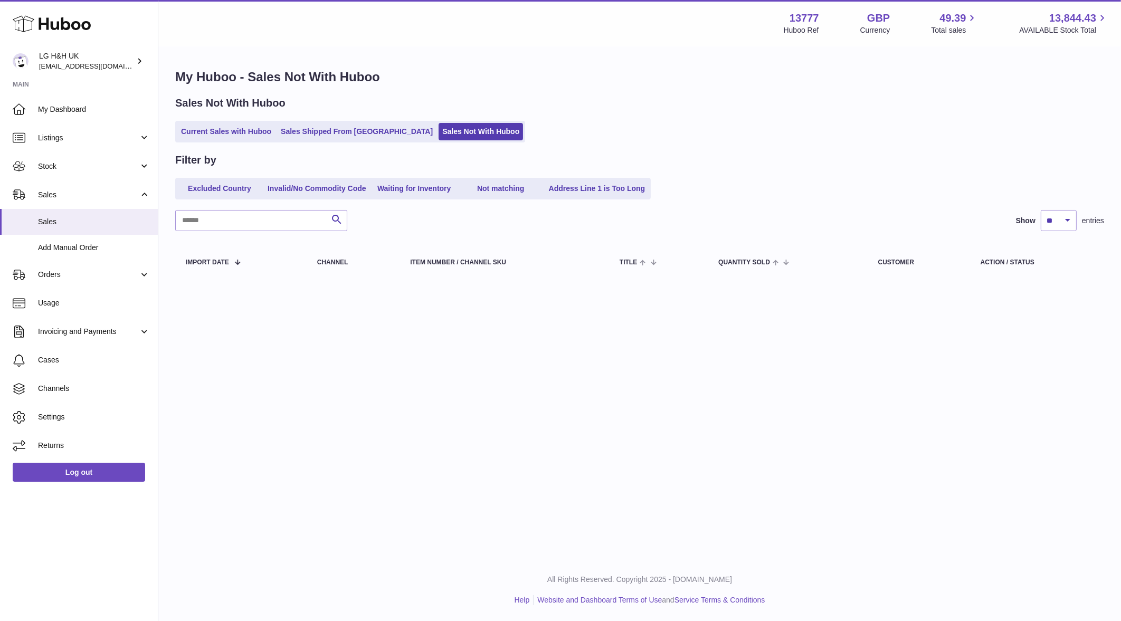
click at [224, 141] on ul "Current Sales with Huboo Sales Shipped From Huboo Sales Not With Huboo" at bounding box center [350, 132] width 350 height 22
click at [224, 137] on link "Current Sales with Huboo" at bounding box center [226, 131] width 98 height 17
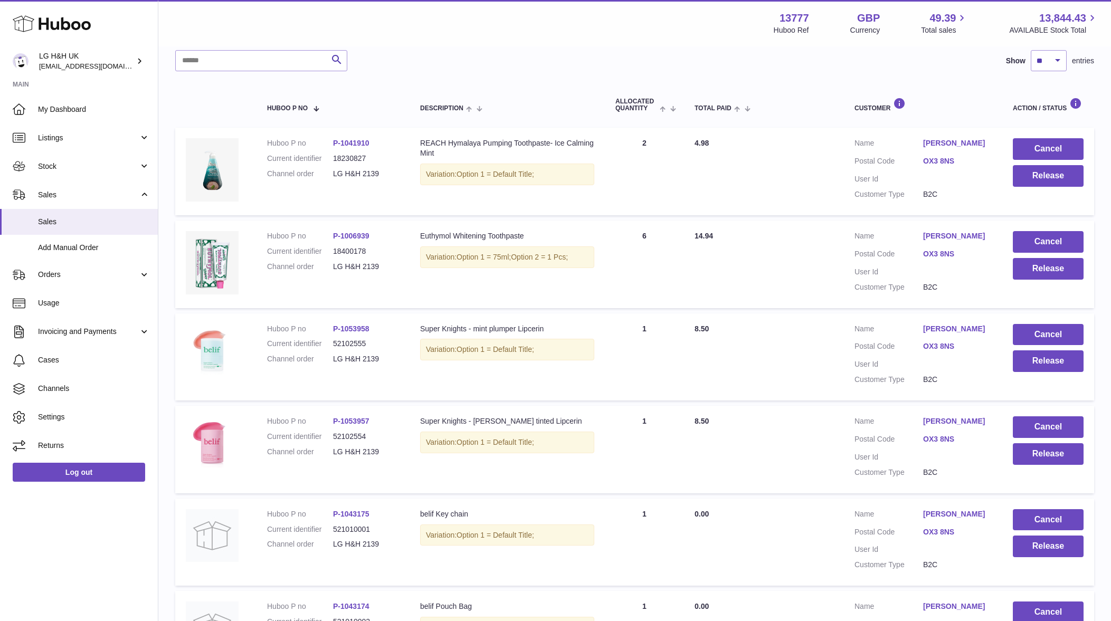
scroll to position [131, 0]
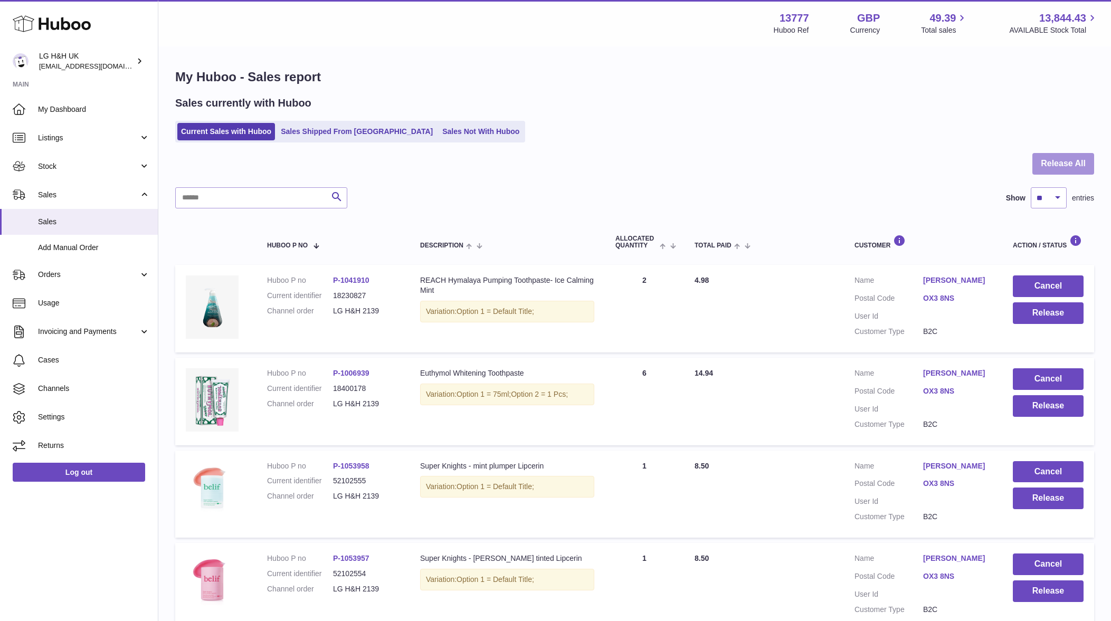
click at [1042, 170] on button "Release All" at bounding box center [1063, 164] width 62 height 22
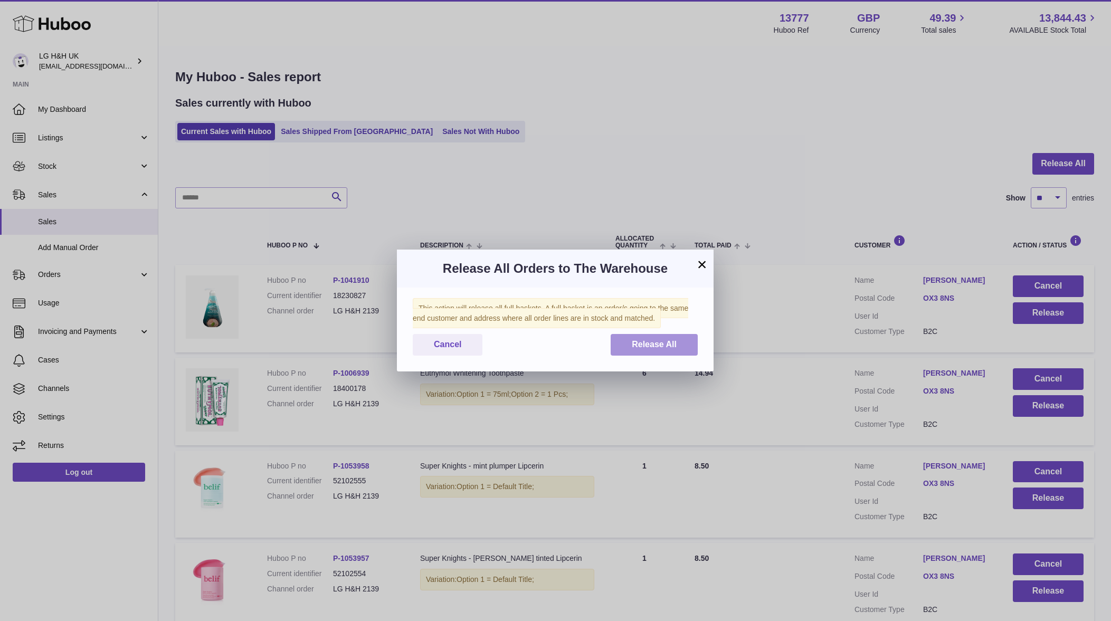
click at [666, 338] on button "Release All" at bounding box center [654, 345] width 87 height 22
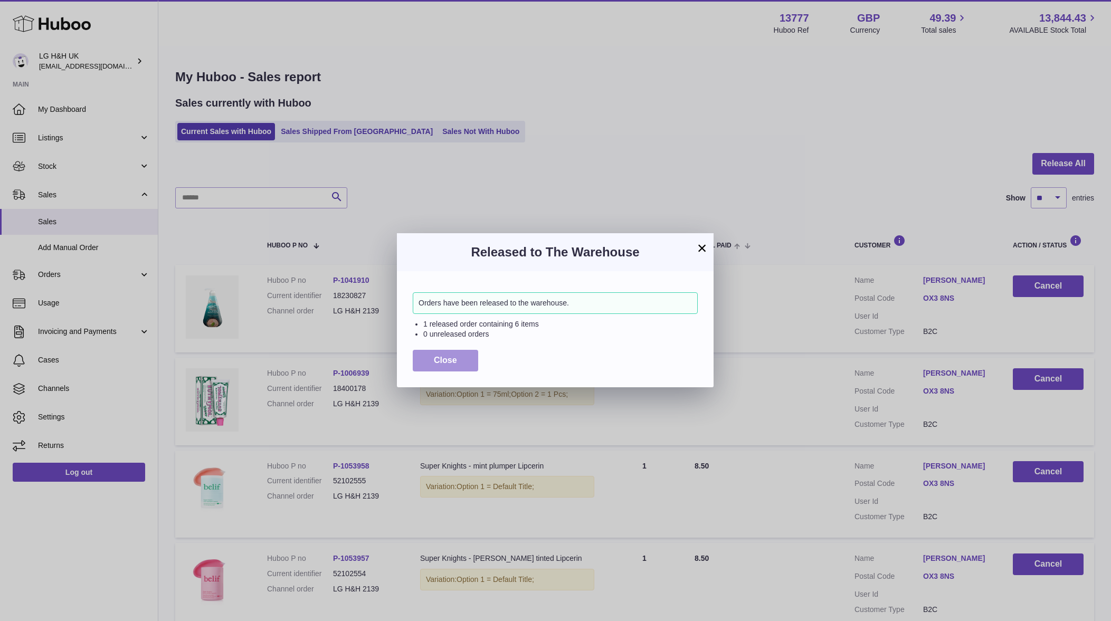
click at [448, 356] on span "Close" at bounding box center [445, 360] width 23 height 9
